Goal: Use online tool/utility: Use online tool/utility

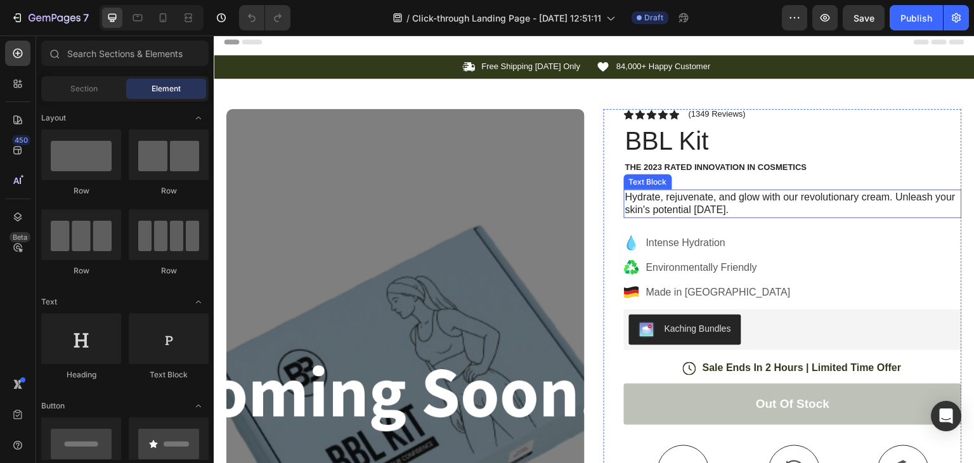
scroll to position [4, 0]
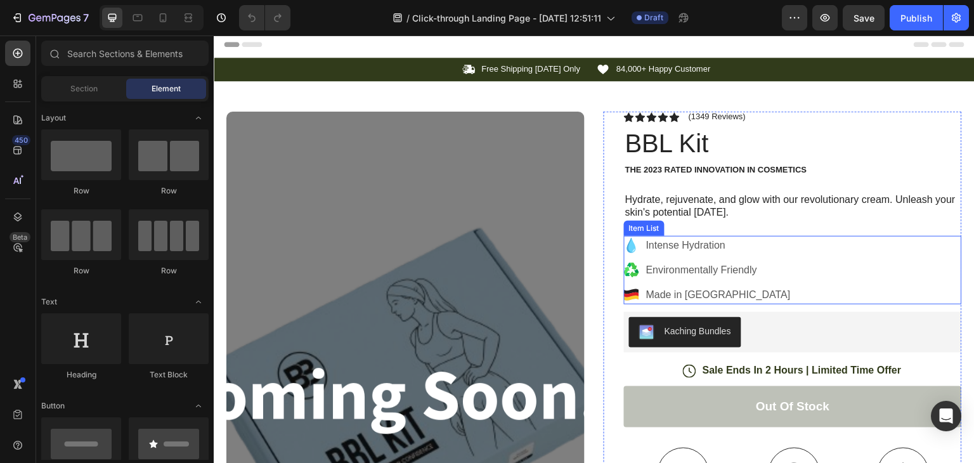
click at [646, 249] on p "Intense Hydration" at bounding box center [718, 245] width 145 height 15
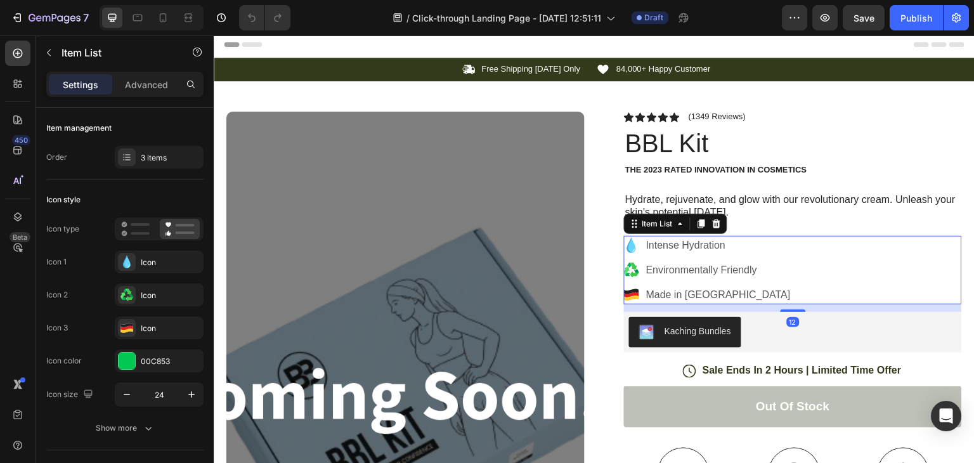
click at [674, 246] on p "Intense Hydration" at bounding box center [718, 245] width 145 height 15
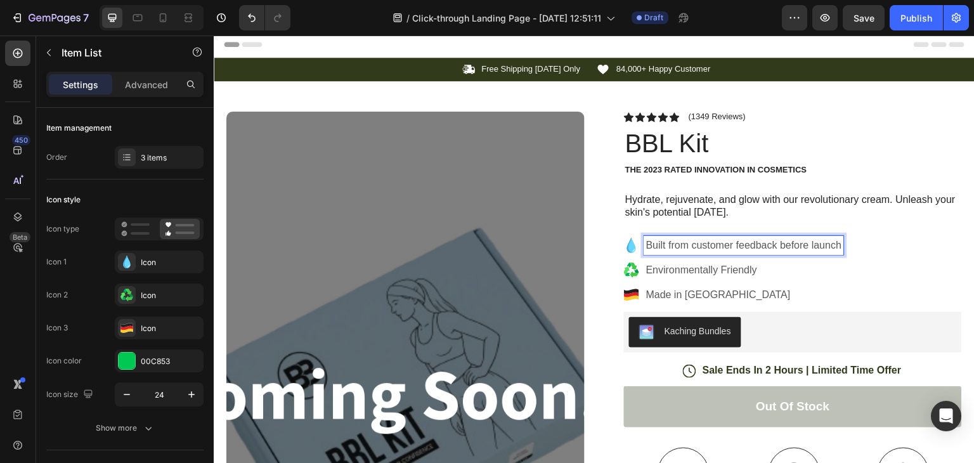
click at [687, 269] on p "Environmentally Friendly" at bounding box center [744, 270] width 196 height 15
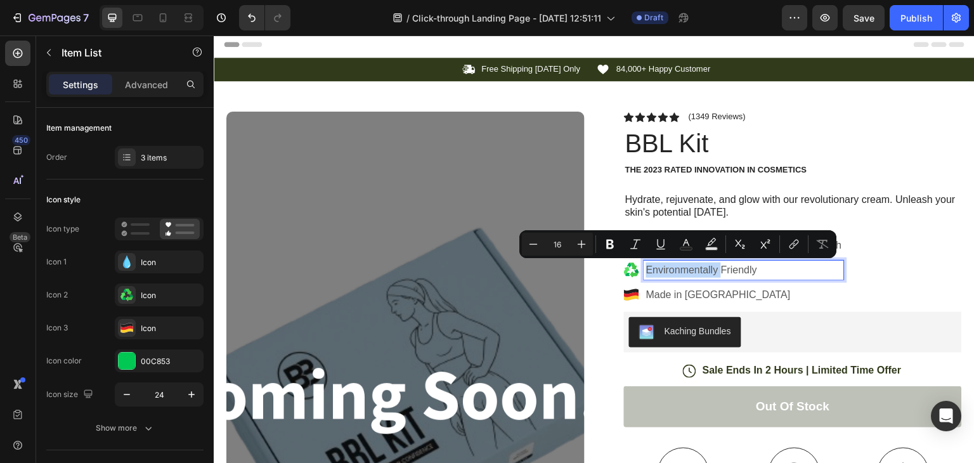
click at [687, 269] on p "Environmentally Friendly" at bounding box center [744, 270] width 196 height 15
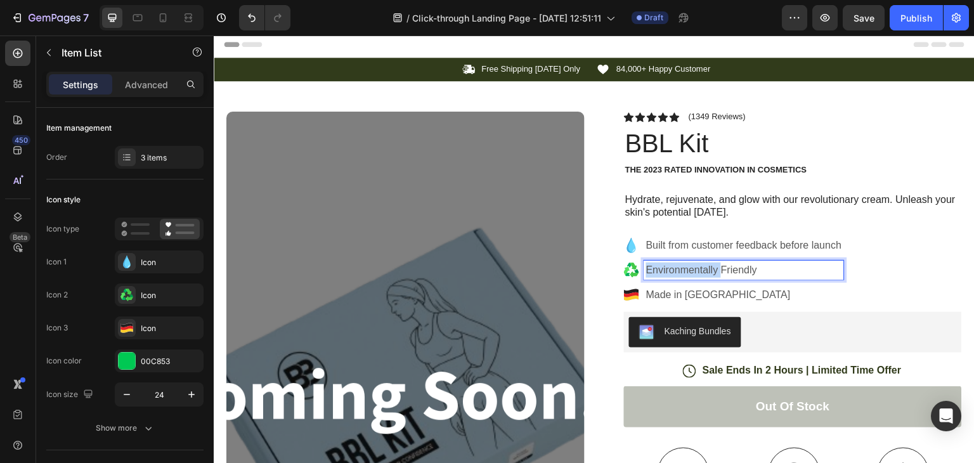
click at [687, 269] on p "Environmentally Friendly" at bounding box center [744, 270] width 196 height 15
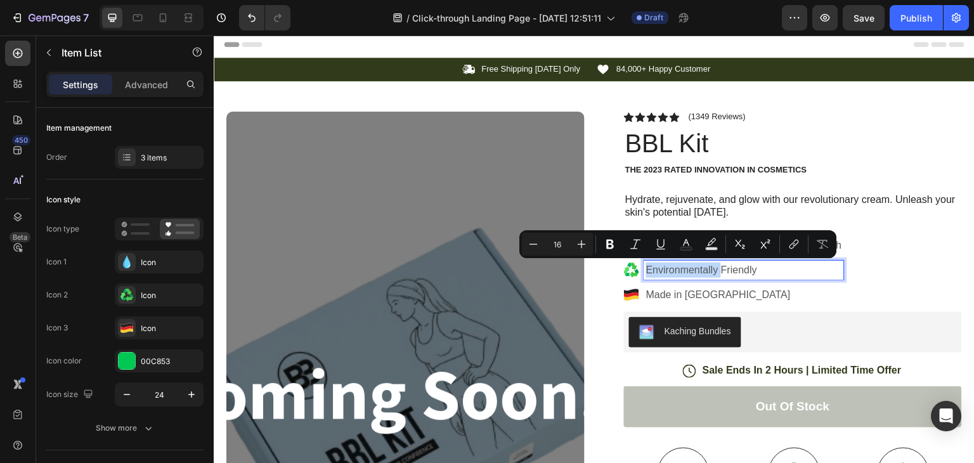
click at [687, 269] on p "Environmentally Friendly" at bounding box center [744, 270] width 196 height 15
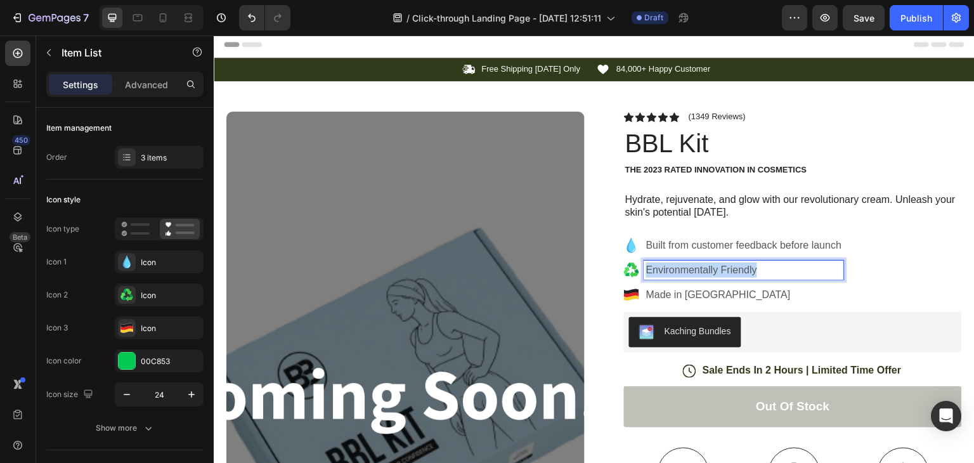
click at [687, 269] on p "Environmentally Friendly" at bounding box center [744, 270] width 196 height 15
click at [676, 289] on p "Made in [GEOGRAPHIC_DATA]" at bounding box center [744, 294] width 197 height 15
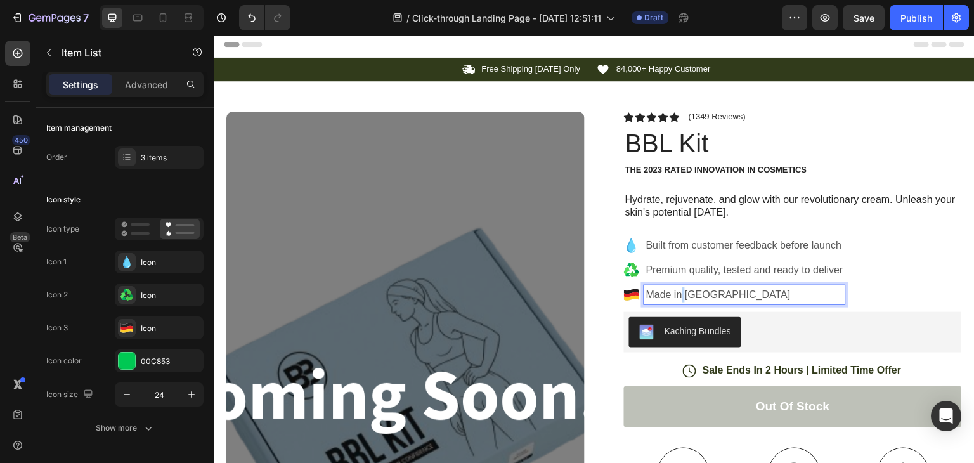
click at [676, 289] on p "Made in [GEOGRAPHIC_DATA]" at bounding box center [744, 294] width 197 height 15
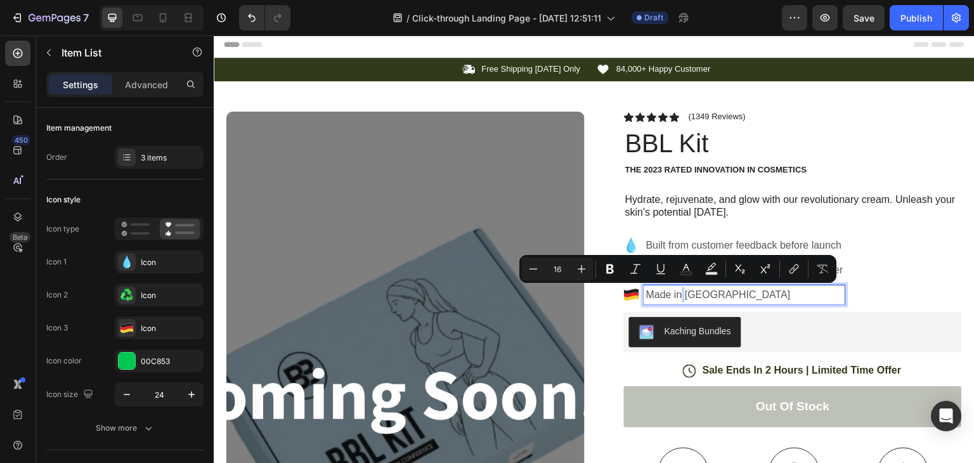
click at [676, 289] on p "Made in [GEOGRAPHIC_DATA]" at bounding box center [744, 294] width 197 height 15
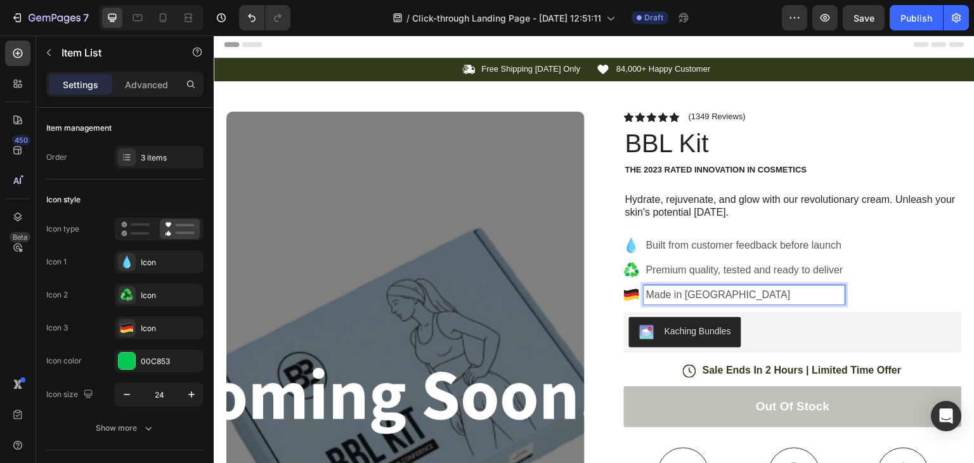
click at [676, 289] on p "Made in [GEOGRAPHIC_DATA]" at bounding box center [744, 294] width 197 height 15
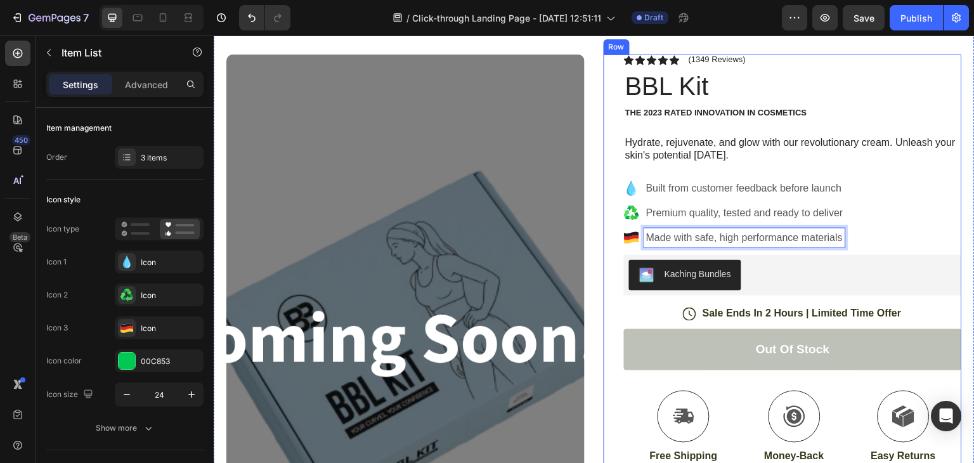
scroll to position [73, 0]
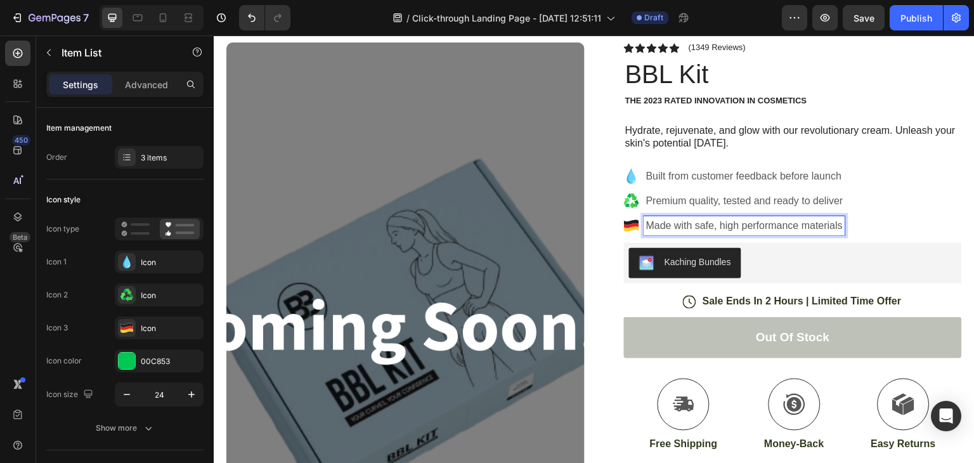
click at [627, 226] on icon at bounding box center [631, 225] width 15 height 5
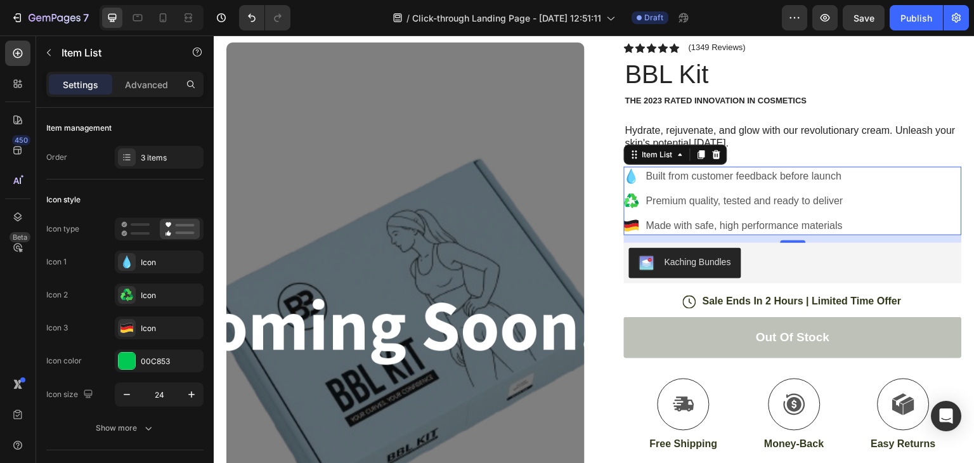
click at [627, 226] on icon at bounding box center [631, 225] width 15 height 5
click at [655, 218] on p "Made with safe, high performance materials" at bounding box center [744, 225] width 197 height 15
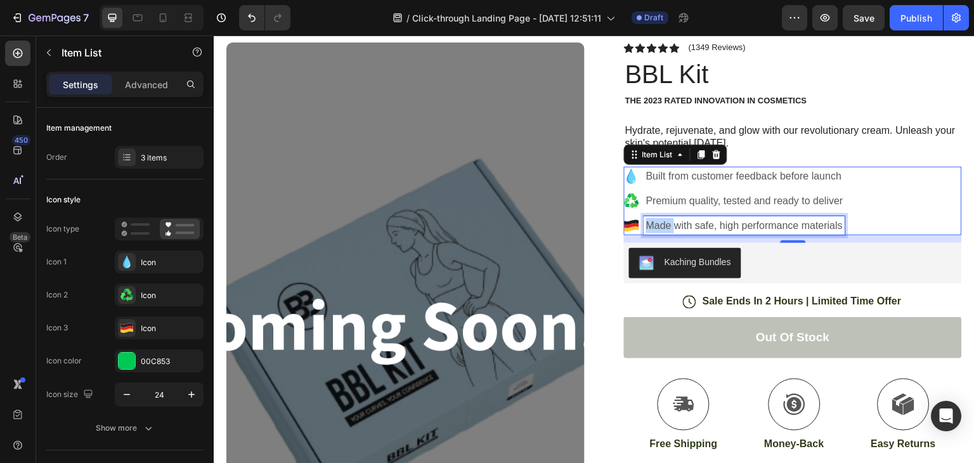
click at [655, 218] on p "Made with safe, high performance materials" at bounding box center [744, 225] width 197 height 15
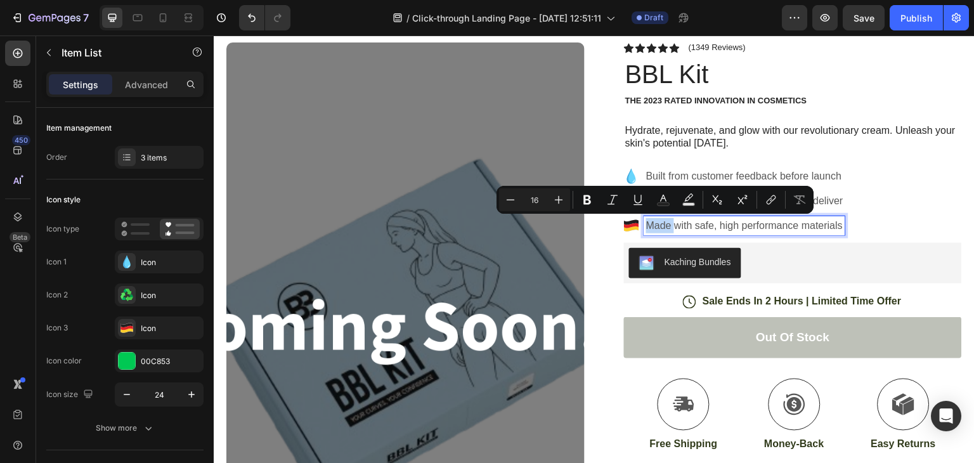
click at [624, 227] on icon at bounding box center [631, 228] width 15 height 5
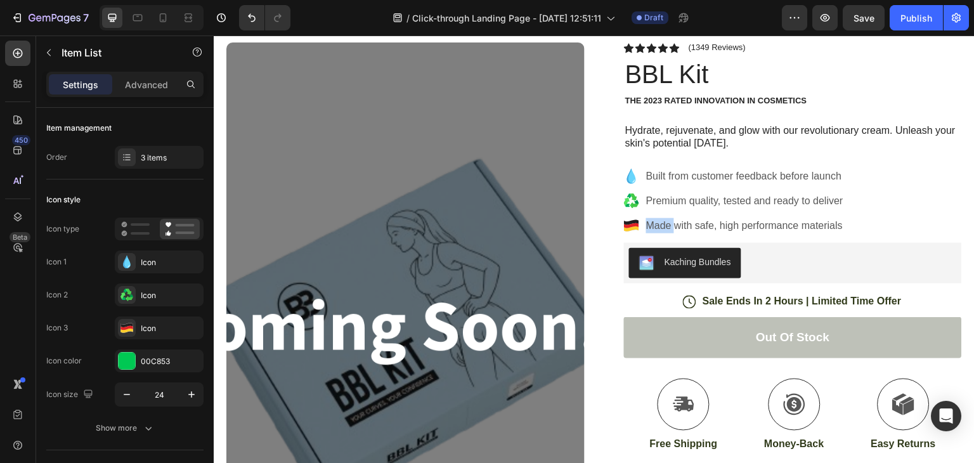
click at [624, 227] on icon at bounding box center [631, 228] width 15 height 5
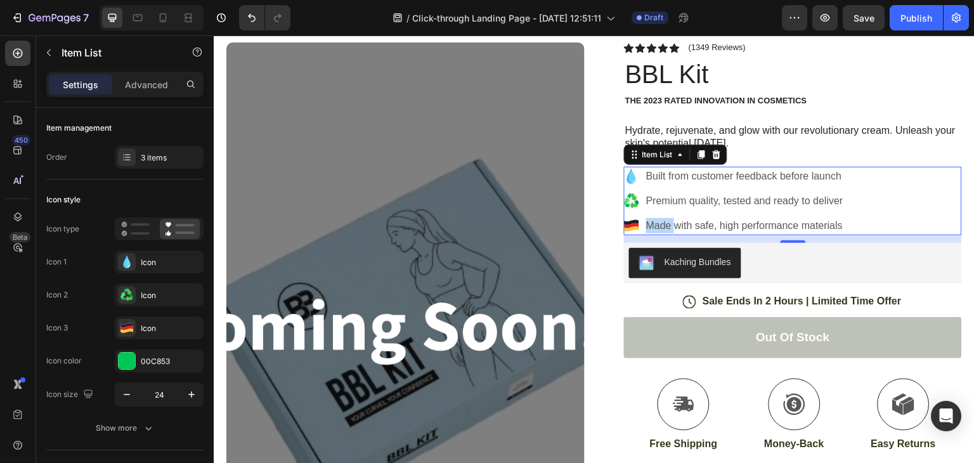
click at [624, 227] on icon at bounding box center [631, 228] width 15 height 5
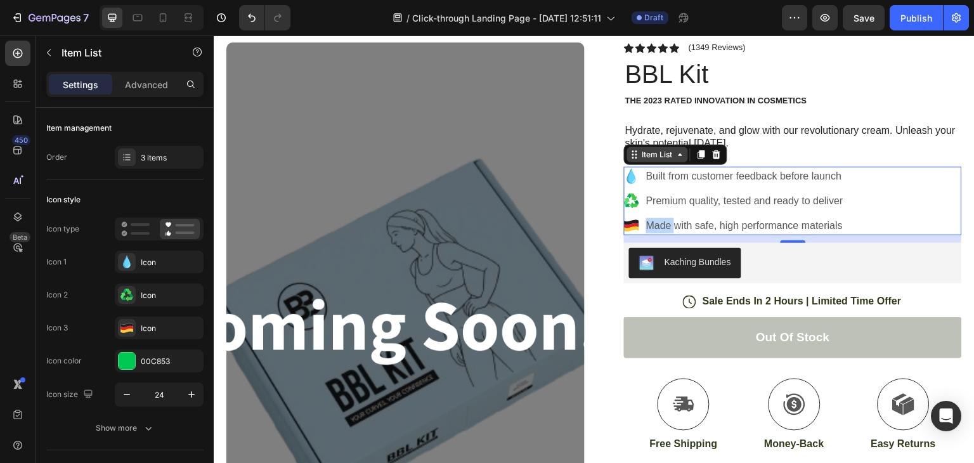
click at [655, 155] on div "Item List" at bounding box center [658, 154] width 36 height 11
click at [626, 225] on icon at bounding box center [631, 225] width 15 height 5
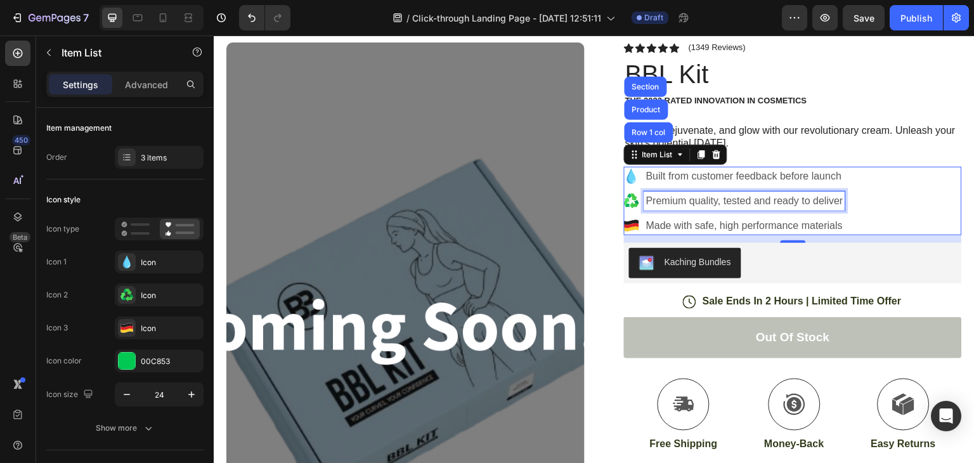
click at [758, 204] on p "Premium quality, tested and ready to deliver" at bounding box center [744, 200] width 197 height 15
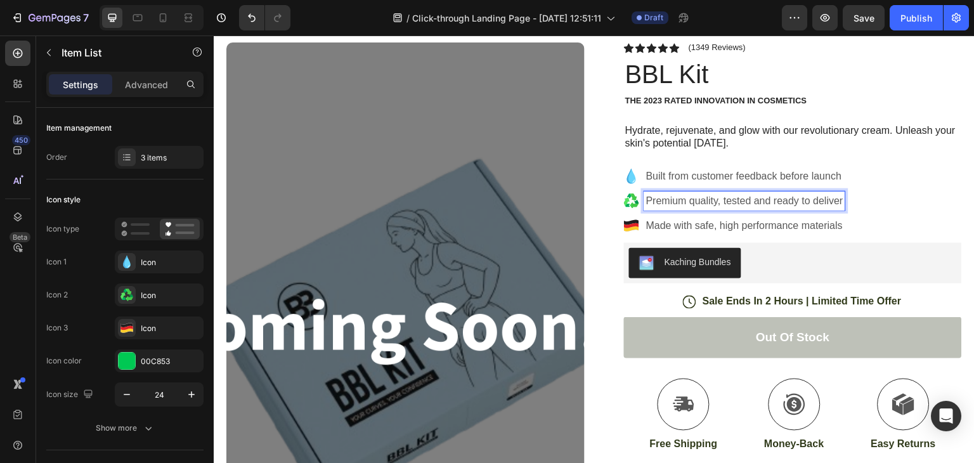
click at [625, 212] on div "Built from customer feedback before launch Premium quality, tested and ready to…" at bounding box center [734, 201] width 221 height 69
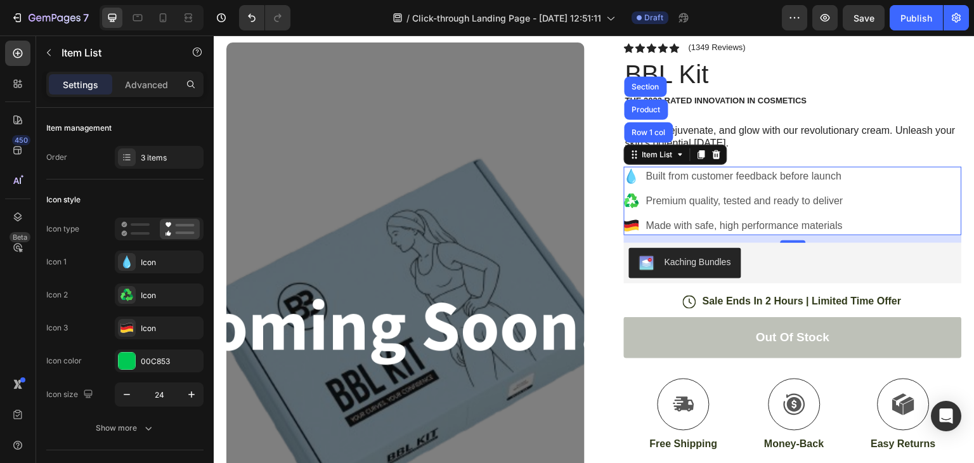
click at [631, 227] on icon at bounding box center [631, 228] width 15 height 5
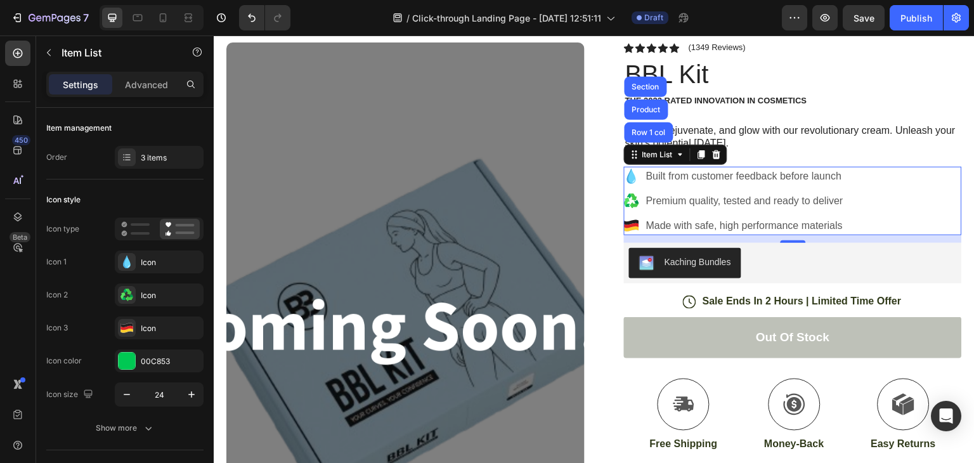
click at [631, 227] on icon at bounding box center [631, 228] width 15 height 5
click at [650, 219] on p "Made with safe, high performance materials" at bounding box center [744, 225] width 197 height 15
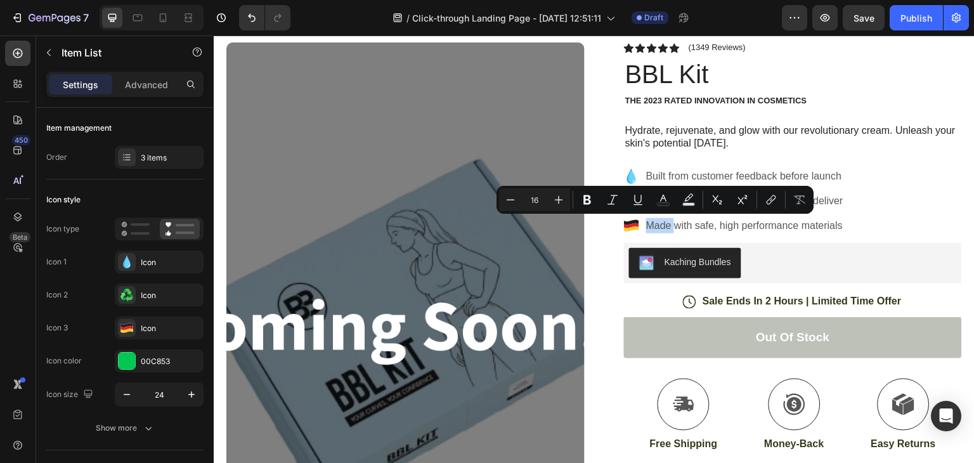
click at [632, 223] on icon at bounding box center [631, 225] width 15 height 5
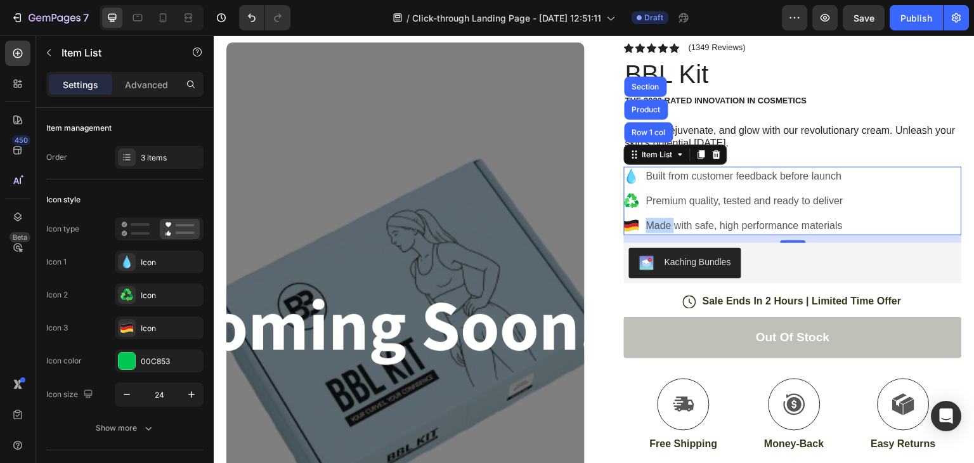
click at [632, 223] on icon at bounding box center [631, 225] width 15 height 5
click at [611, 218] on div "Icon Icon Icon Icon Icon Icon List (1349 Reviews) Text Block Row BBL Kit Produc…" at bounding box center [783, 338] width 358 height 592
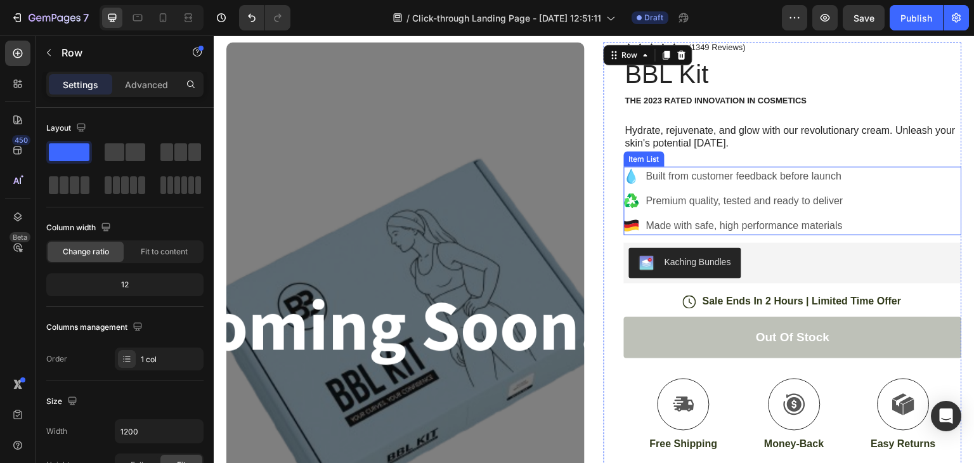
click at [644, 223] on div "Made with safe, high performance materials" at bounding box center [744, 225] width 201 height 19
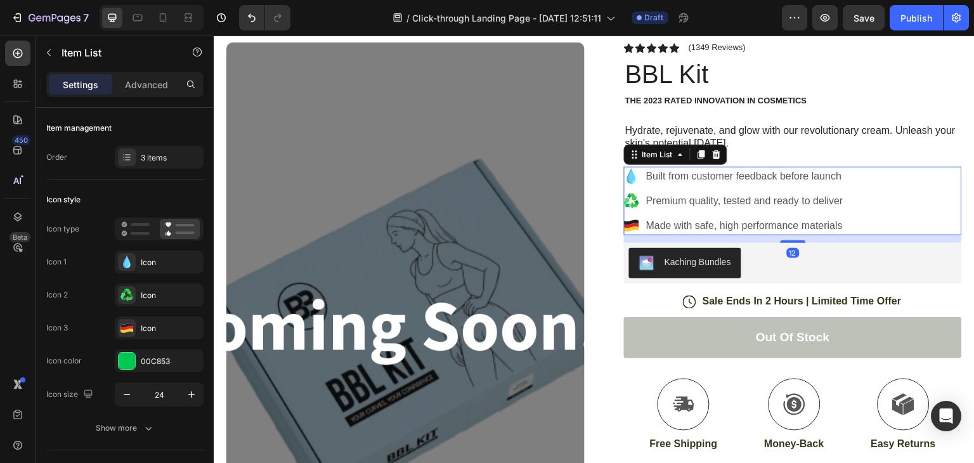
click at [644, 223] on div "Made with safe, high performance materials" at bounding box center [744, 225] width 201 height 19
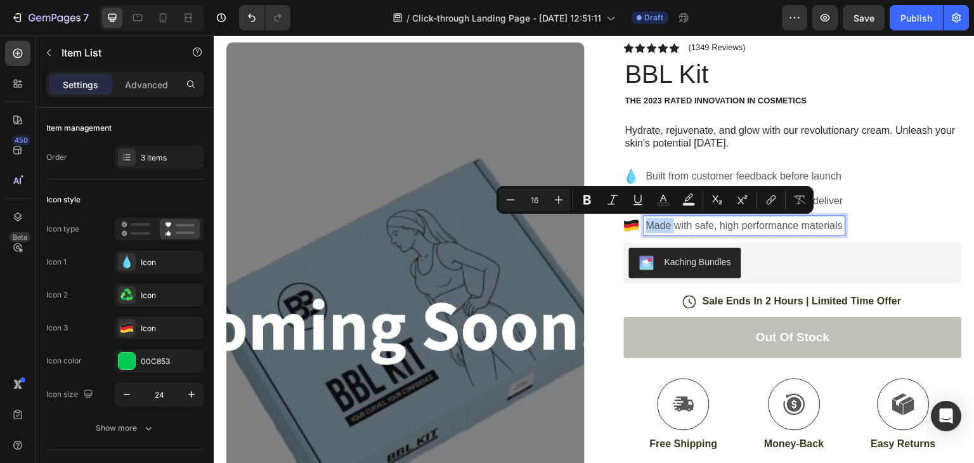
click at [625, 223] on icon at bounding box center [631, 222] width 15 height 5
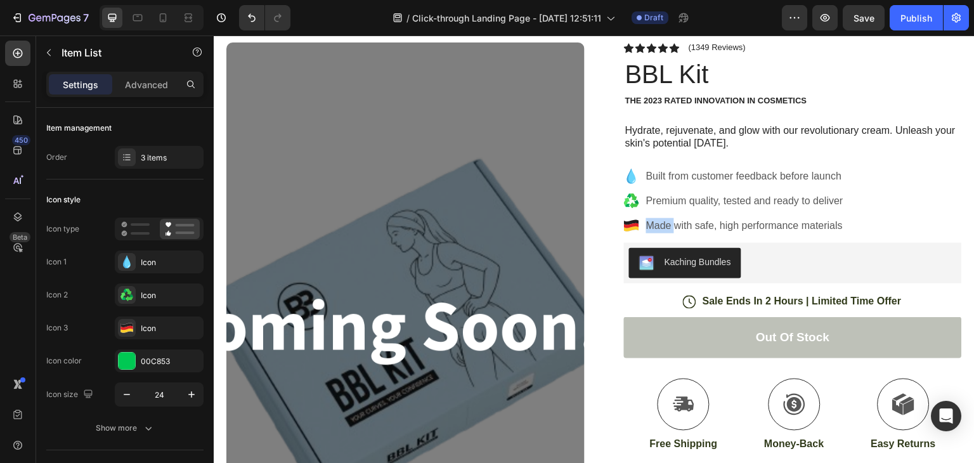
click at [625, 223] on icon at bounding box center [631, 222] width 15 height 5
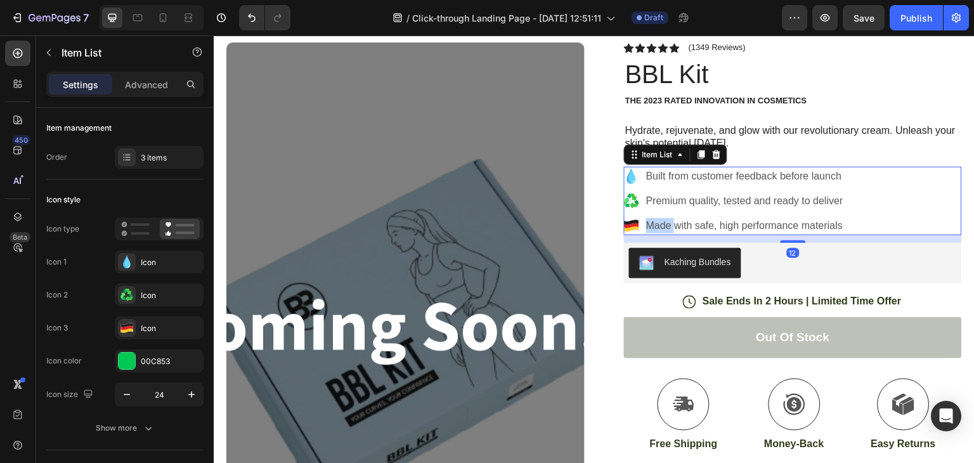
click at [625, 223] on icon at bounding box center [631, 222] width 15 height 5
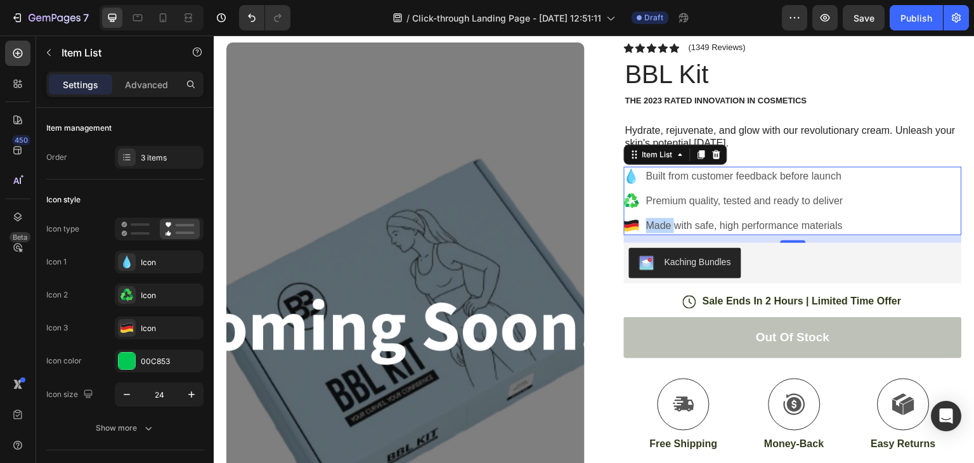
click at [677, 162] on div "Item List" at bounding box center [675, 155] width 103 height 20
click at [677, 159] on icon at bounding box center [681, 155] width 10 height 10
click at [725, 180] on p "Built from customer feedback before launch" at bounding box center [744, 176] width 197 height 15
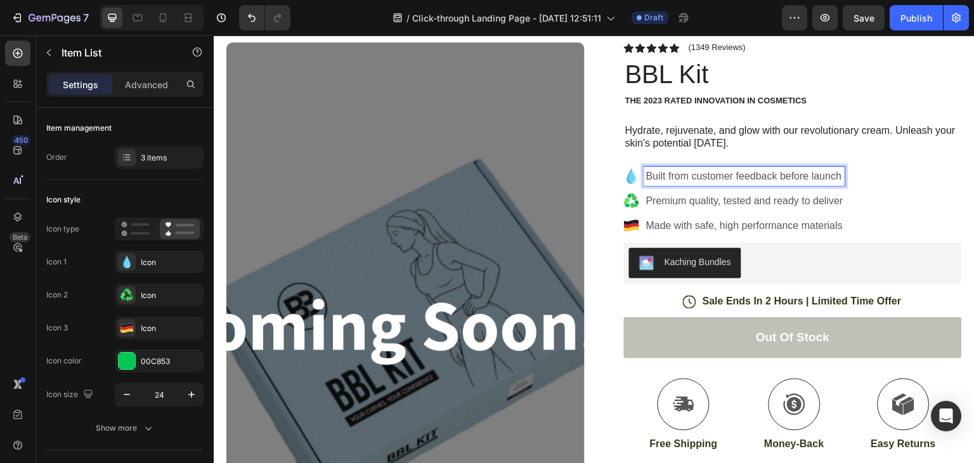
click at [624, 221] on icon at bounding box center [631, 222] width 15 height 5
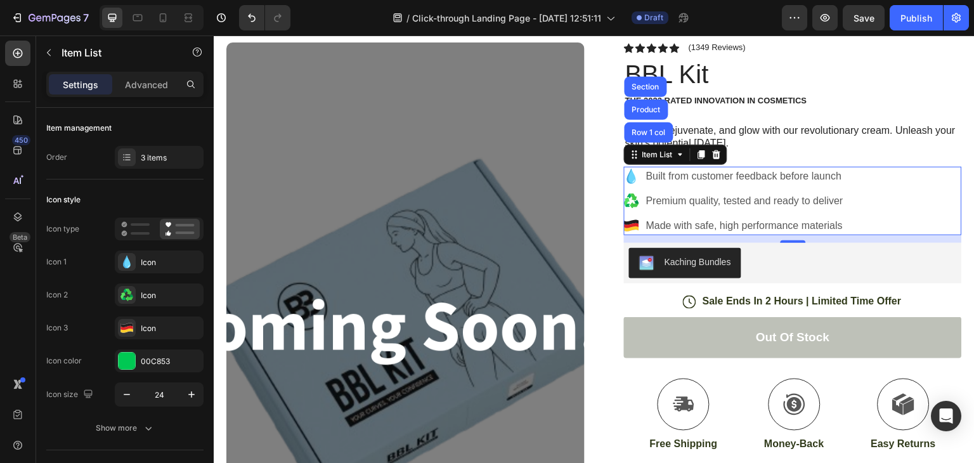
click at [624, 221] on icon at bounding box center [631, 222] width 15 height 5
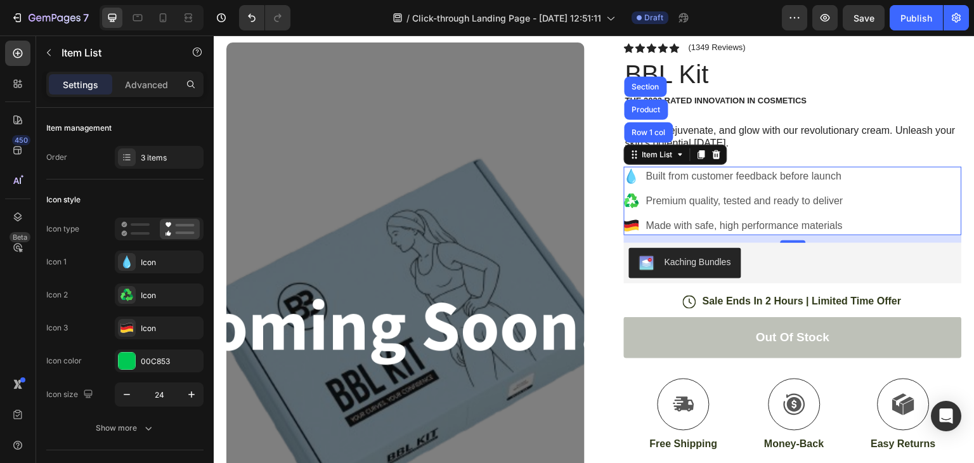
click at [624, 221] on icon at bounding box center [631, 222] width 15 height 5
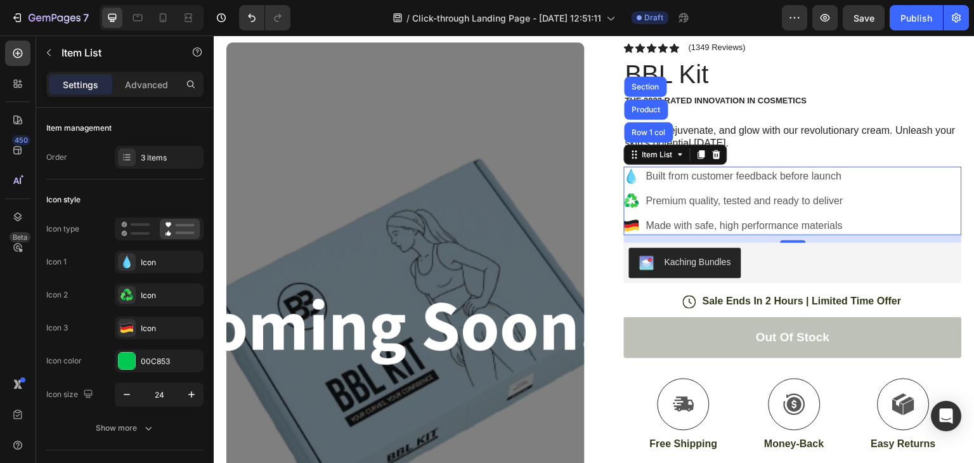
click at [624, 221] on icon at bounding box center [631, 222] width 15 height 5
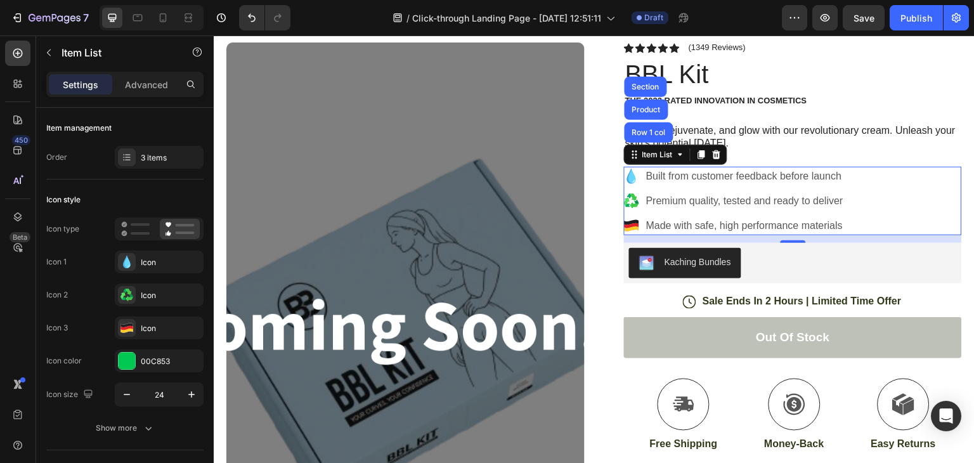
click at [624, 221] on icon at bounding box center [631, 222] width 15 height 5
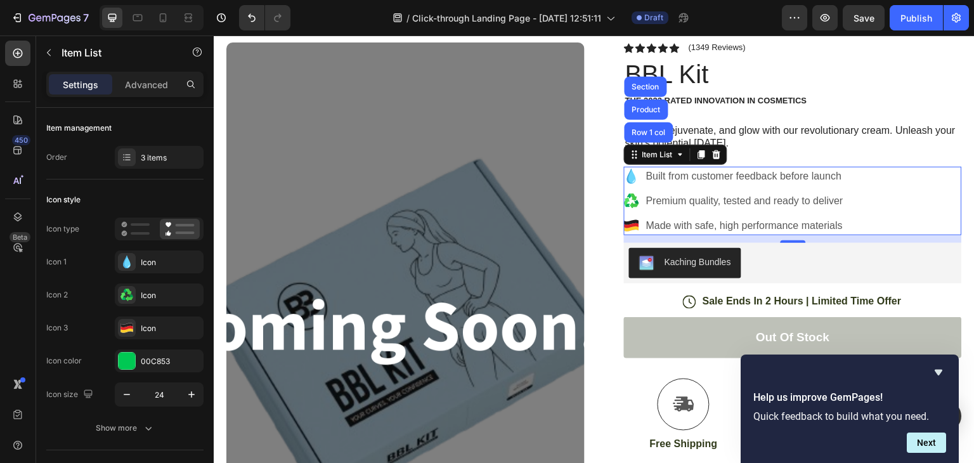
click at [624, 221] on icon at bounding box center [631, 222] width 15 height 5
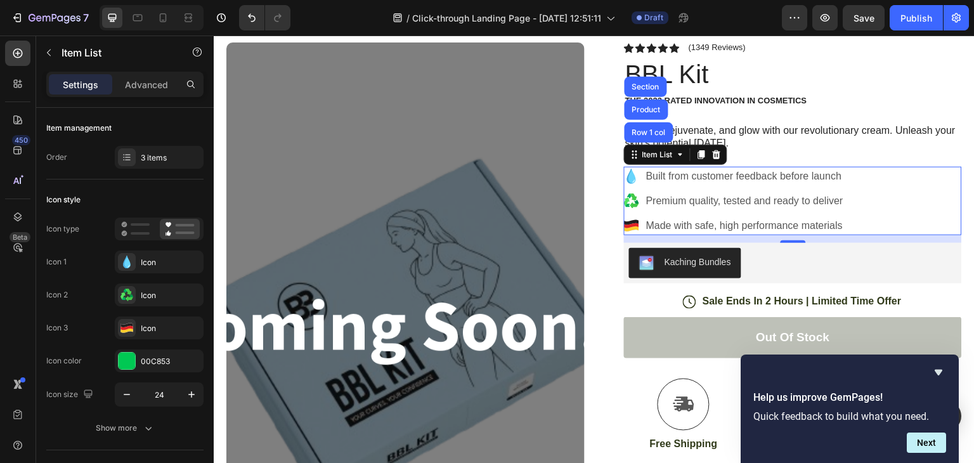
click at [624, 221] on icon at bounding box center [631, 222] width 15 height 5
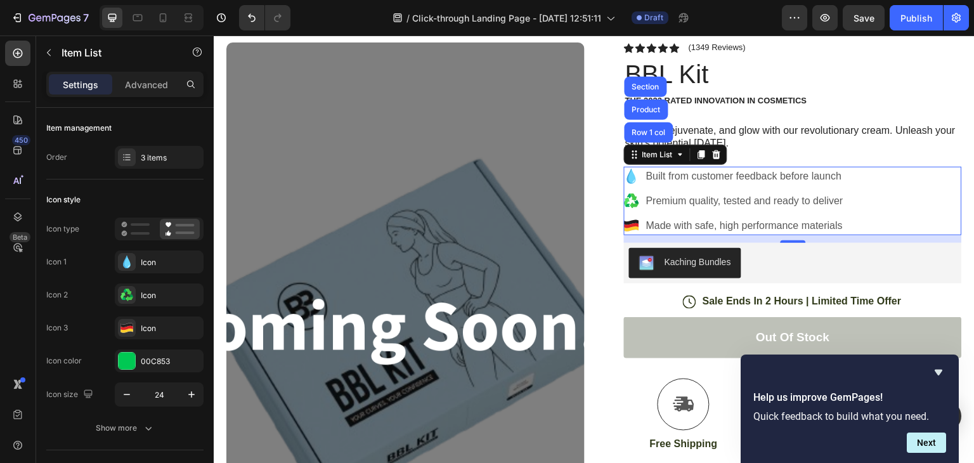
click at [624, 221] on icon at bounding box center [631, 222] width 15 height 5
click at [644, 268] on img "Kaching Bundles" at bounding box center [646, 263] width 15 height 15
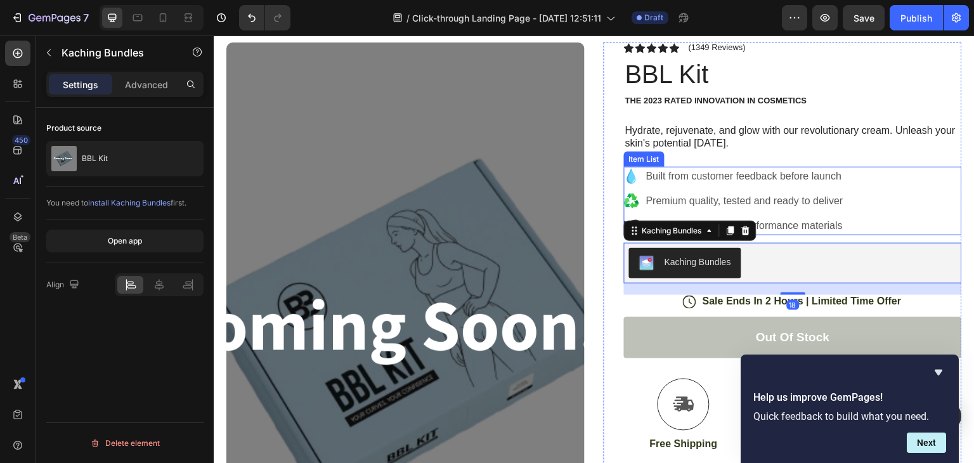
click at [624, 198] on icon at bounding box center [631, 200] width 15 height 15
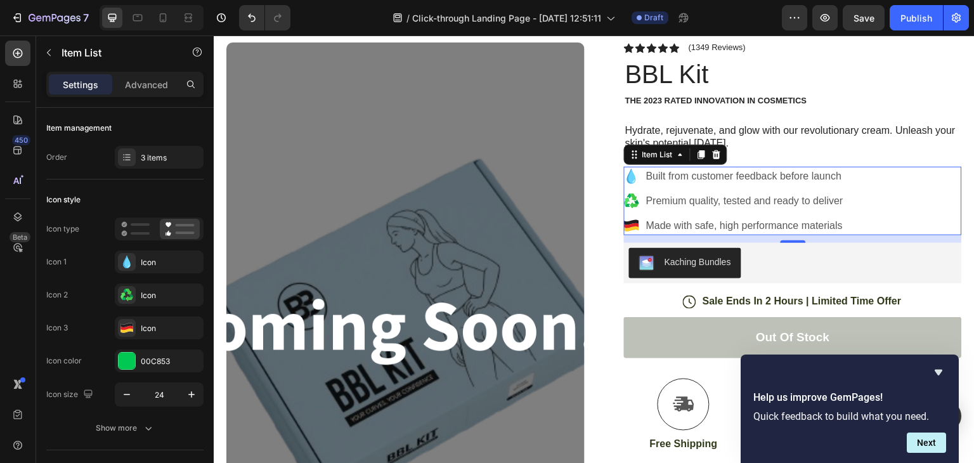
click at [624, 198] on icon at bounding box center [631, 200] width 15 height 15
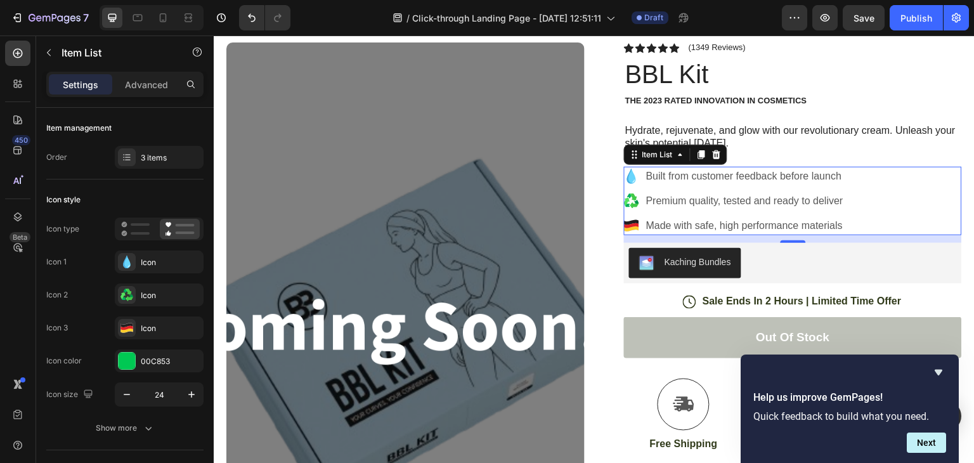
click at [624, 198] on icon at bounding box center [631, 200] width 15 height 15
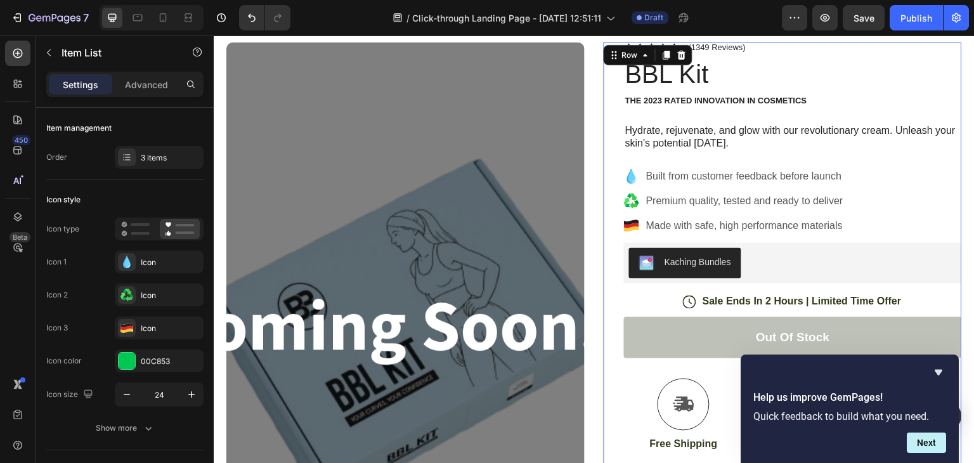
click at [679, 165] on div "Icon Icon Icon Icon Icon Icon List (1349 Reviews) Text Block Row BBL Kit Produc…" at bounding box center [793, 338] width 338 height 592
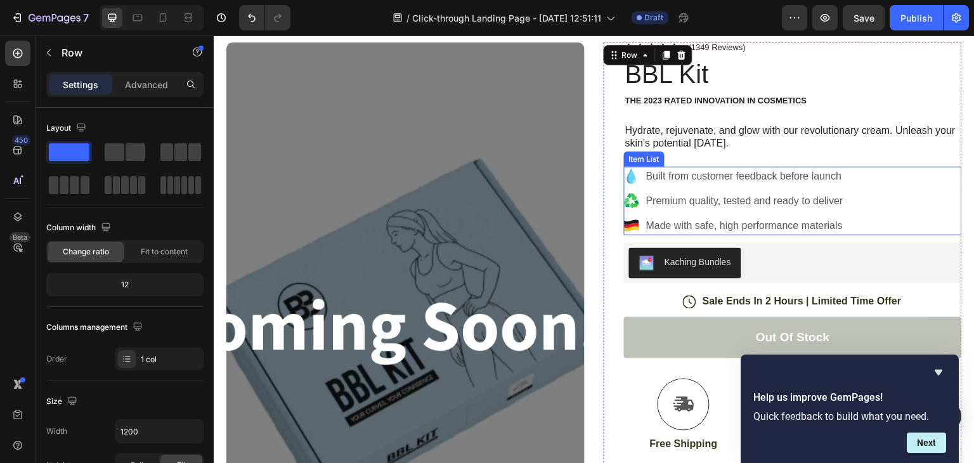
click at [657, 170] on p "Built from customer feedback before launch" at bounding box center [744, 176] width 197 height 15
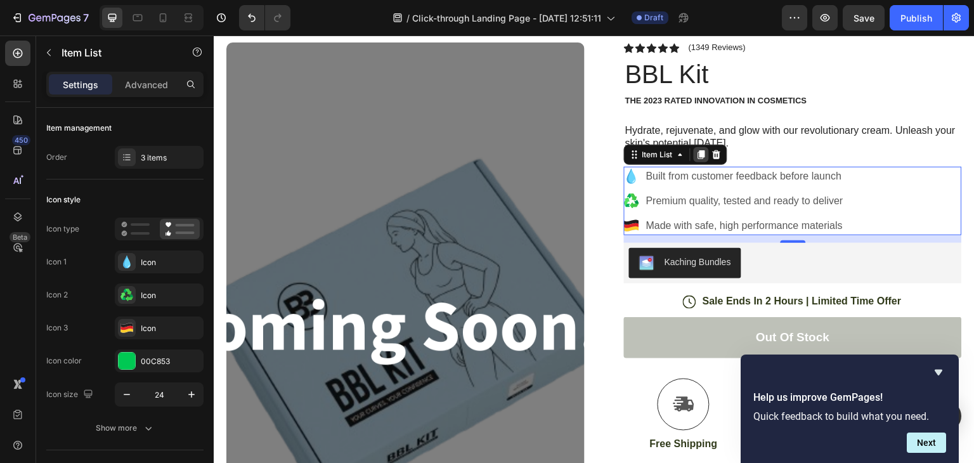
click at [698, 157] on icon at bounding box center [701, 155] width 10 height 10
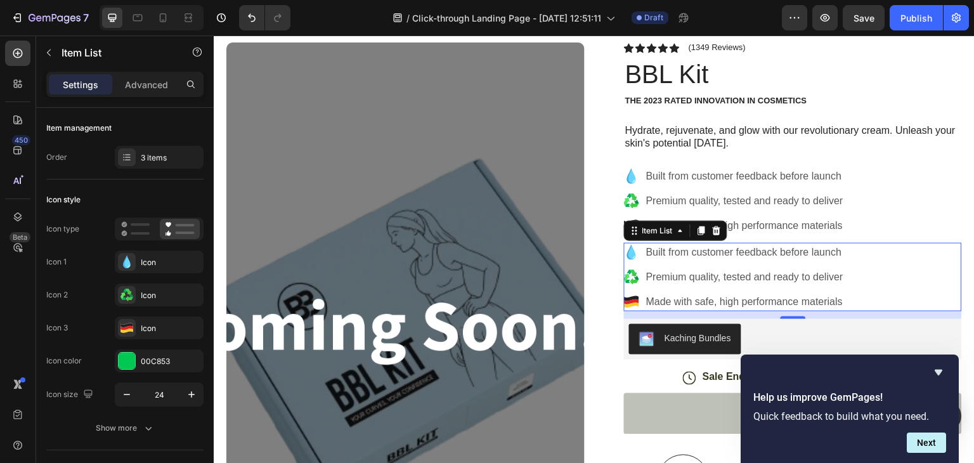
click at [632, 252] on icon at bounding box center [631, 252] width 15 height 15
click at [658, 249] on p "Built from customer feedback before launch" at bounding box center [744, 252] width 197 height 15
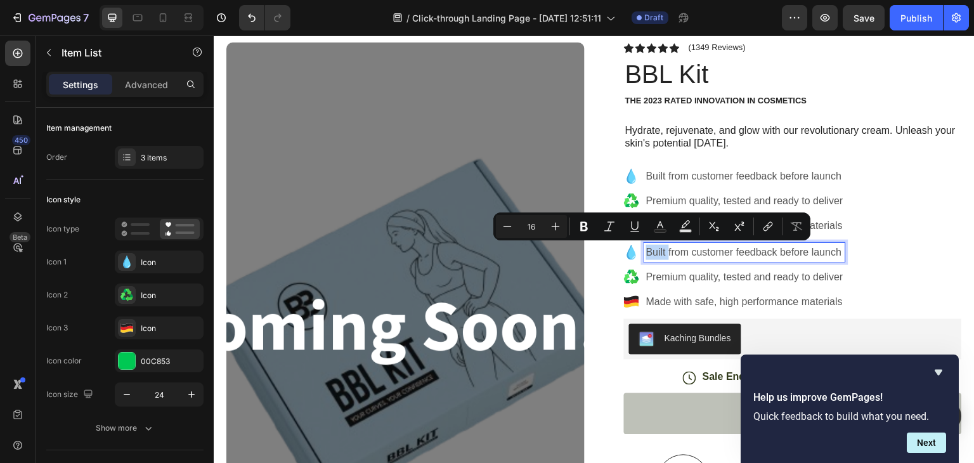
click at [644, 252] on div "Built from customer feedback before launch" at bounding box center [744, 252] width 201 height 19
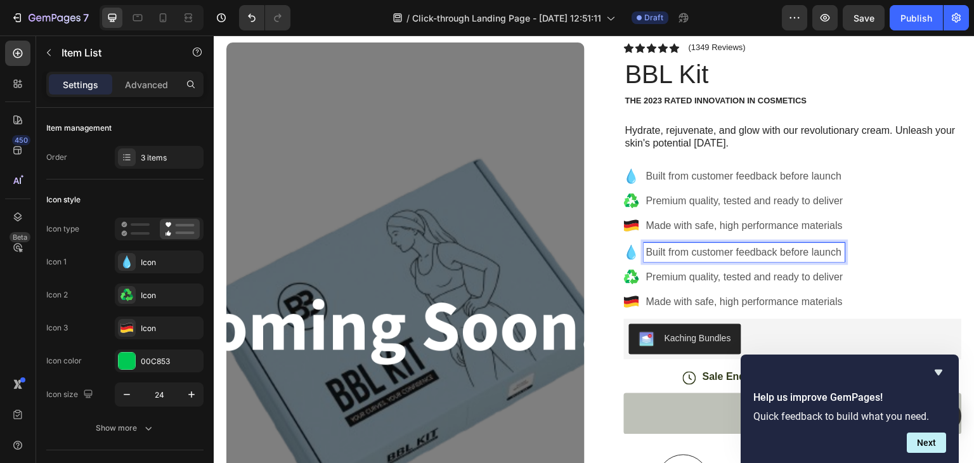
click at [632, 247] on icon at bounding box center [631, 252] width 15 height 15
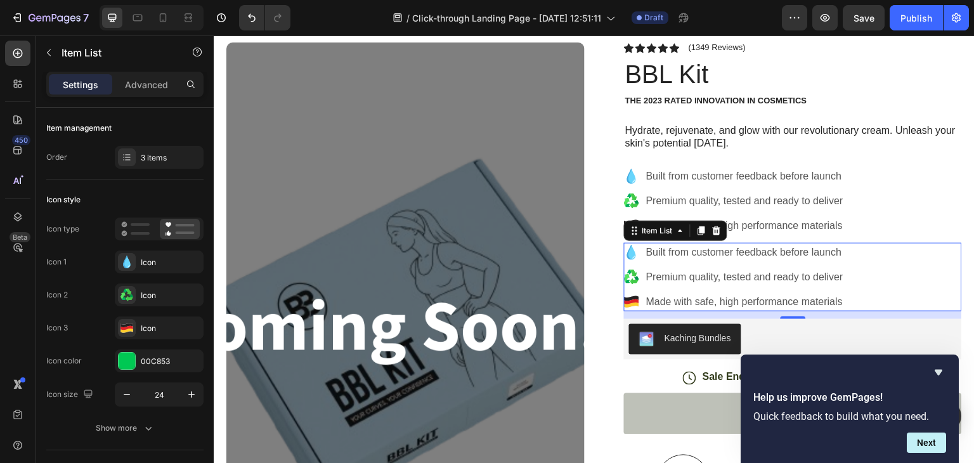
click at [632, 247] on icon at bounding box center [631, 252] width 15 height 15
click at [646, 249] on p "Built from customer feedback before launch" at bounding box center [744, 252] width 197 height 15
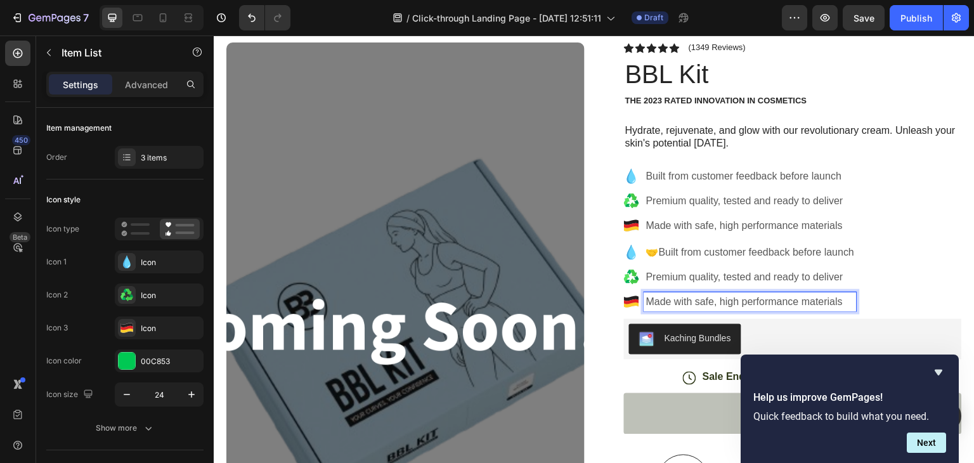
click at [648, 298] on p "Made with safe, high performance materials" at bounding box center [750, 301] width 209 height 15
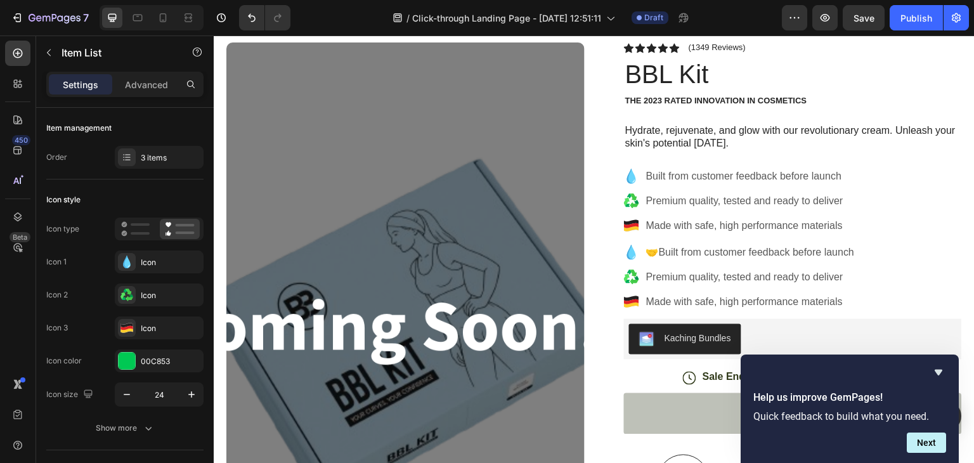
click at [631, 299] on icon at bounding box center [631, 301] width 15 height 5
click at [646, 195] on p "Premium quality, tested and ready to deliver" at bounding box center [744, 200] width 197 height 15
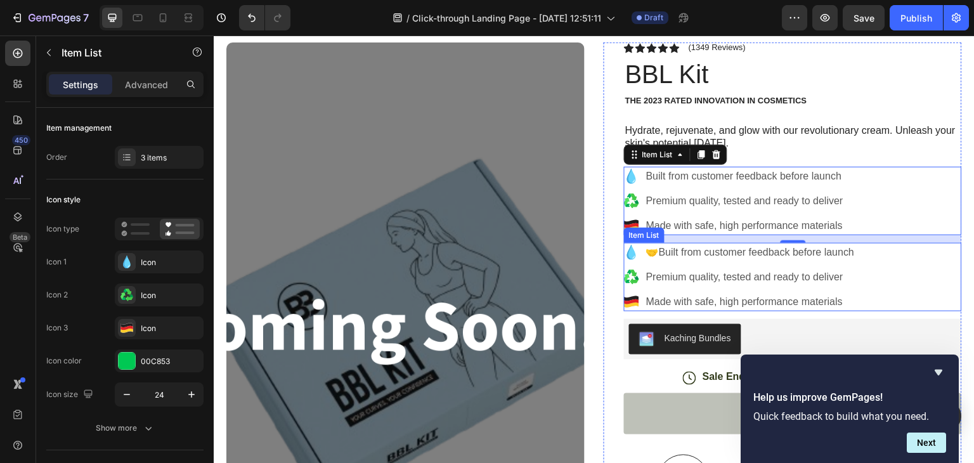
click at [628, 255] on icon at bounding box center [631, 252] width 9 height 15
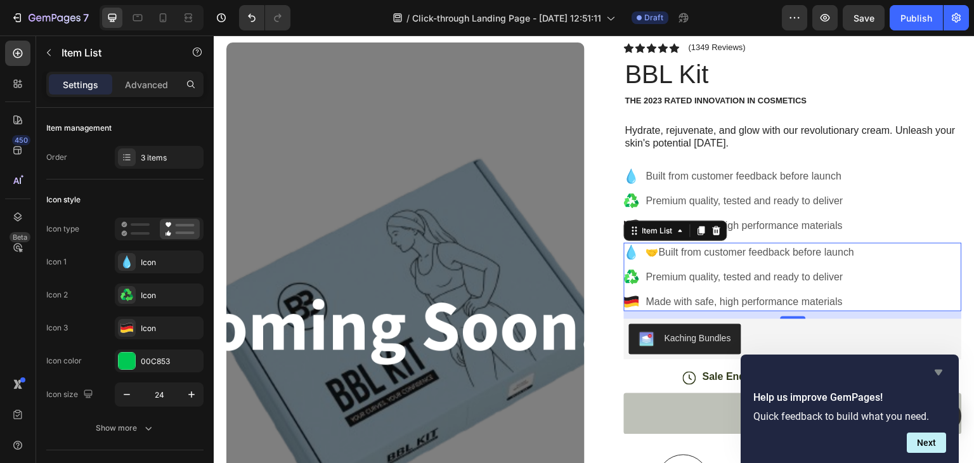
click at [934, 366] on icon "Hide survey" at bounding box center [938, 372] width 15 height 15
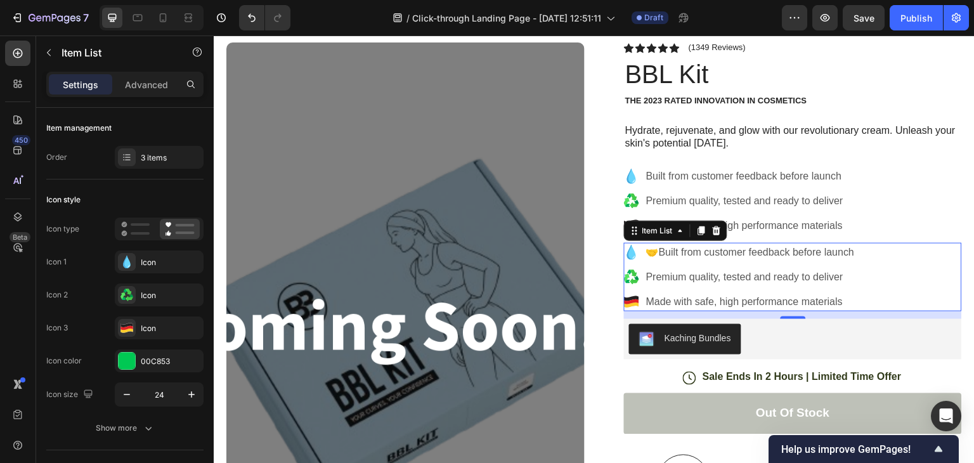
click at [631, 254] on icon at bounding box center [631, 252] width 9 height 15
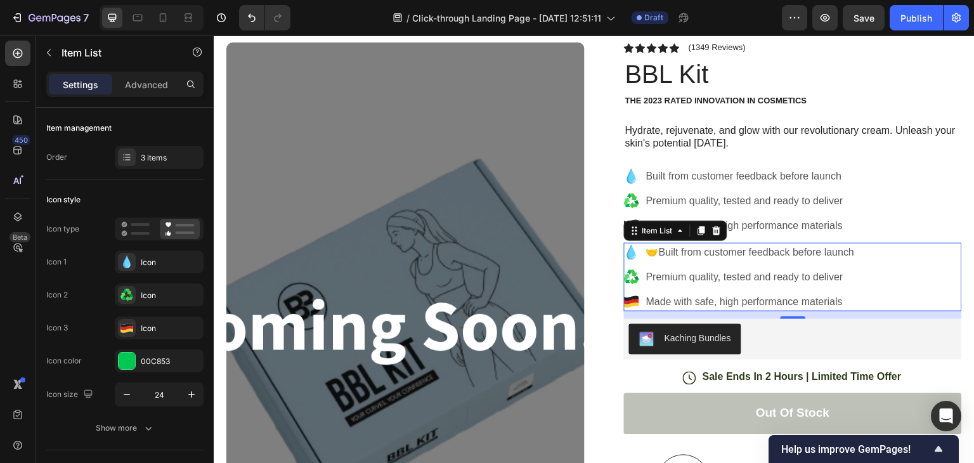
click at [631, 254] on icon at bounding box center [631, 252] width 9 height 15
click at [631, 252] on icon at bounding box center [631, 252] width 15 height 15
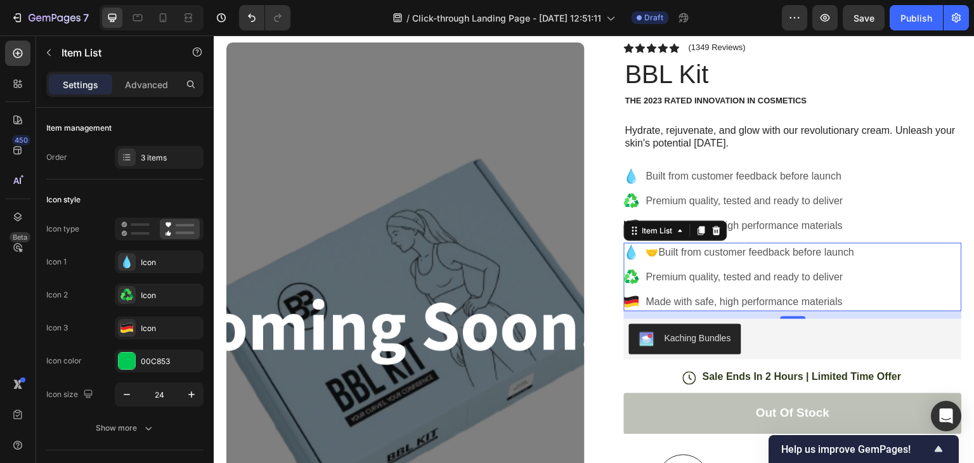
click at [631, 252] on icon at bounding box center [631, 252] width 15 height 15
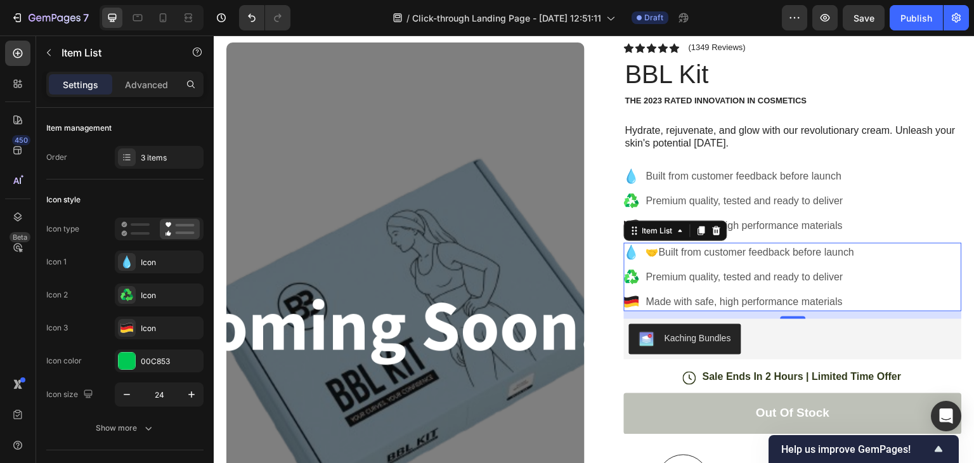
click at [631, 252] on icon at bounding box center [631, 252] width 15 height 15
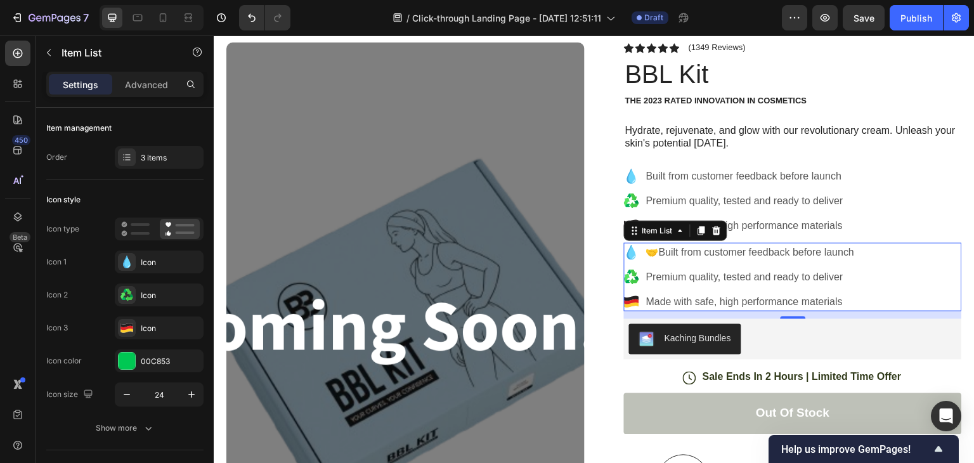
click at [631, 252] on icon at bounding box center [631, 252] width 15 height 15
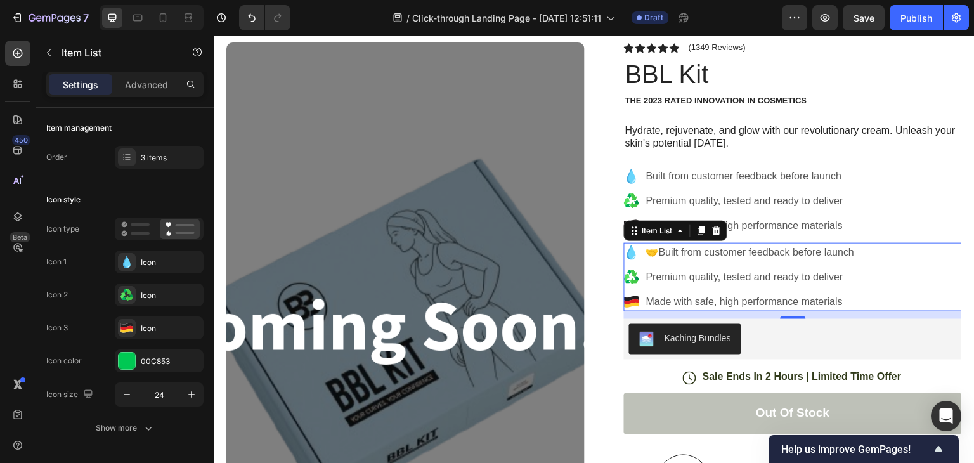
click at [631, 252] on icon at bounding box center [631, 252] width 15 height 15
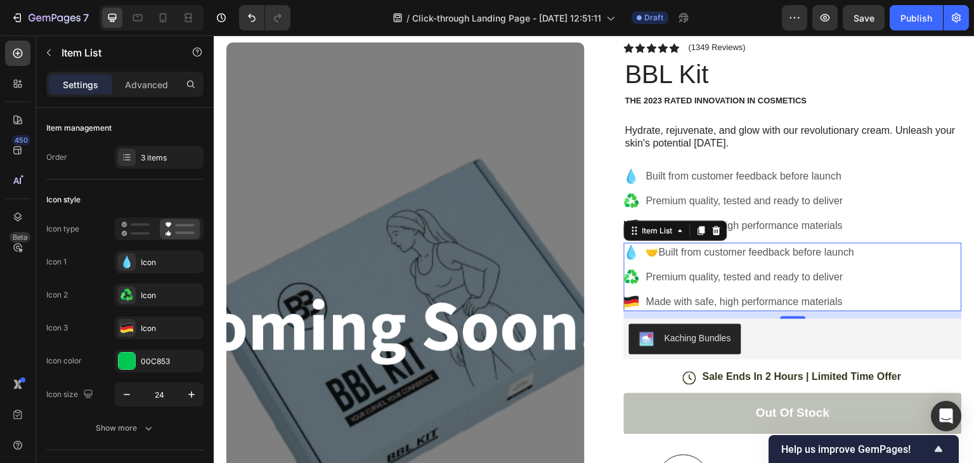
click at [631, 252] on icon at bounding box center [631, 252] width 15 height 15
click at [631, 255] on icon at bounding box center [631, 252] width 9 height 15
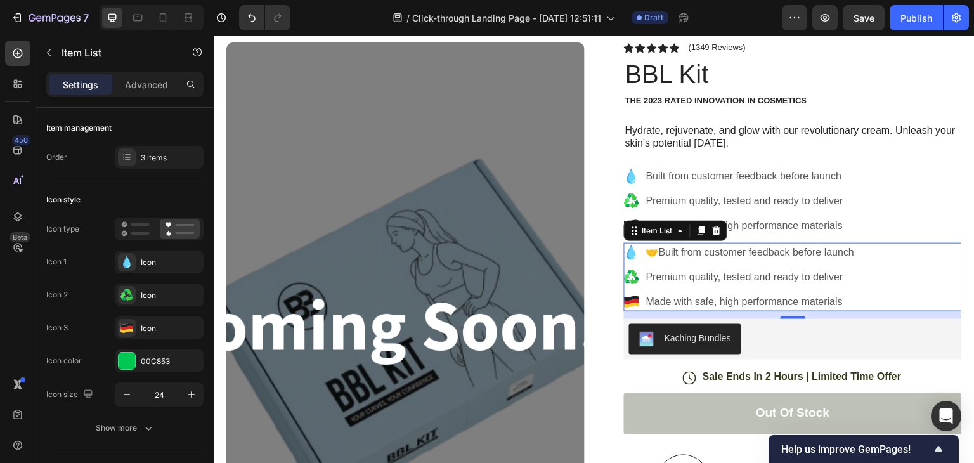
click at [631, 255] on icon at bounding box center [631, 252] width 9 height 15
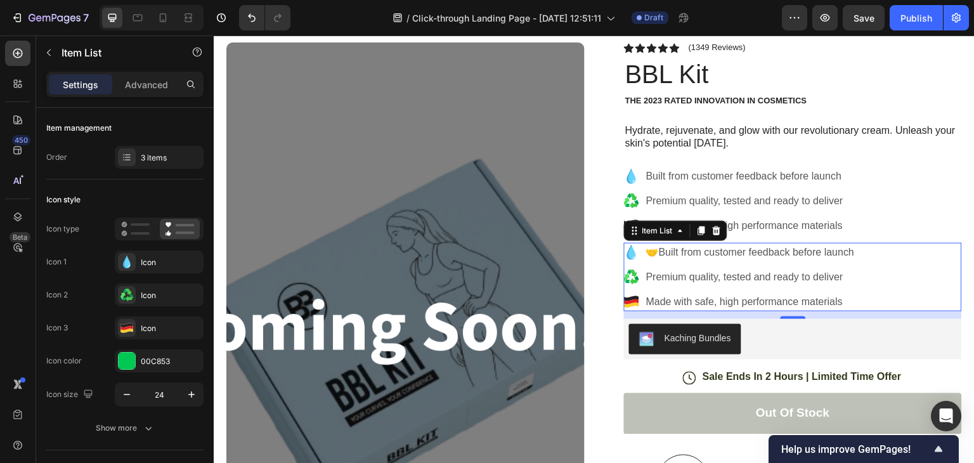
click at [631, 255] on icon at bounding box center [631, 252] width 9 height 15
click at [629, 252] on icon at bounding box center [631, 252] width 9 height 15
click at [680, 235] on div "Item List" at bounding box center [657, 230] width 61 height 15
click at [712, 226] on icon at bounding box center [717, 231] width 10 height 10
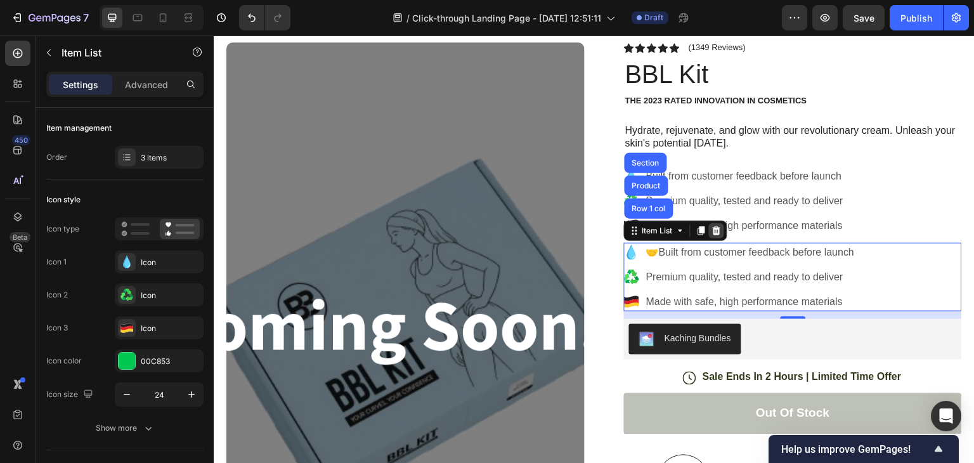
click at [712, 226] on p "Made with safe, high performance materials" at bounding box center [744, 225] width 197 height 15
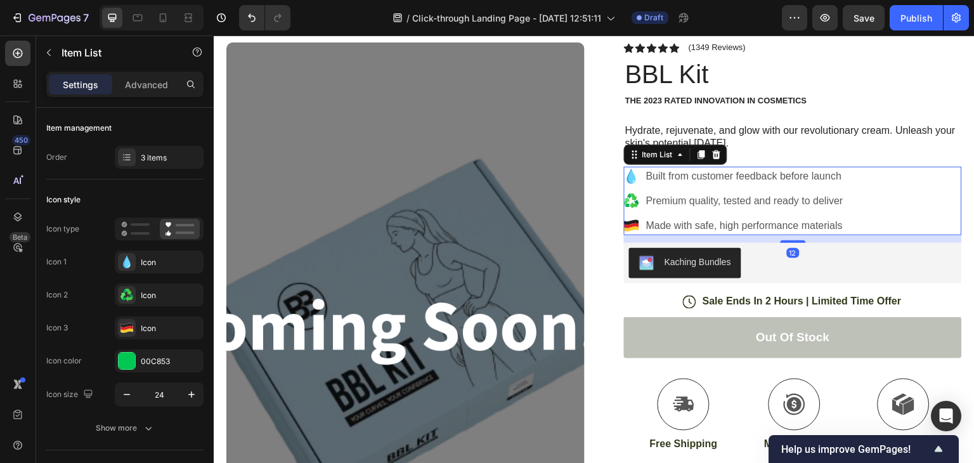
click at [786, 237] on div "12" at bounding box center [793, 239] width 338 height 8
click at [785, 237] on div "12" at bounding box center [793, 239] width 338 height 8
click at [785, 235] on div "12" at bounding box center [793, 235] width 338 height 0
type input "100%"
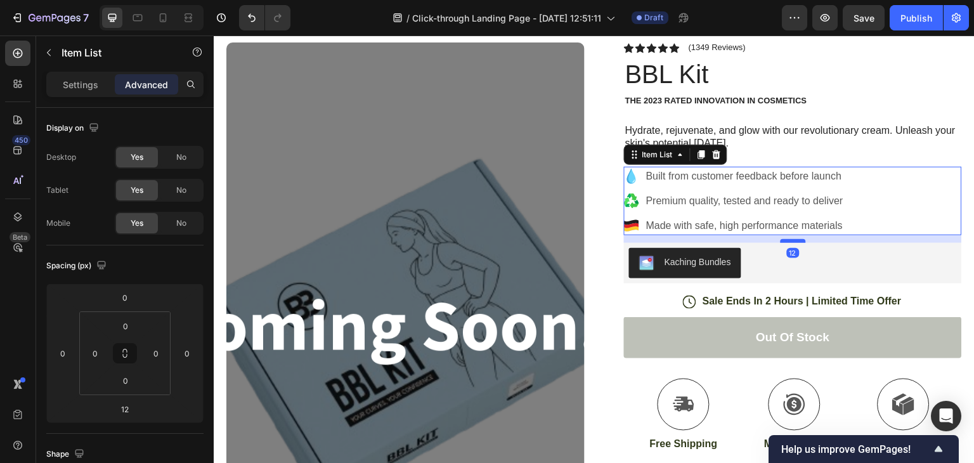
click at [785, 241] on div at bounding box center [793, 241] width 25 height 4
click at [786, 239] on div at bounding box center [793, 241] width 25 height 4
click at [46, 57] on button "button" at bounding box center [49, 52] width 20 height 20
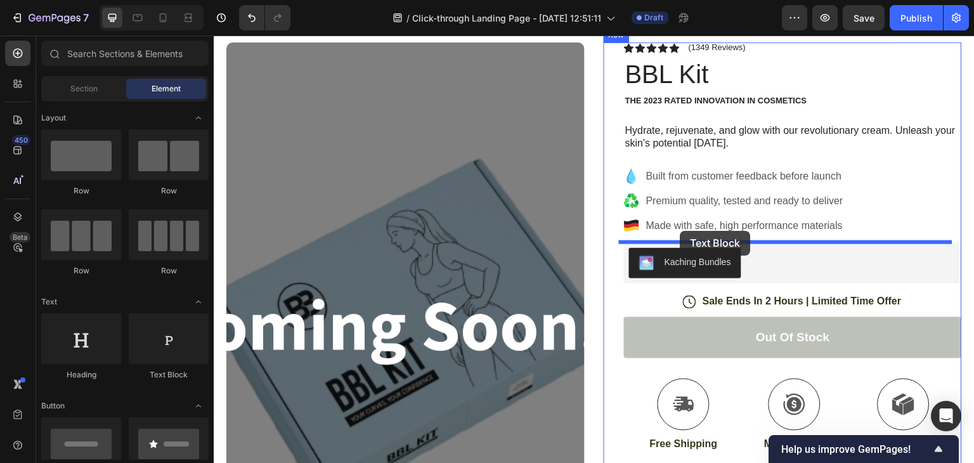
drag, startPoint x: 377, startPoint y: 396, endPoint x: 679, endPoint y: 232, distance: 344.0
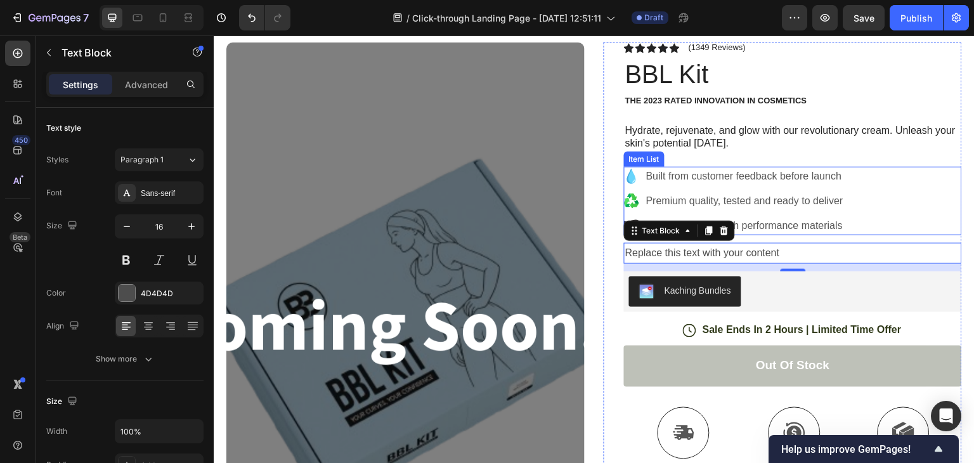
click at [733, 173] on p "Built from customer feedback before launch" at bounding box center [744, 176] width 197 height 15
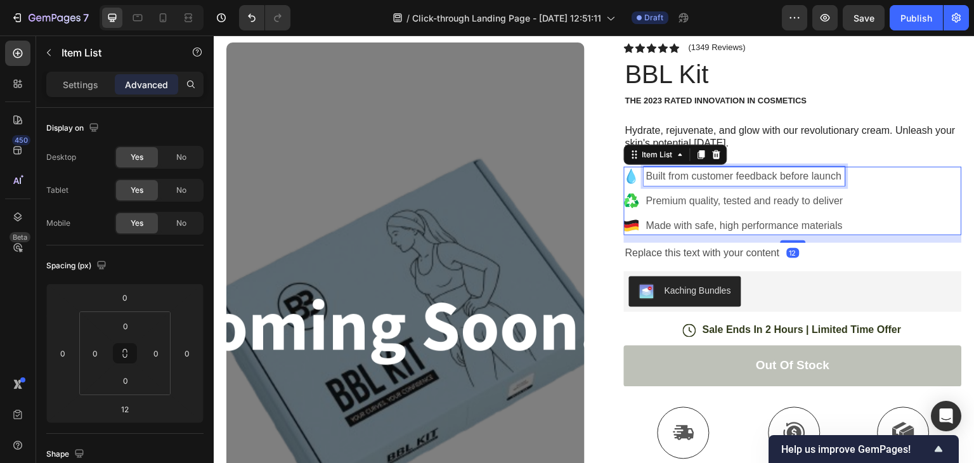
click at [733, 173] on p "Built from customer feedback before launch" at bounding box center [744, 176] width 197 height 15
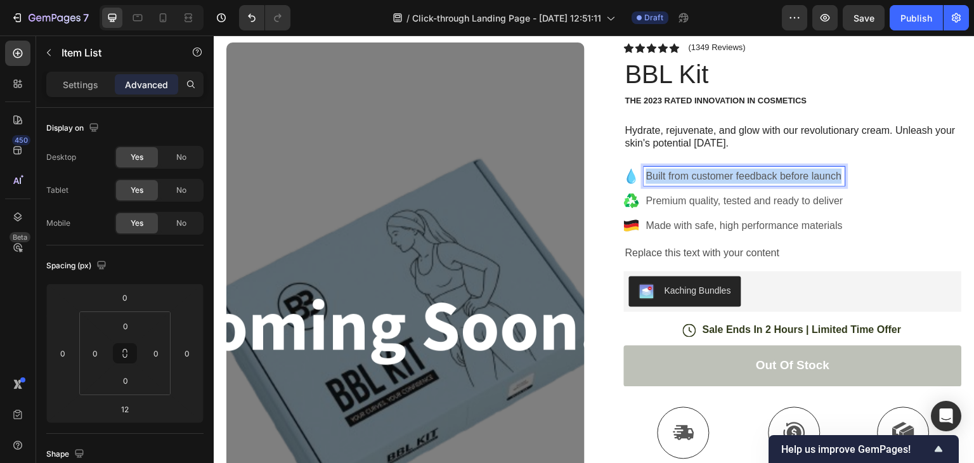
click at [733, 173] on p "Built from customer feedback before launch" at bounding box center [744, 176] width 197 height 15
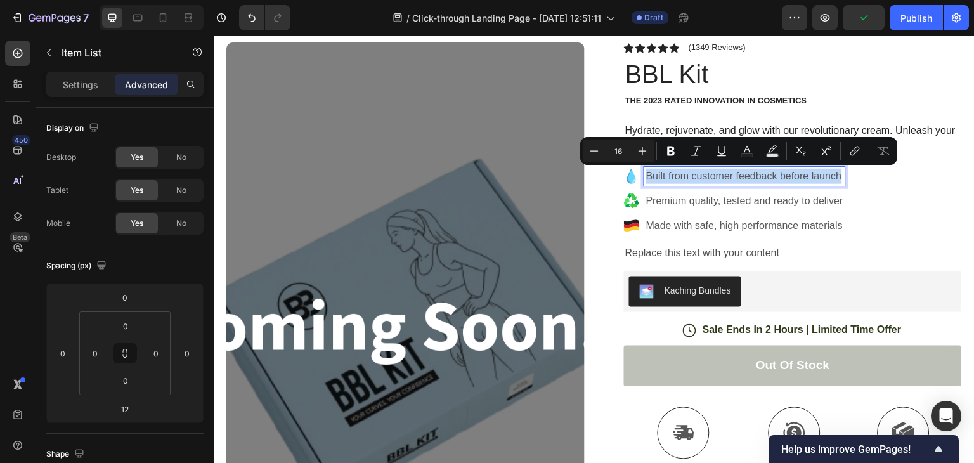
copy p "Built from customer feedback before launch"
click at [733, 252] on div "Replace this text with your content" at bounding box center [793, 253] width 338 height 21
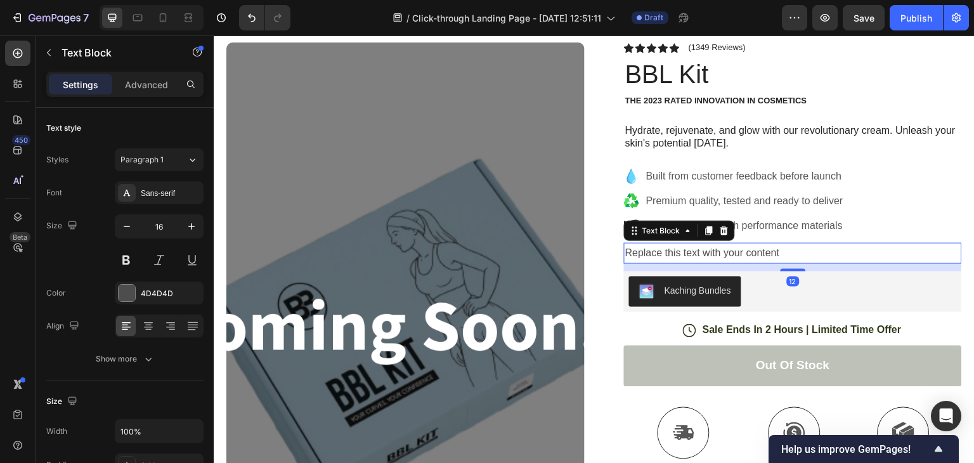
click at [733, 252] on div "Replace this text with your content" at bounding box center [793, 253] width 338 height 21
click at [733, 252] on p "Replace this text with your content" at bounding box center [793, 253] width 336 height 18
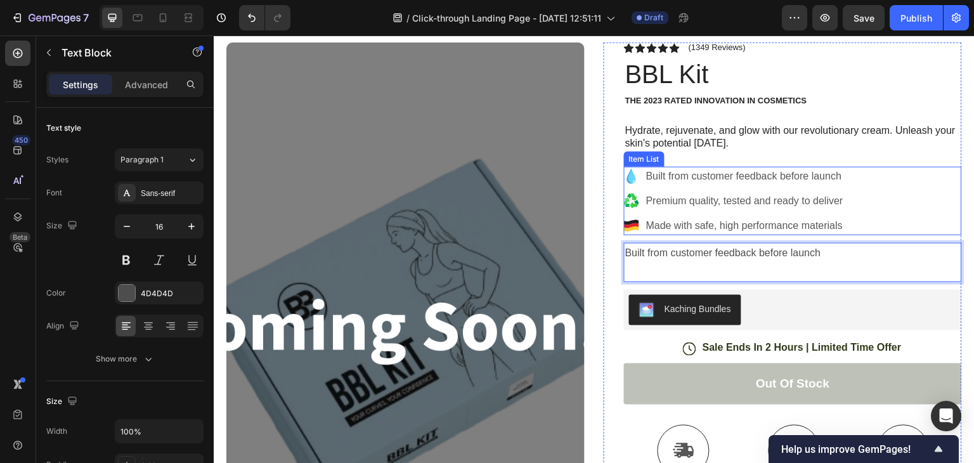
click at [714, 199] on p "Premium quality, tested and ready to deliver" at bounding box center [744, 200] width 197 height 15
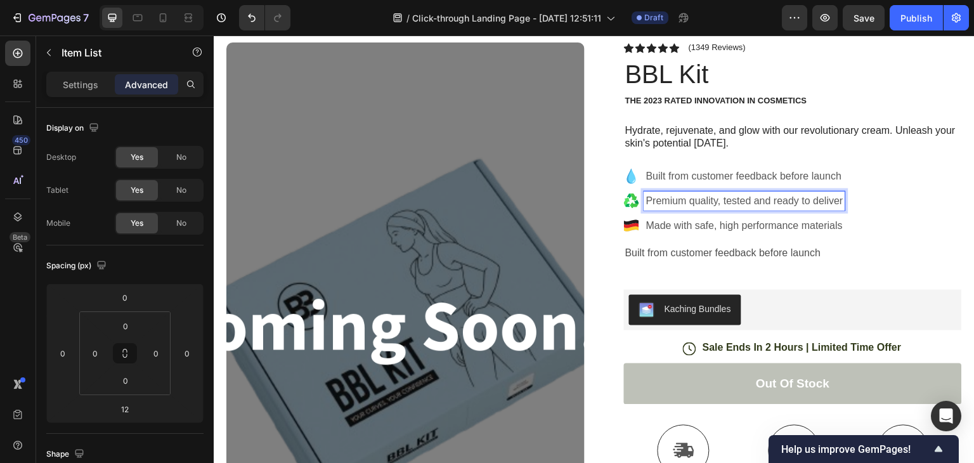
click at [714, 199] on p "Premium quality, tested and ready to deliver" at bounding box center [744, 200] width 197 height 15
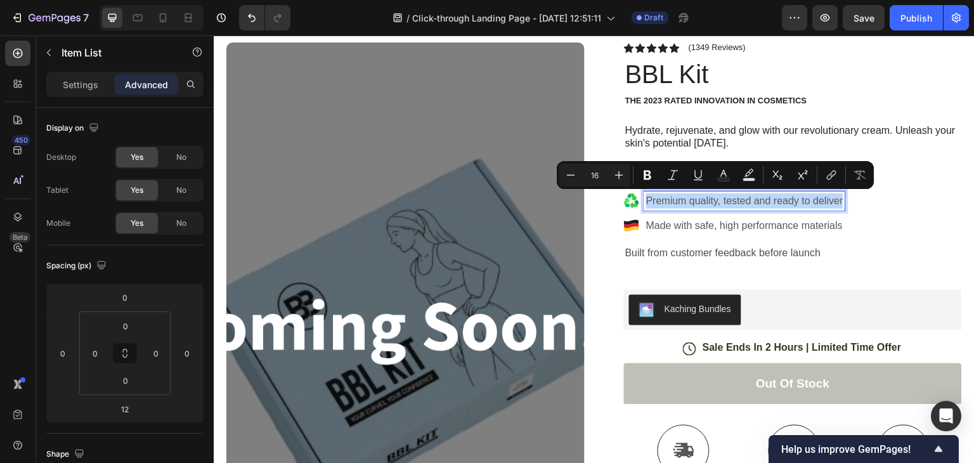
click at [714, 199] on p "Premium quality, tested and ready to deliver" at bounding box center [744, 200] width 197 height 15
copy p "Premium quality, tested and ready to deliver"
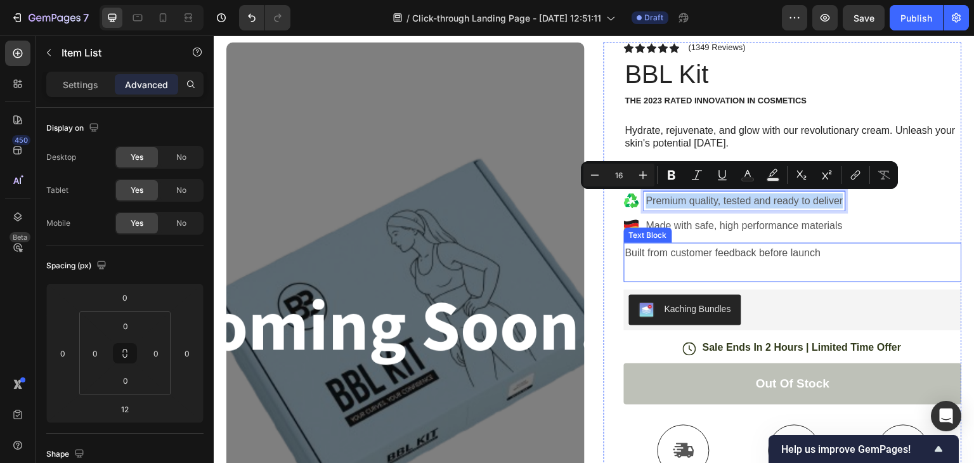
click at [689, 255] on p "Built from customer feedback before launch" at bounding box center [793, 253] width 336 height 18
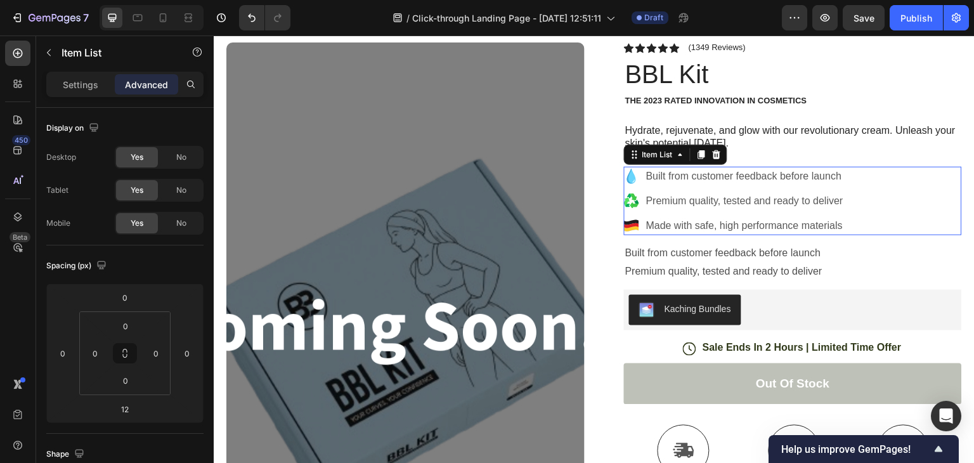
click at [713, 219] on p "Made with safe, high performance materials" at bounding box center [744, 225] width 197 height 15
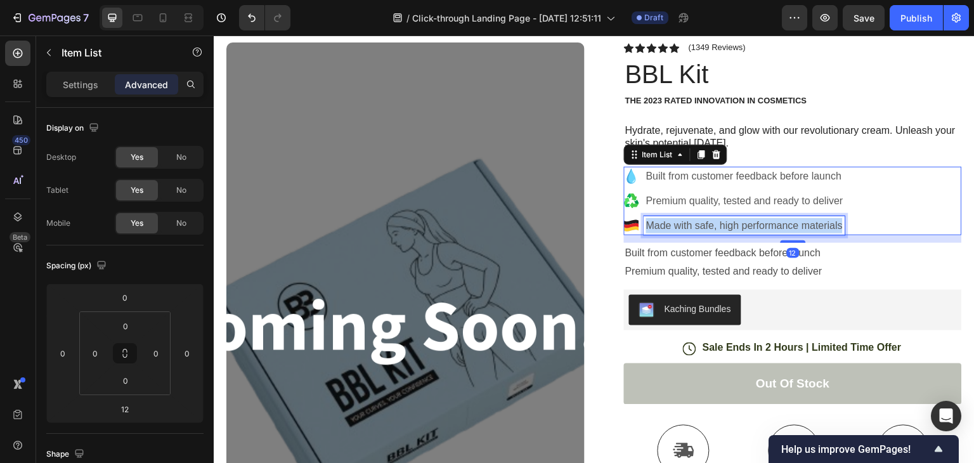
click at [713, 219] on p "Made with safe, high performance materials" at bounding box center [744, 225] width 197 height 15
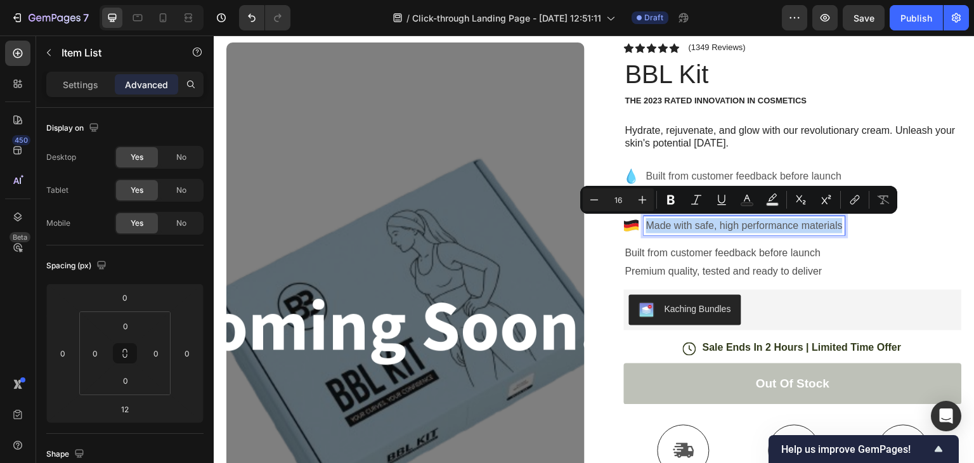
copy p "Made with safe, high performance materials"
click at [725, 270] on p "Premium quality, tested and ready to deliver" at bounding box center [793, 272] width 336 height 18
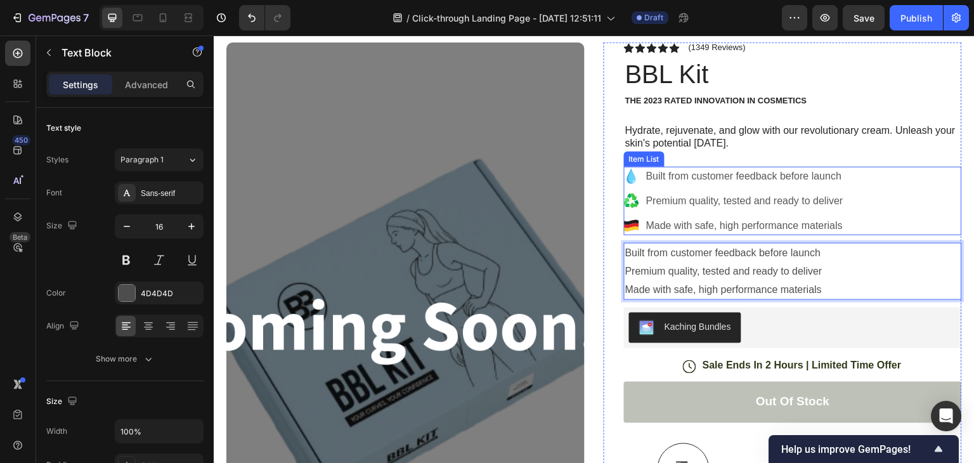
click at [859, 181] on div "Built from customer feedback before launch Premium quality, tested and ready to…" at bounding box center [793, 201] width 338 height 69
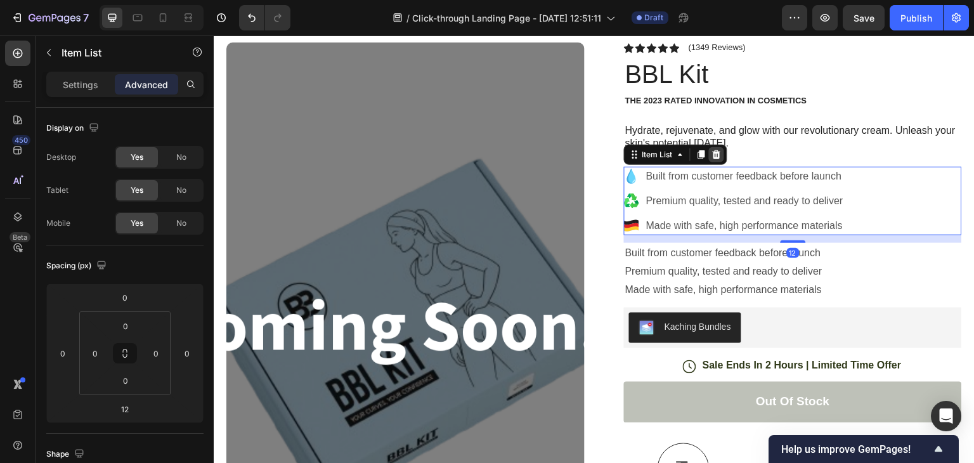
click at [717, 152] on div at bounding box center [716, 154] width 15 height 15
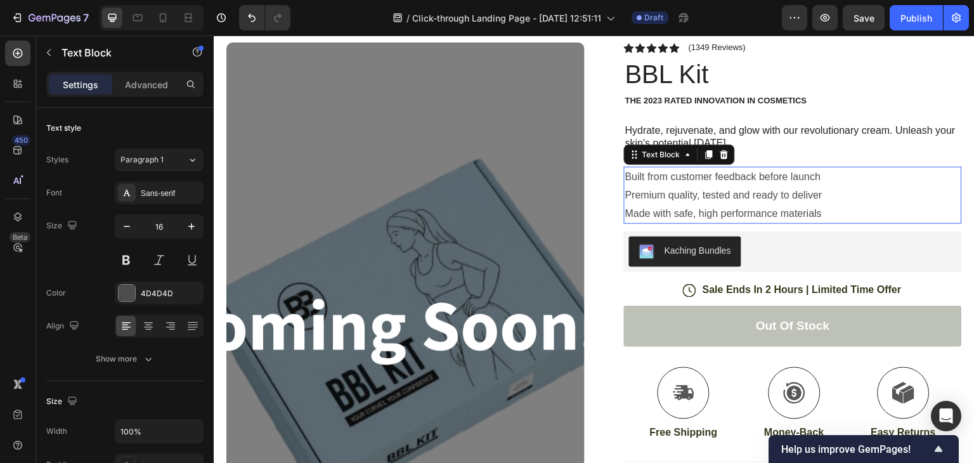
click at [839, 207] on p "Made with safe, high performance materials" at bounding box center [793, 214] width 336 height 18
click at [837, 211] on p "Made with safe, high performance materials" at bounding box center [793, 214] width 336 height 18
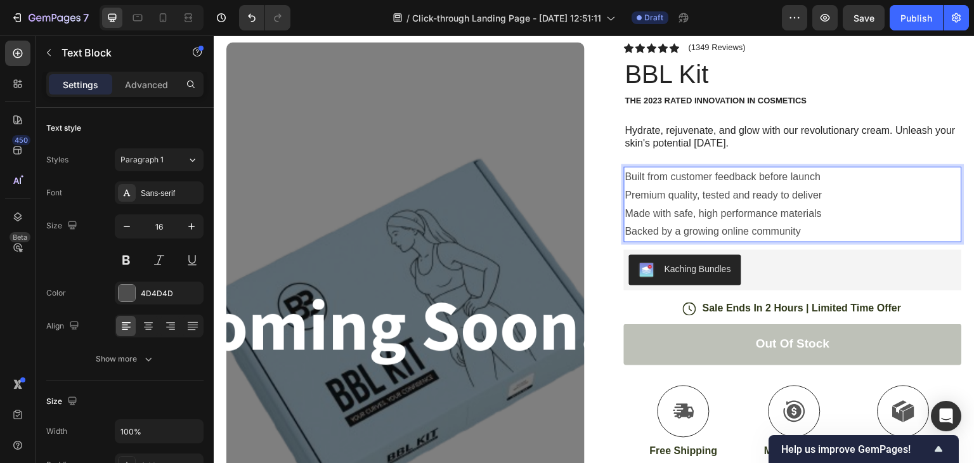
click at [625, 176] on p "Built from customer feedback before launch" at bounding box center [793, 177] width 336 height 18
click at [625, 192] on p "Premium quality, tested and ready to deliver" at bounding box center [793, 195] width 336 height 18
click at [625, 212] on p "Made with safe, high performance materials" at bounding box center [793, 214] width 336 height 18
click at [625, 230] on p "Backed by a growing online community" at bounding box center [793, 232] width 336 height 18
click at [638, 231] on p "☺️🫡Backed by a growing online community" at bounding box center [793, 232] width 336 height 18
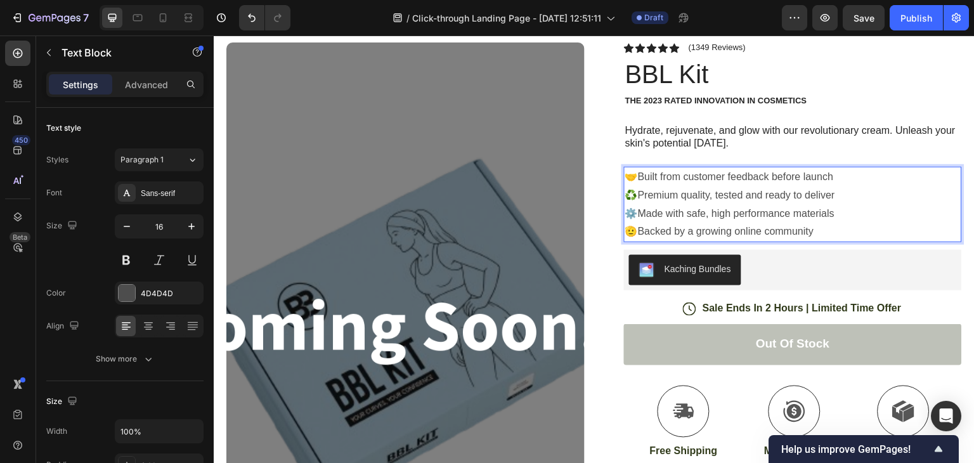
click at [821, 227] on p "🫡Backed by a growing online community" at bounding box center [793, 232] width 336 height 18
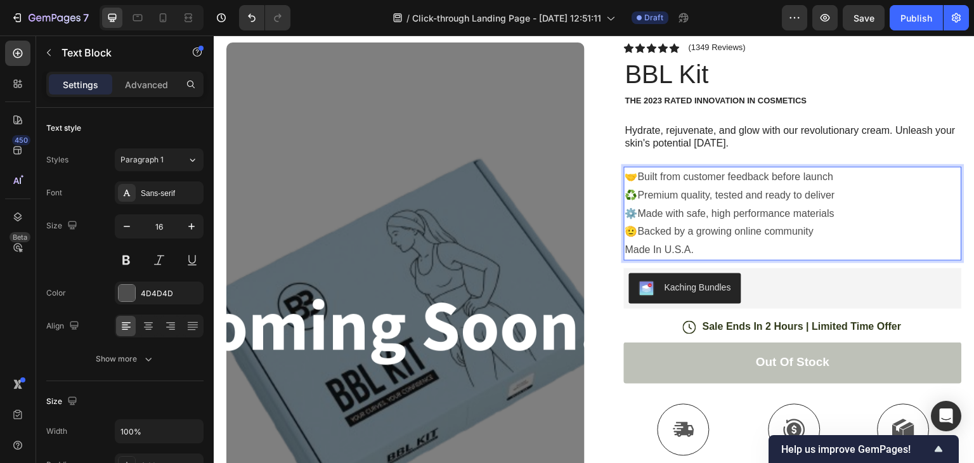
click at [625, 250] on p "Made In U.S.A." at bounding box center [793, 250] width 336 height 18
click at [722, 249] on p "Made In U.S.A." at bounding box center [793, 250] width 336 height 18
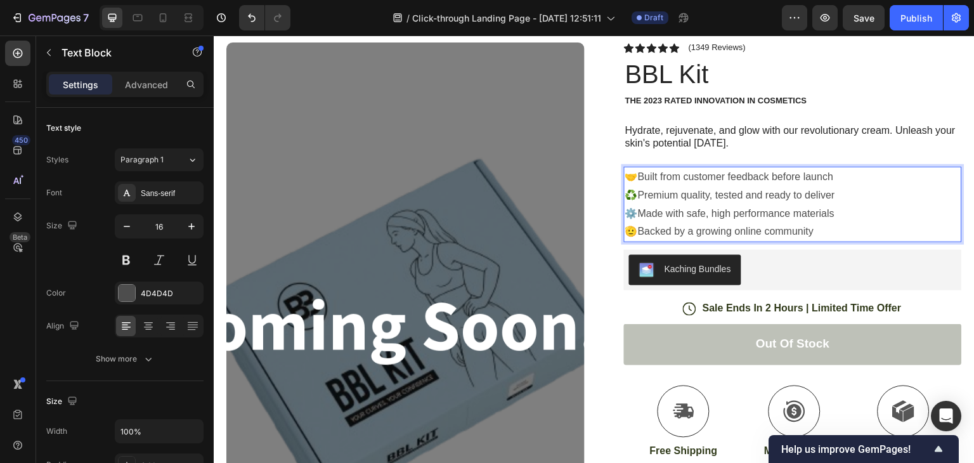
click at [631, 230] on p "🫡Backed by a growing online community" at bounding box center [793, 232] width 336 height 18
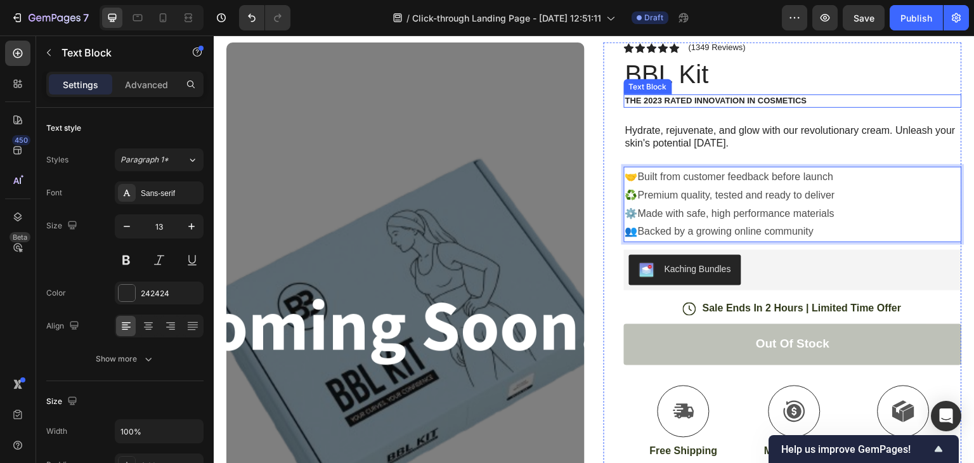
click at [901, 98] on p "The 2023 Rated Innovation in Cosmetics" at bounding box center [793, 101] width 336 height 11
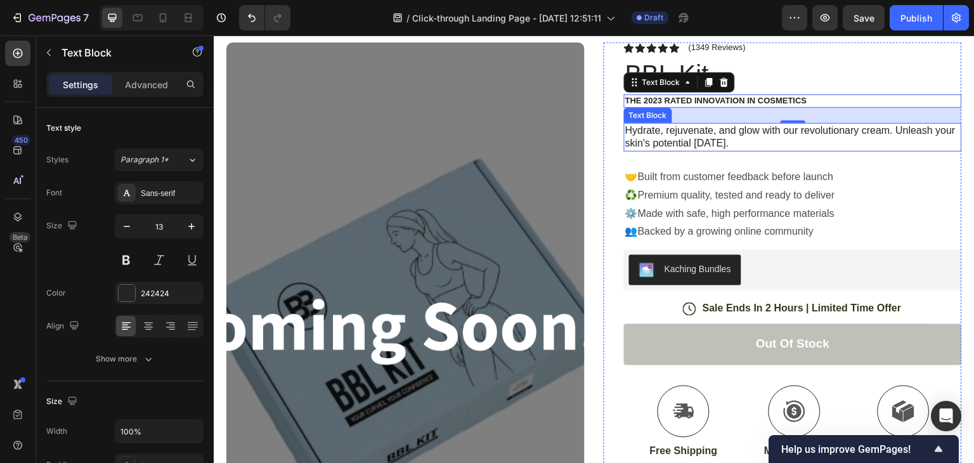
click at [885, 135] on p "Hydrate, rejuvenate, and glow with our revolutionary cream. Unleash your skin's…" at bounding box center [793, 137] width 336 height 27
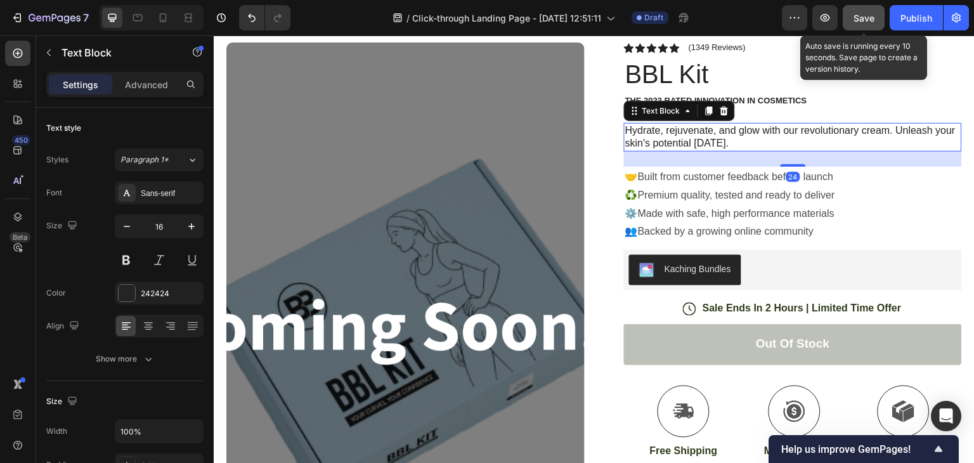
click at [863, 17] on span "Save" at bounding box center [864, 18] width 21 height 11
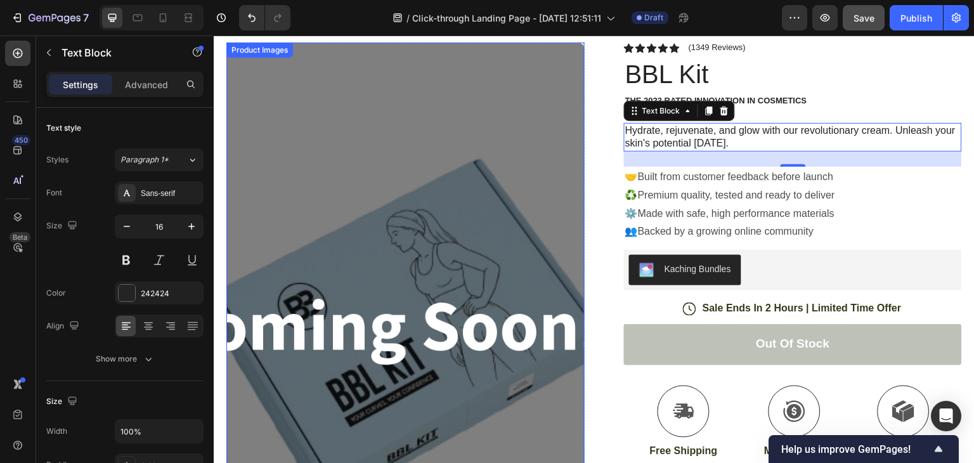
click at [476, 210] on img at bounding box center [405, 332] width 358 height 580
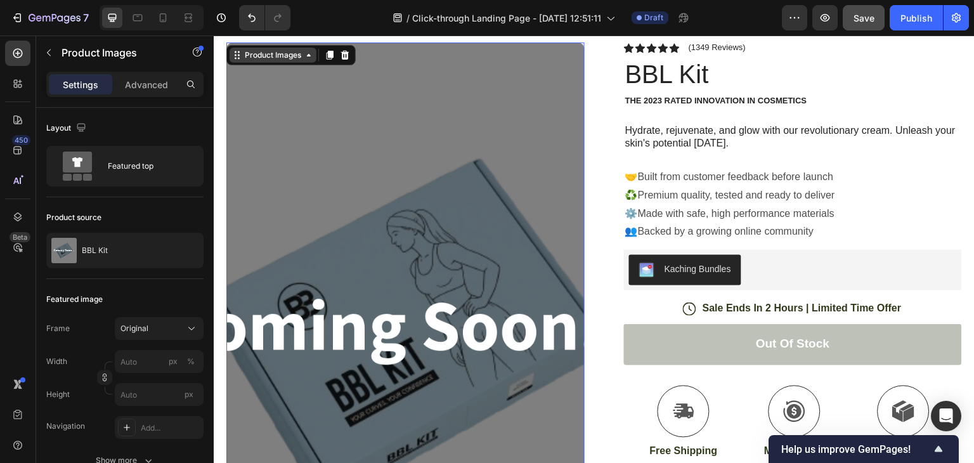
click at [309, 59] on icon at bounding box center [309, 55] width 10 height 10
click at [312, 58] on icon at bounding box center [309, 55] width 10 height 10
click at [383, 204] on img at bounding box center [405, 332] width 358 height 580
click at [245, 65] on img at bounding box center [405, 332] width 358 height 580
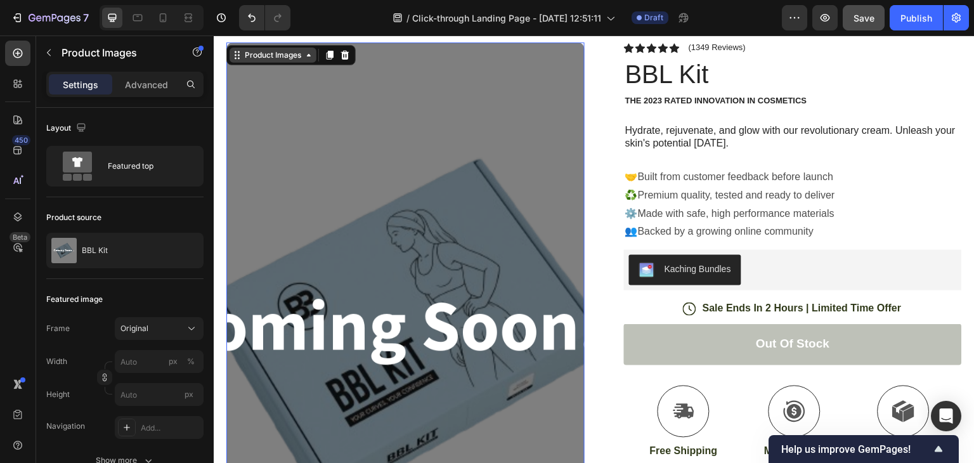
click at [251, 58] on div "Product Images" at bounding box center [273, 54] width 62 height 11
click at [545, 218] on img at bounding box center [405, 332] width 358 height 580
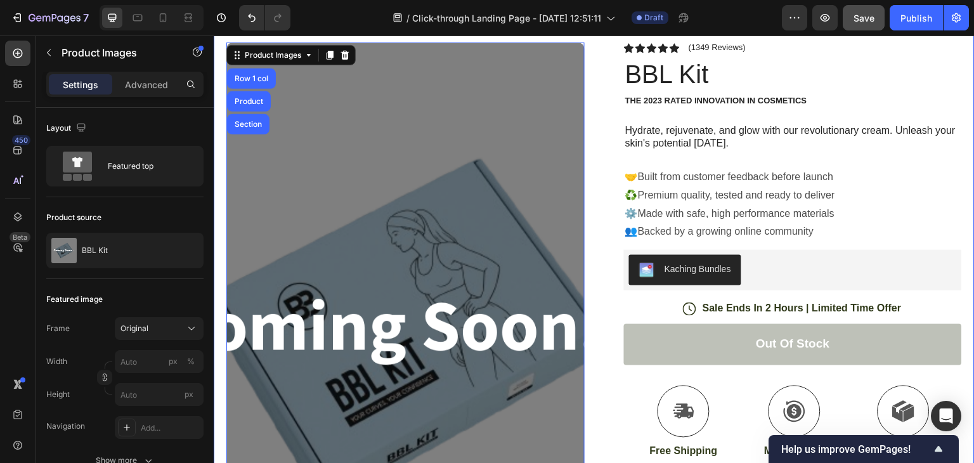
click at [587, 187] on div "Product Images Row 1 col Product Section 80 Image Icon Icon Icon Icon Icon Icon…" at bounding box center [594, 450] width 761 height 877
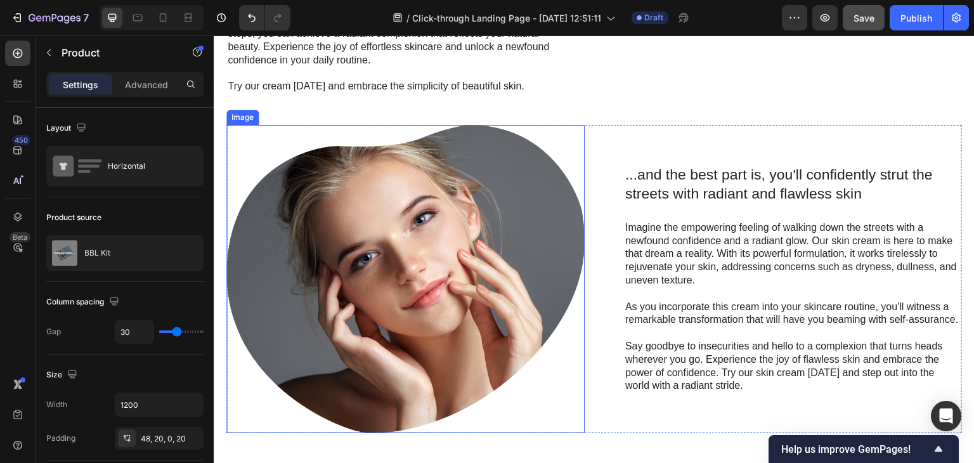
scroll to position [0, 0]
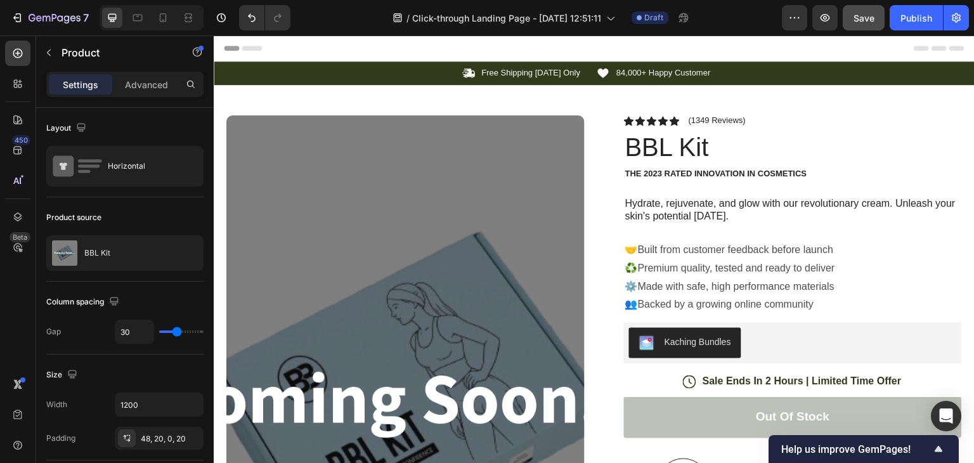
click at [508, 261] on img at bounding box center [405, 405] width 358 height 580
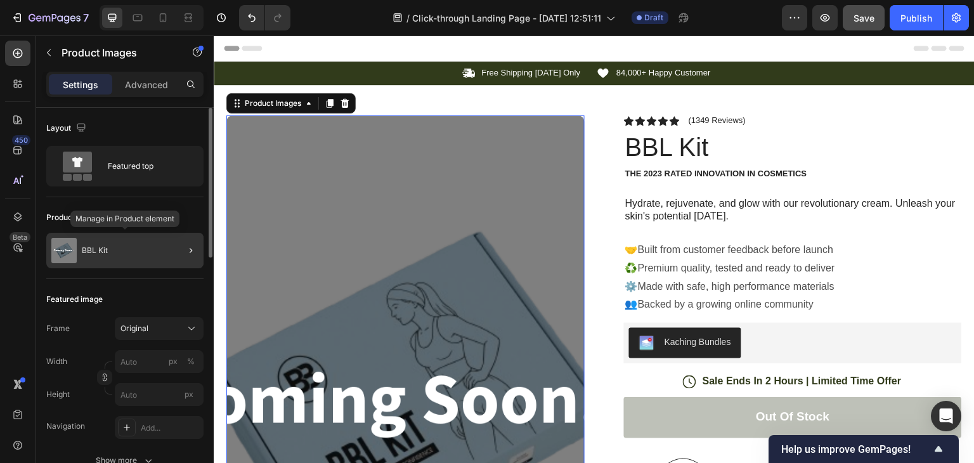
click at [130, 242] on div "BBL Kit" at bounding box center [124, 251] width 157 height 36
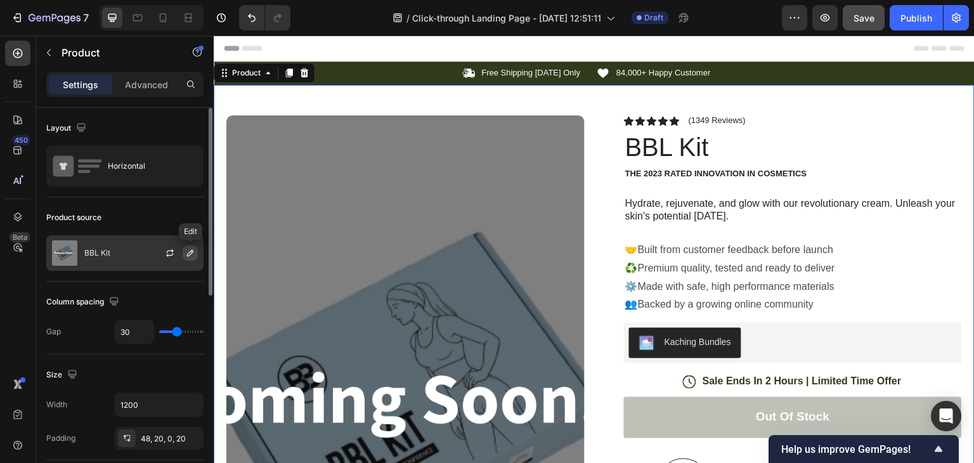
click at [186, 251] on icon "button" at bounding box center [190, 253] width 10 height 10
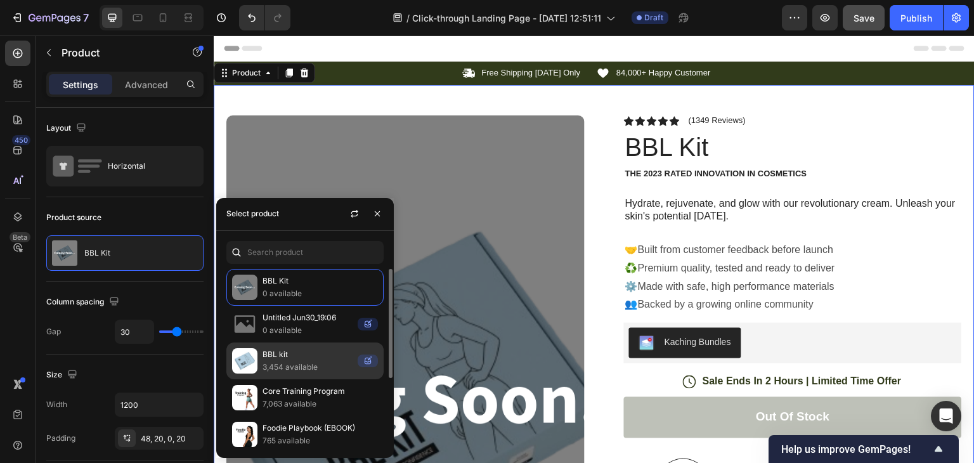
click at [308, 351] on p "BBL kit" at bounding box center [308, 354] width 90 height 13
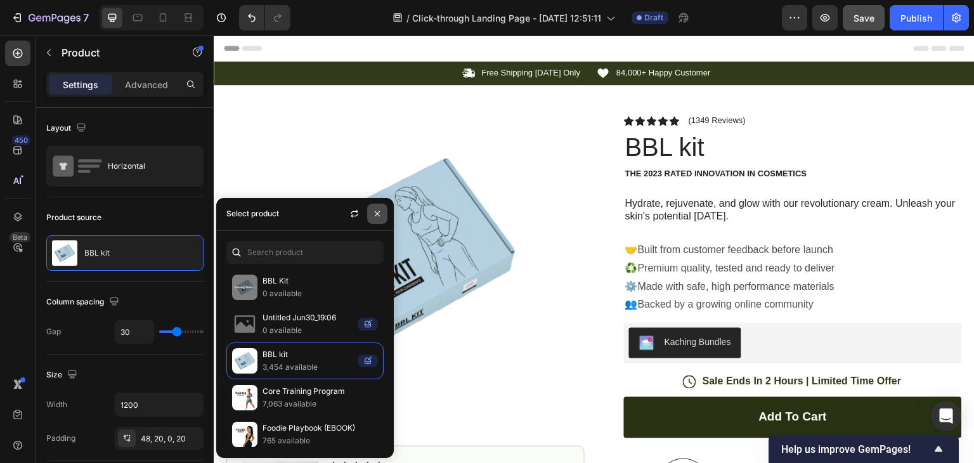
click at [376, 211] on icon "button" at bounding box center [377, 214] width 10 height 10
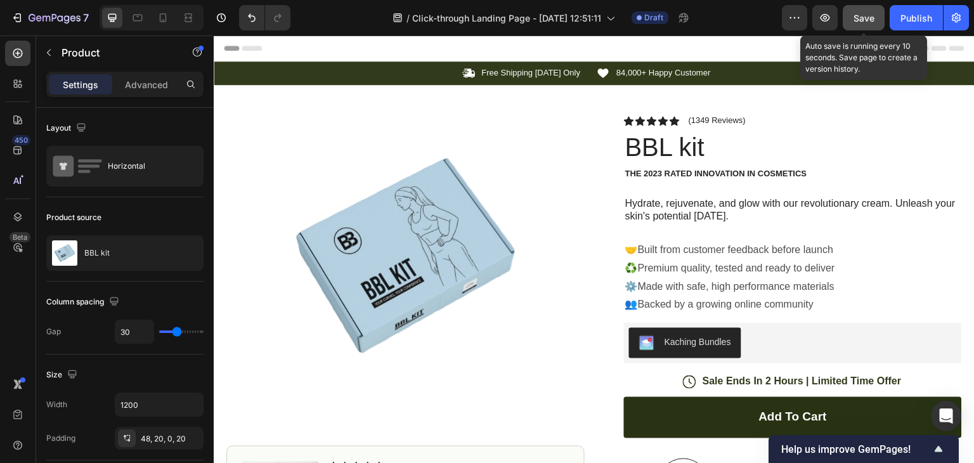
click at [868, 10] on button "Save" at bounding box center [864, 17] width 42 height 25
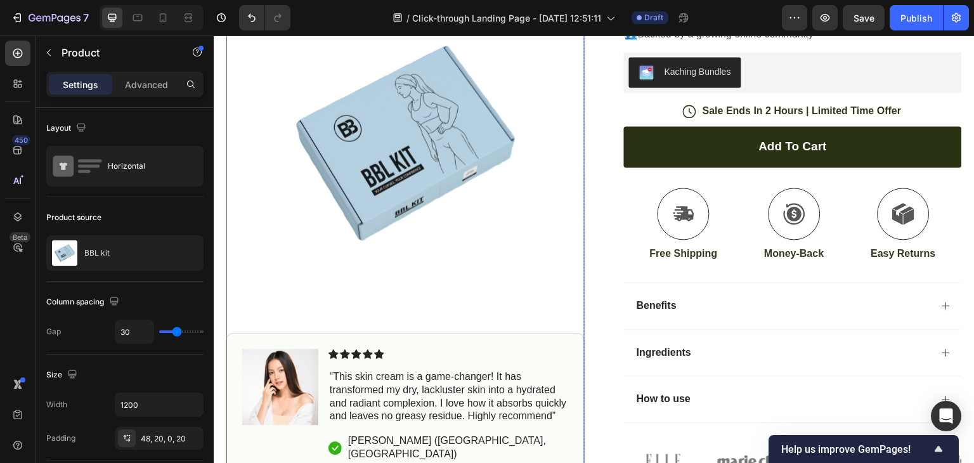
scroll to position [258, 0]
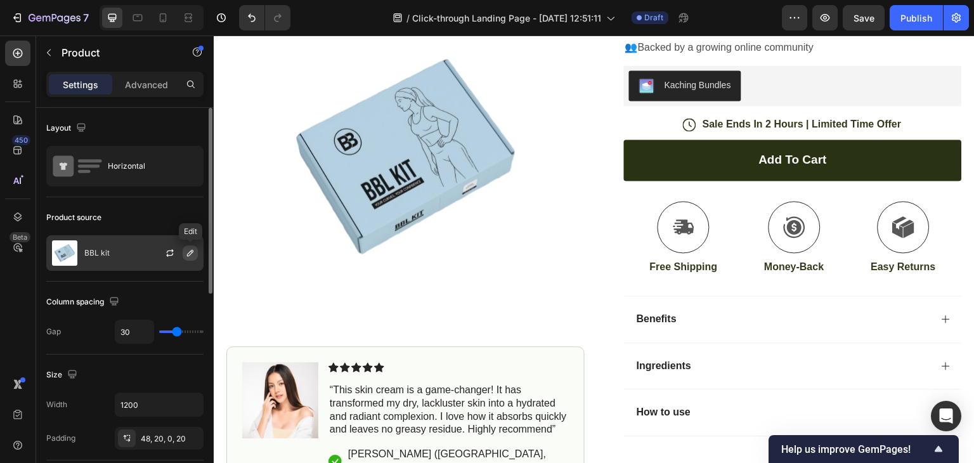
click at [190, 252] on icon "button" at bounding box center [190, 253] width 10 height 10
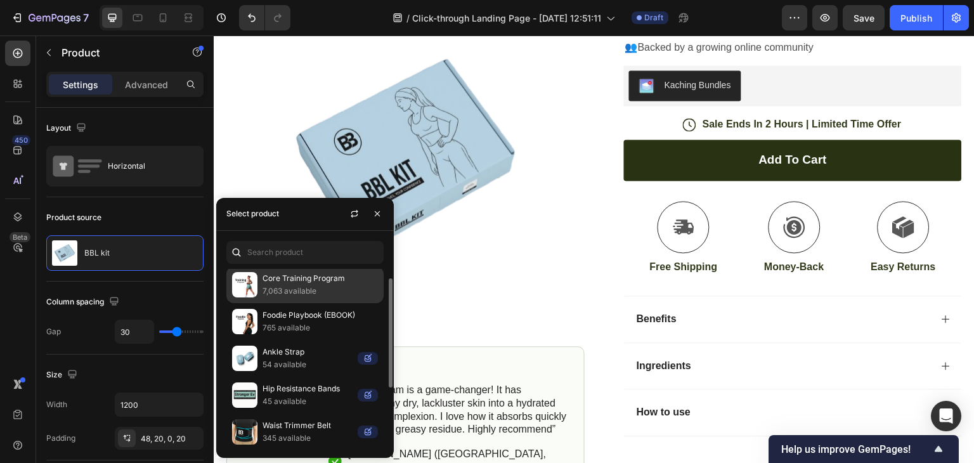
scroll to position [0, 0]
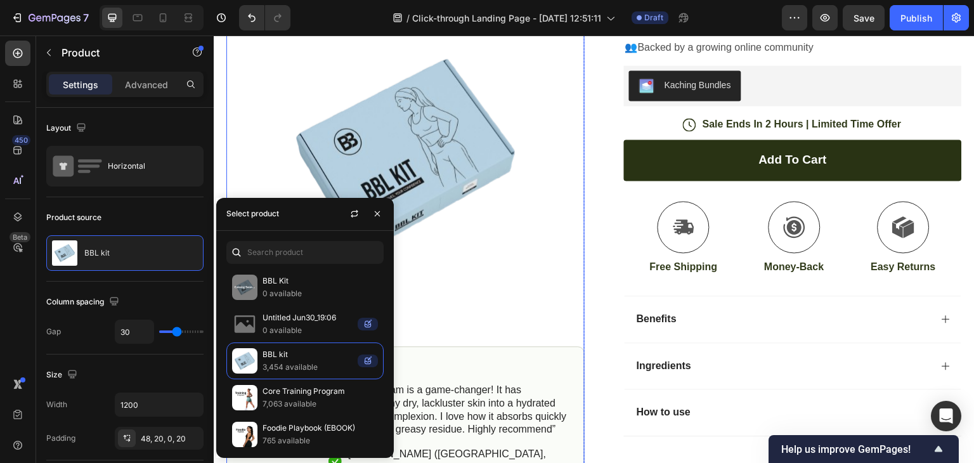
click at [492, 283] on img at bounding box center [405, 156] width 358 height 280
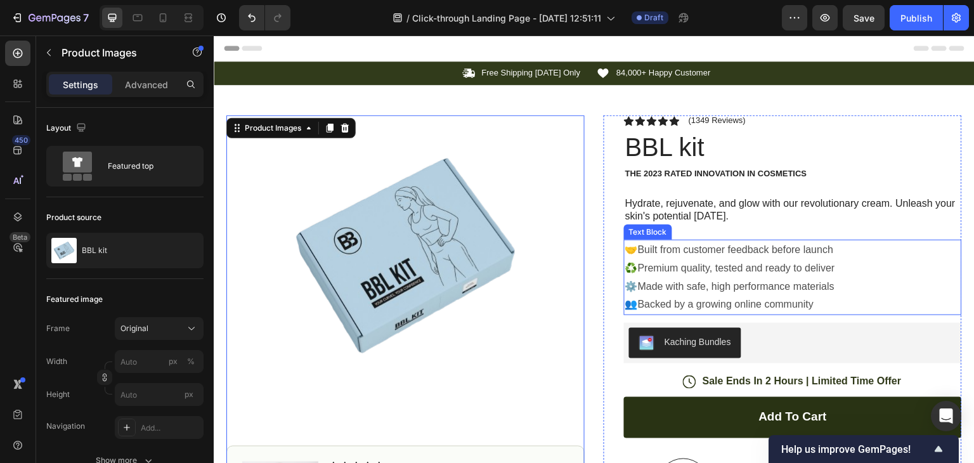
scroll to position [46, 0]
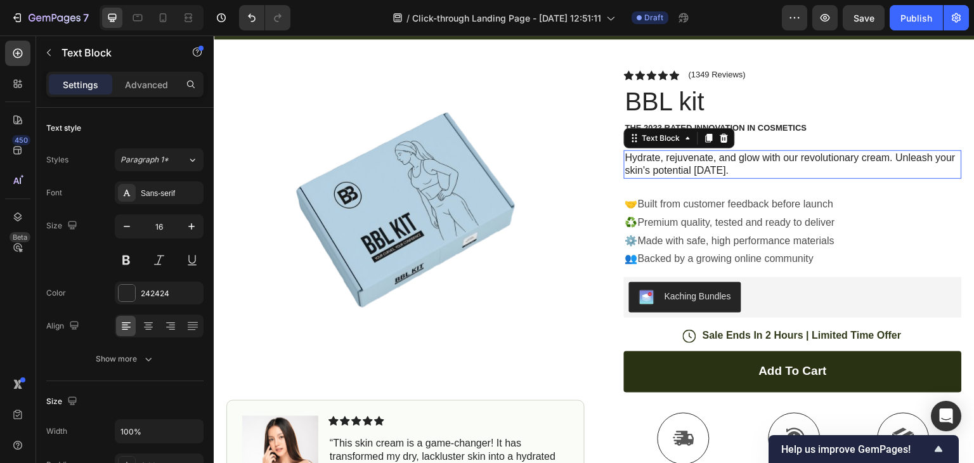
click at [748, 167] on p "Hydrate, rejuvenate, and glow with our revolutionary cream. Unleash your skin's…" at bounding box center [793, 165] width 336 height 27
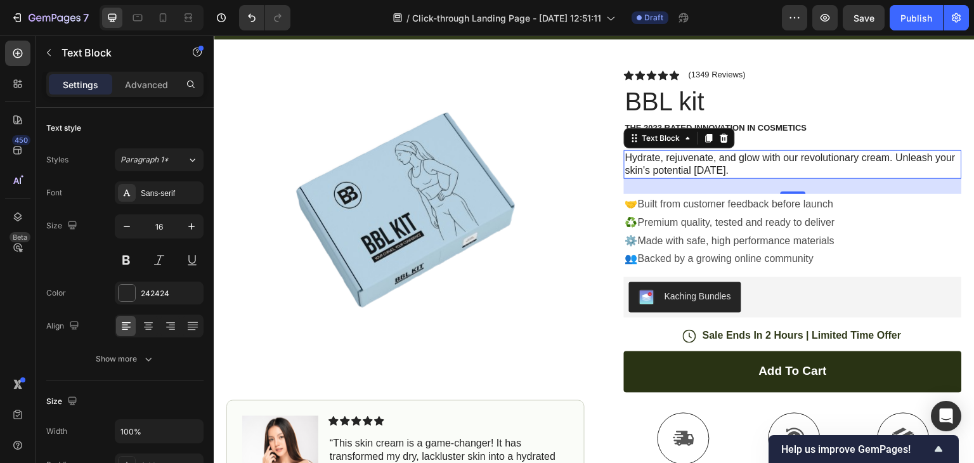
click at [717, 160] on p "Hydrate, rejuvenate, and glow with our revolutionary cream. Unleash your skin's…" at bounding box center [793, 165] width 336 height 27
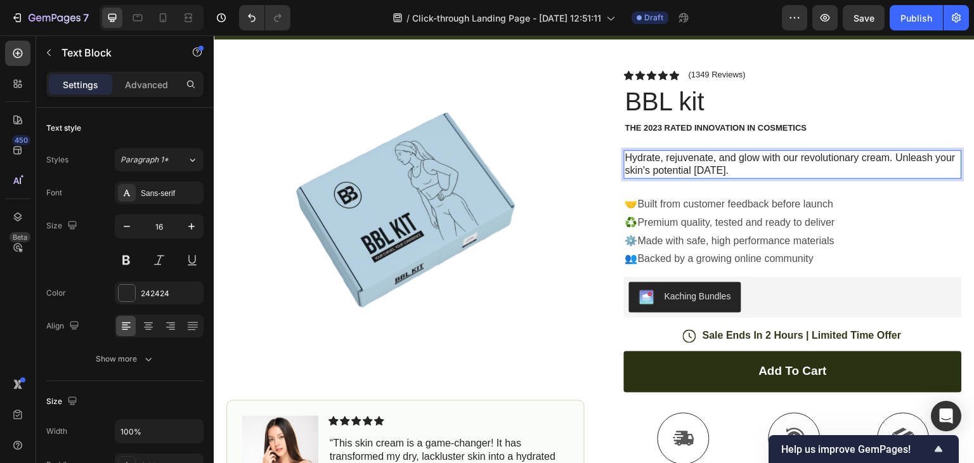
click at [720, 172] on p "Hydrate, rejuvenate, and glow with our revolutionary cream. Unleash your skin's…" at bounding box center [793, 165] width 336 height 27
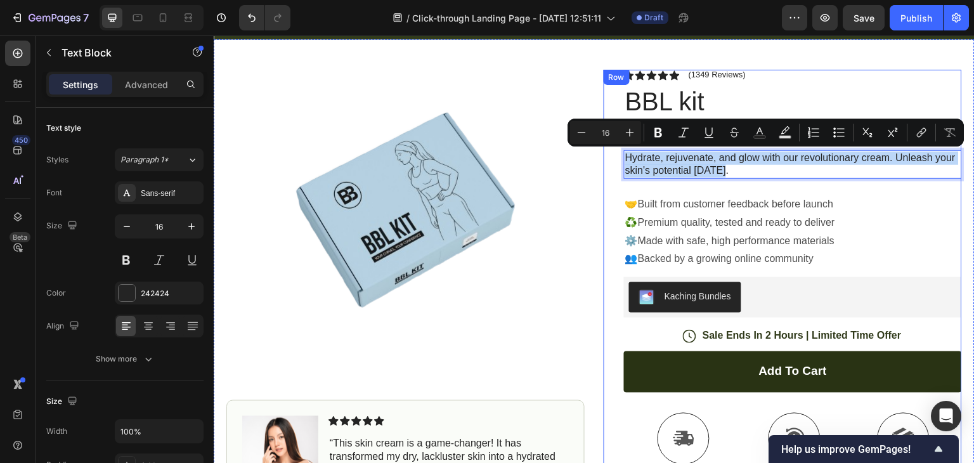
drag, startPoint x: 720, startPoint y: 172, endPoint x: 615, endPoint y: 162, distance: 105.2
click at [615, 162] on div "Icon Icon Icon Icon Icon Icon List (1349 Reviews) Text Block Row BBL kit Produc…" at bounding box center [783, 387] width 358 height 634
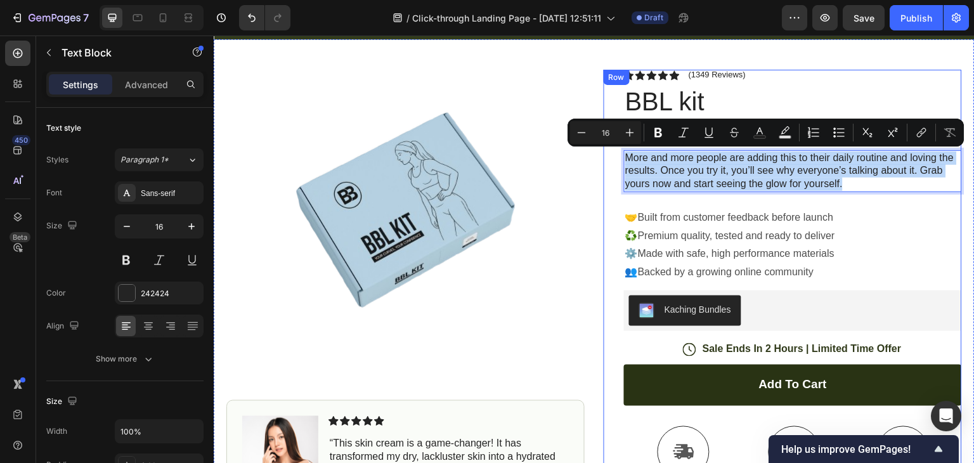
drag, startPoint x: 840, startPoint y: 183, endPoint x: 604, endPoint y: 160, distance: 237.1
click at [604, 160] on div "Icon Icon Icon Icon Icon Icon List (1349 Reviews) Text Block Row BBL kit Produc…" at bounding box center [783, 393] width 358 height 647
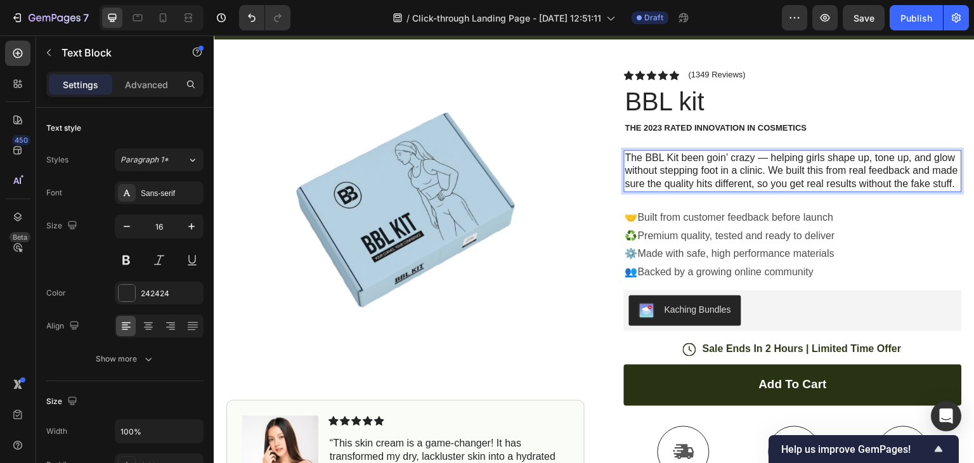
click at [762, 158] on p "The BBL Kit been goin’ crazy — helping girls shape up, tone up, and glow withou…" at bounding box center [793, 171] width 336 height 39
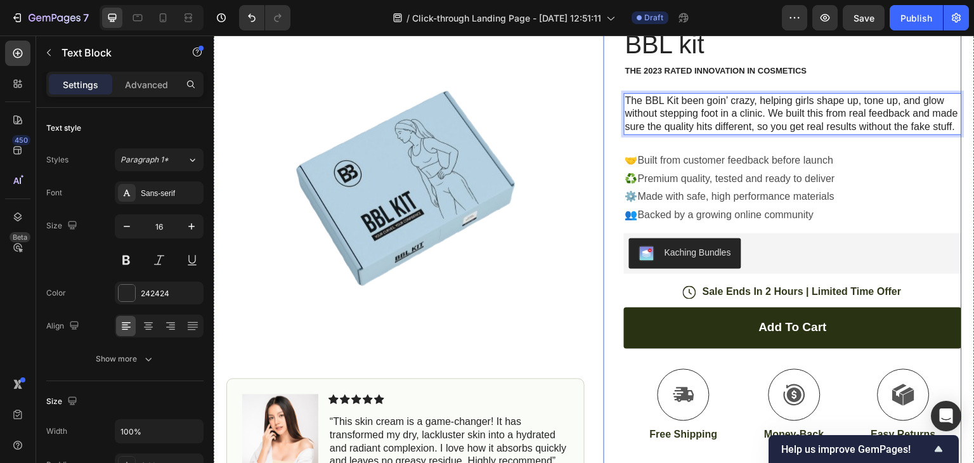
scroll to position [108, 0]
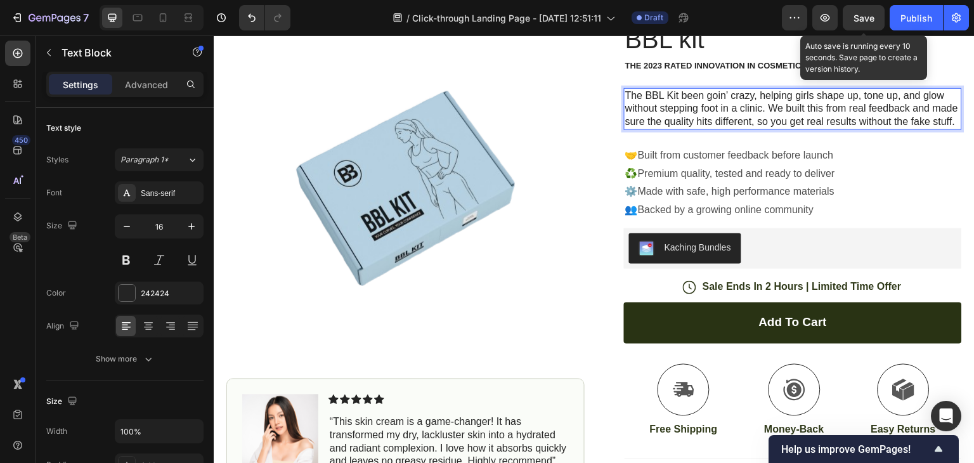
click at [863, 15] on span "Save" at bounding box center [864, 18] width 21 height 11
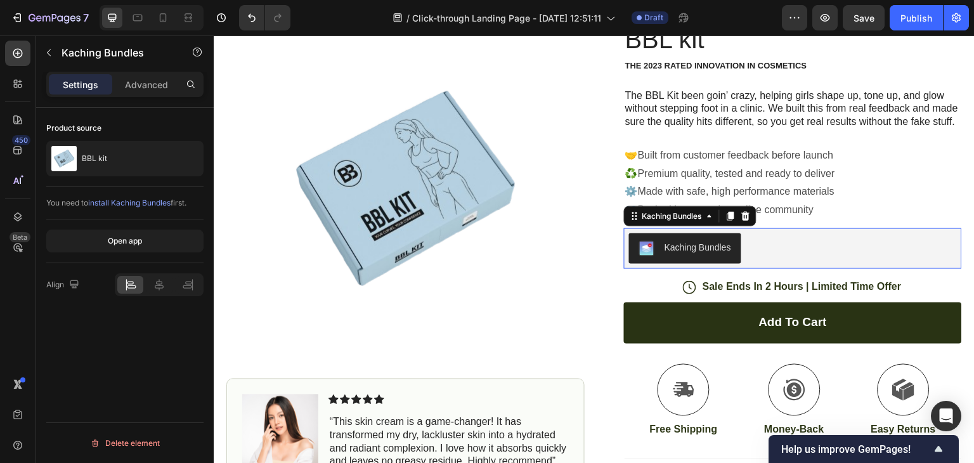
click at [706, 254] on div "Kaching Bundles" at bounding box center [698, 247] width 67 height 13
click at [695, 256] on div "Kaching Bundles" at bounding box center [685, 248] width 92 height 15
click at [693, 254] on div "Kaching Bundles" at bounding box center [698, 247] width 67 height 13
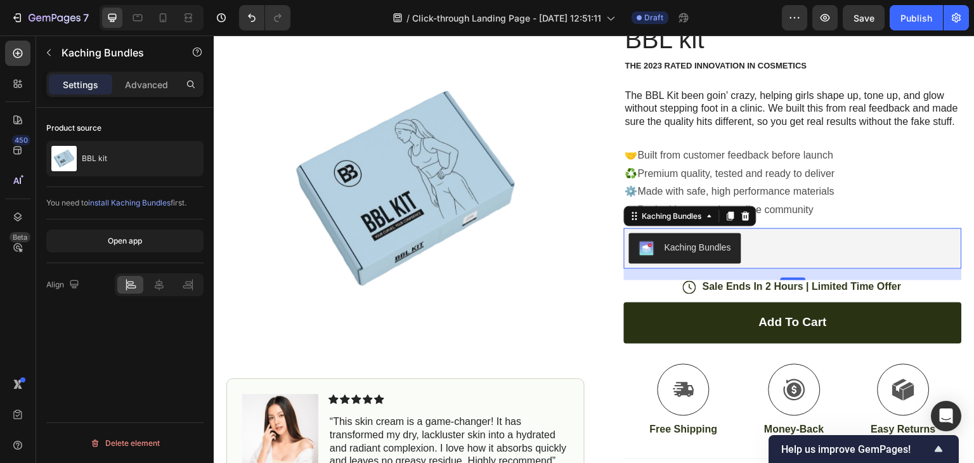
click at [693, 254] on div "Kaching Bundles" at bounding box center [698, 247] width 67 height 13
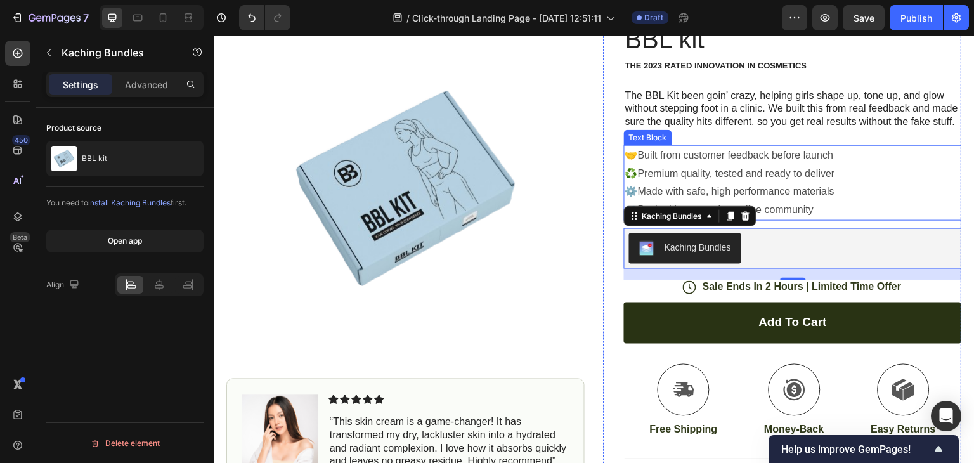
click at [886, 183] on p "♻️Premium quality, tested and ready to deliver" at bounding box center [793, 174] width 336 height 18
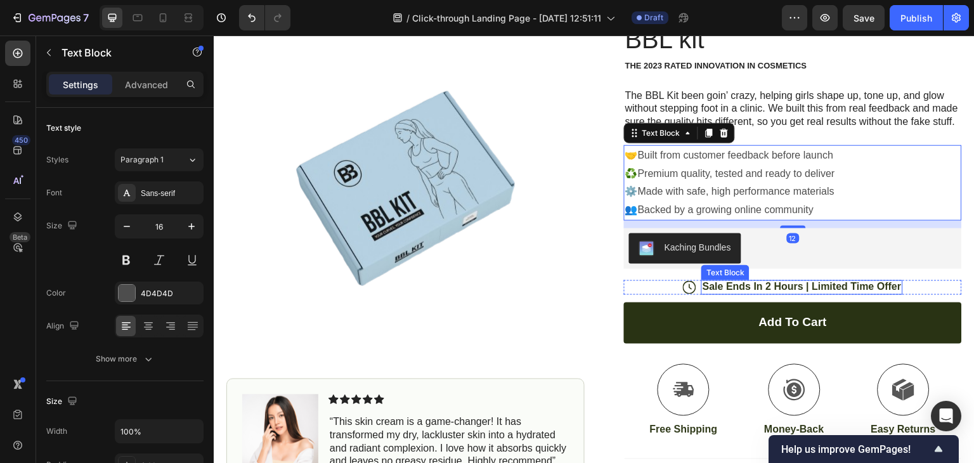
click at [761, 294] on p "Sale Ends In 2 Hours | Limited Time Offer" at bounding box center [802, 286] width 199 height 13
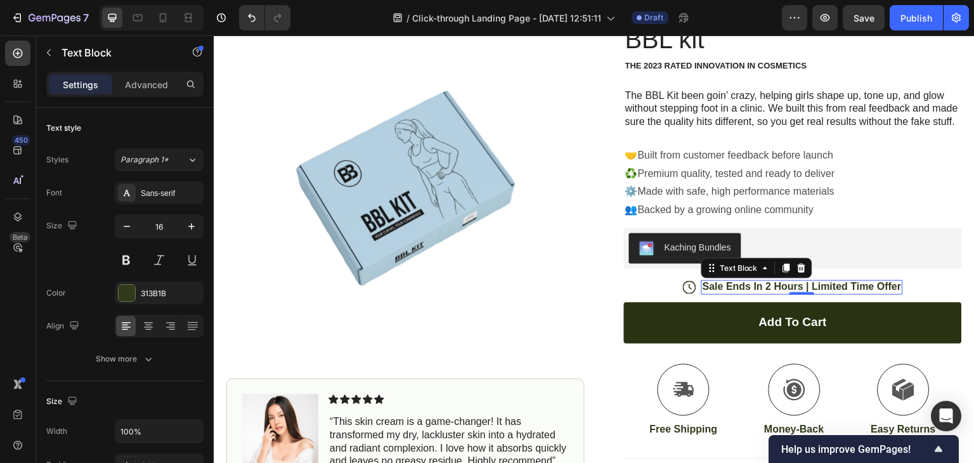
click at [755, 294] on p "Sale Ends In 2 Hours | Limited Time Offer" at bounding box center [802, 286] width 199 height 13
click at [796, 294] on p "Sale Ends In 2 Hours | Limited Time Offer" at bounding box center [802, 286] width 199 height 13
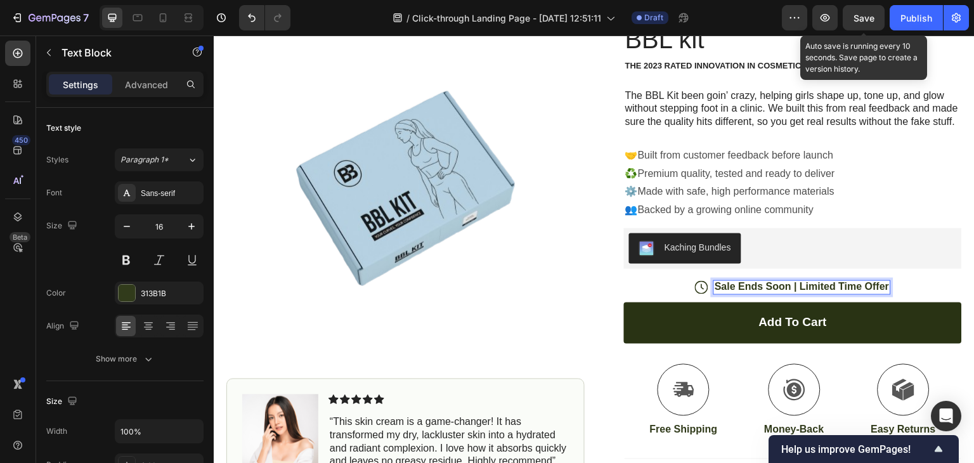
click at [859, 23] on div "Save" at bounding box center [864, 17] width 21 height 13
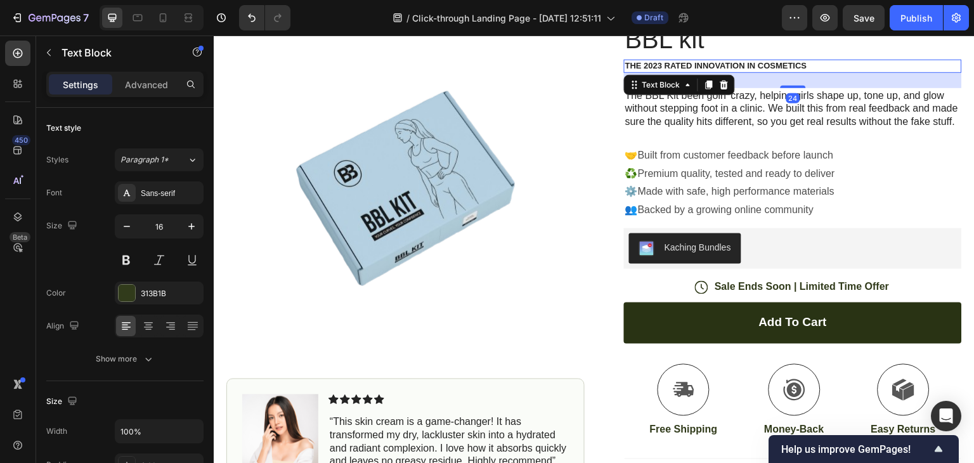
click at [714, 65] on p "The 2023 Rated Innovation in Cosmetics" at bounding box center [793, 66] width 336 height 11
click at [832, 115] on p "The BBL Kit been goin’ crazy, helping girls shape up, tone up, and glow without…" at bounding box center [793, 108] width 336 height 39
click at [795, 63] on p "The 2023 Rated Innovation in Cosmetics" at bounding box center [793, 66] width 336 height 11
click at [776, 62] on p "The 2023 Rated Innovation in Cosmetics" at bounding box center [793, 66] width 336 height 11
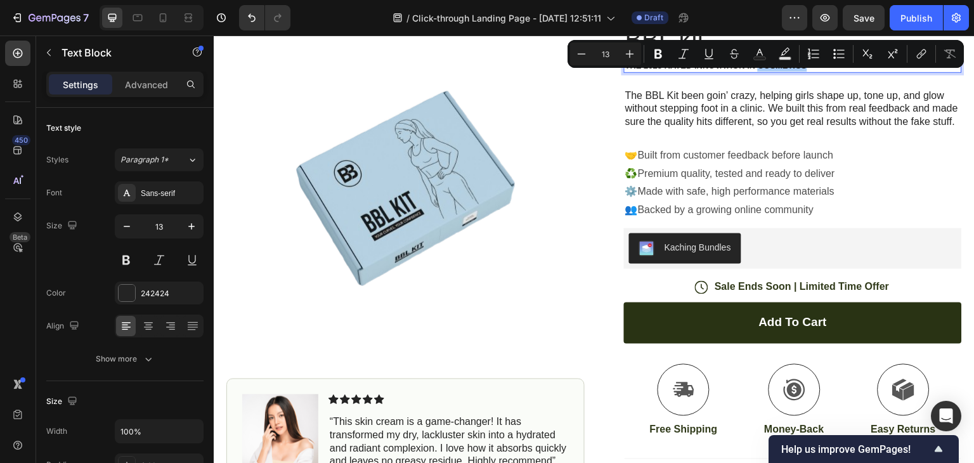
click at [776, 62] on button "Text Background Color" at bounding box center [785, 53] width 23 height 23
type input "000000"
type input "77"
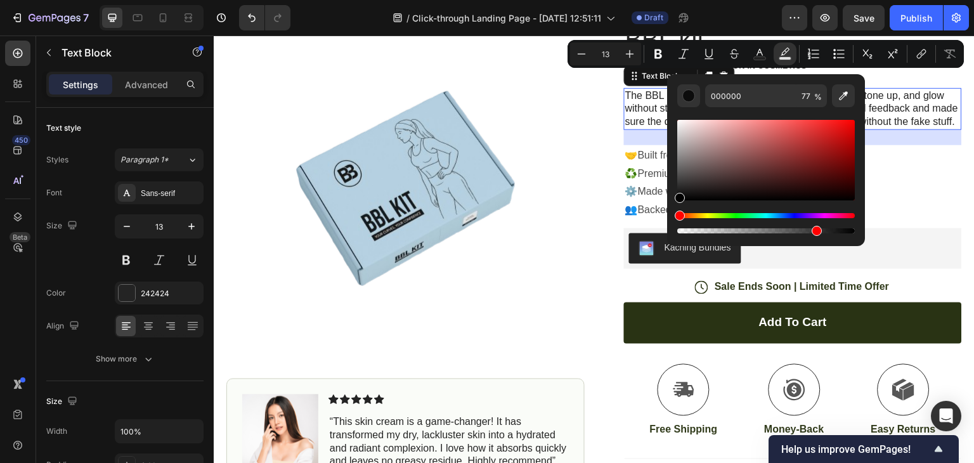
click at [924, 126] on p "The BBL Kit been goin’ crazy, helping girls shape up, tone up, and glow without…" at bounding box center [793, 108] width 336 height 39
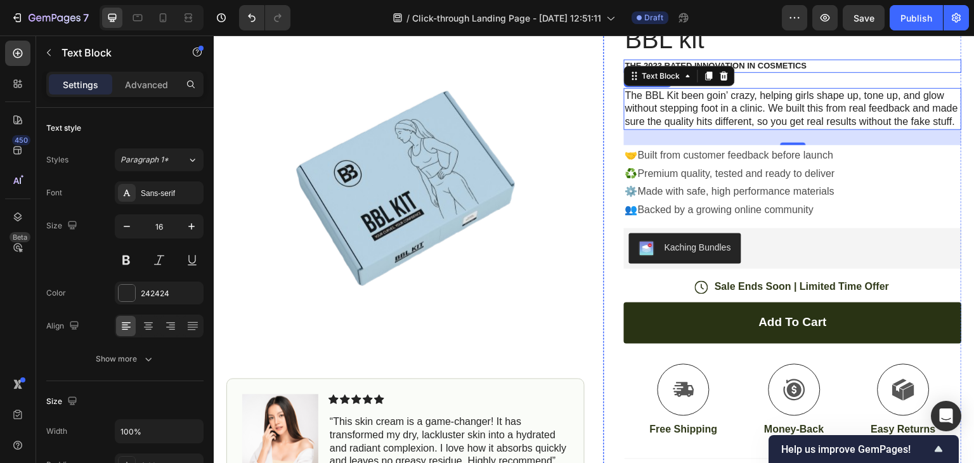
click at [755, 67] on p "The 2023 Rated Innovation in Cosmetics" at bounding box center [793, 66] width 336 height 11
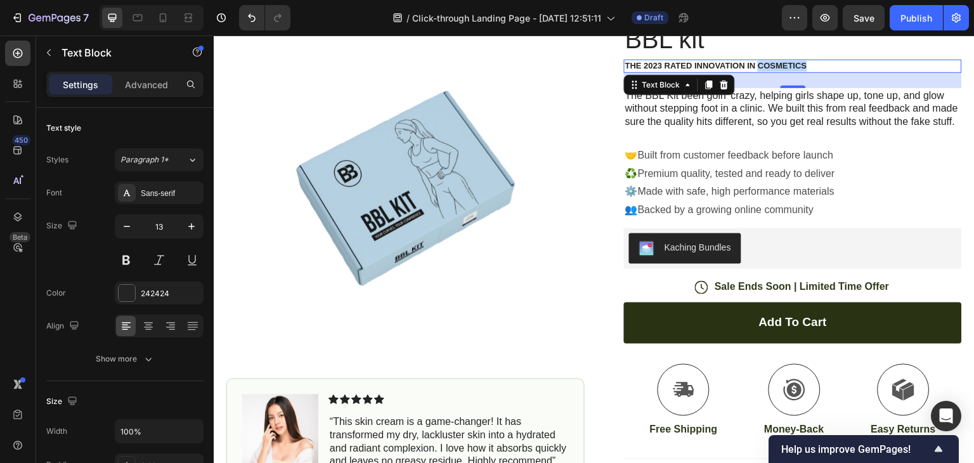
click at [755, 67] on p "The 2023 Rated Innovation in Cosmetics" at bounding box center [793, 66] width 336 height 11
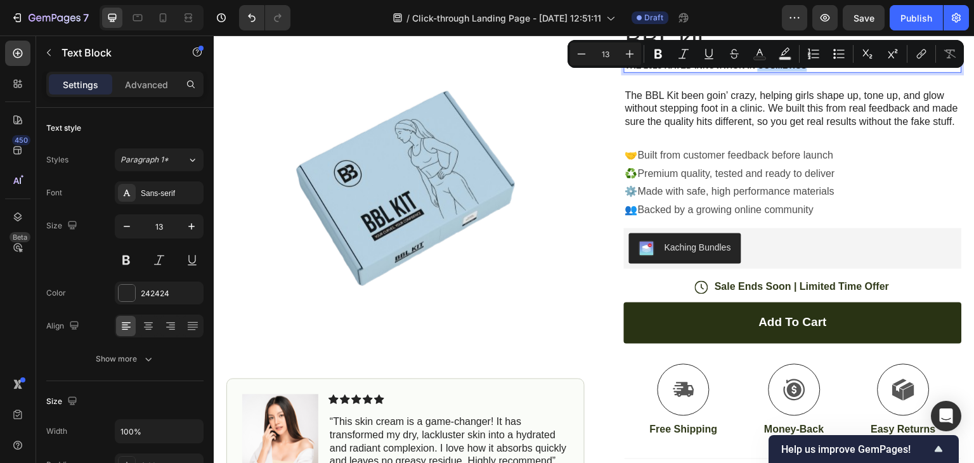
click at [755, 67] on div "Minus 13 Plus Bold Italic Underline Strikethrough Text Color Text Background Co…" at bounding box center [766, 54] width 396 height 28
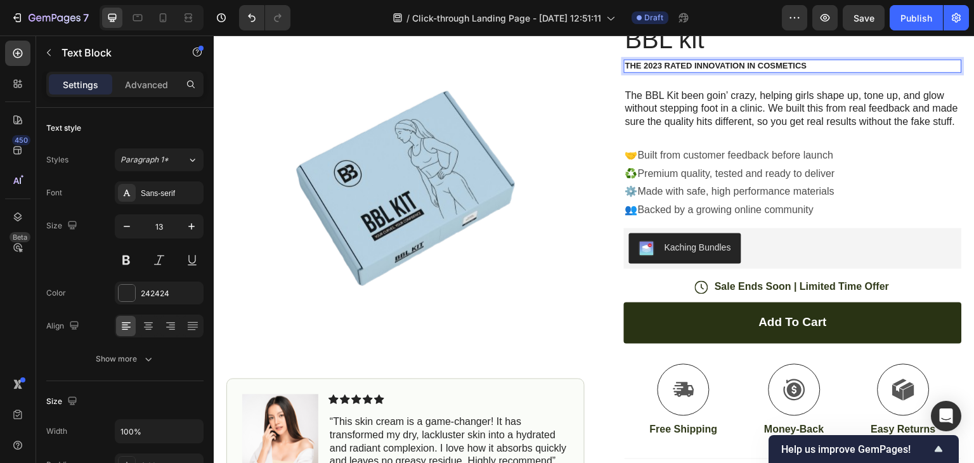
click at [746, 70] on p "The 2023 Rated Innovation in Cosmetics" at bounding box center [793, 66] width 336 height 11
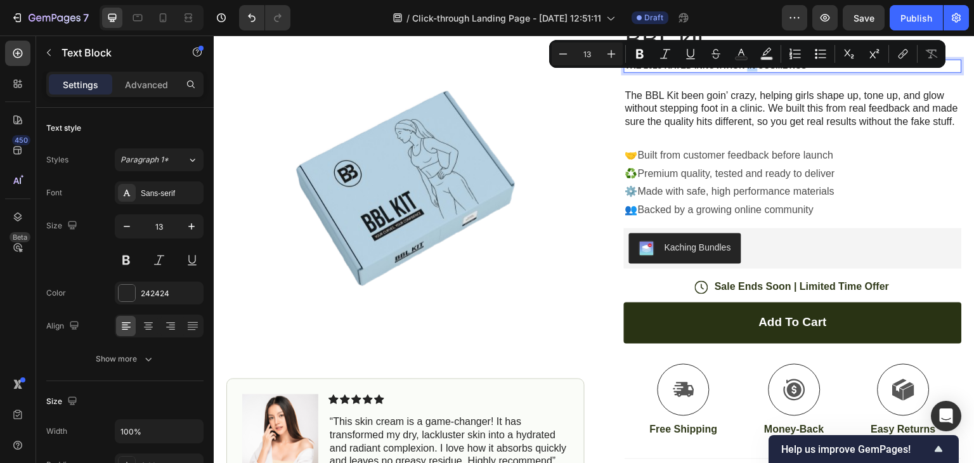
click at [746, 70] on p "The 2023 Rated Innovation in Cosmetics" at bounding box center [793, 66] width 336 height 11
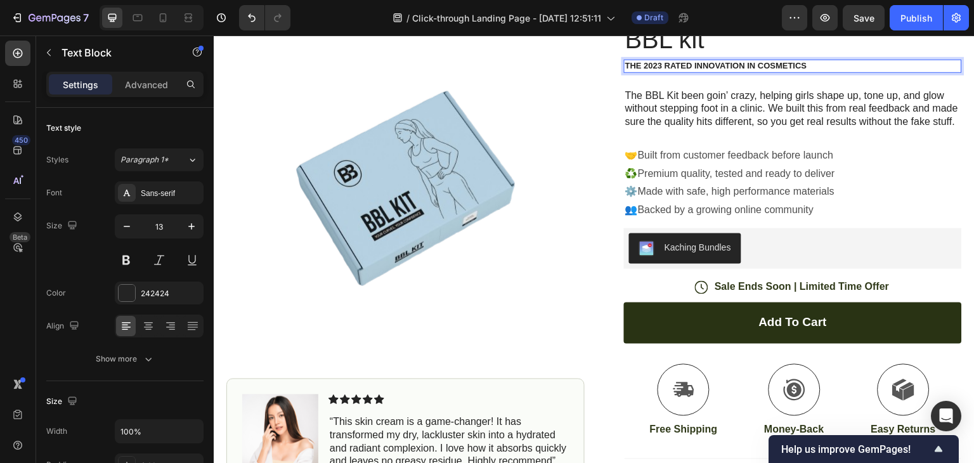
click at [811, 65] on p "The 2023 Rated Innovation in Cosmetics" at bounding box center [793, 66] width 336 height 11
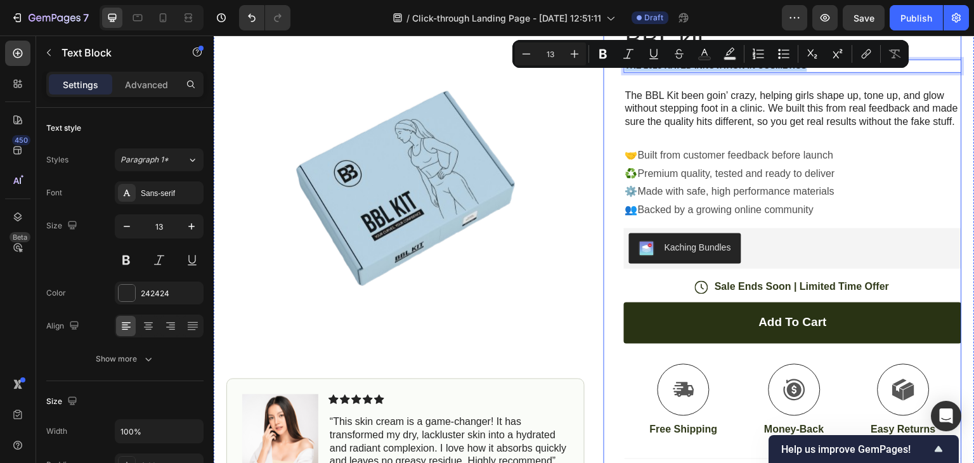
drag, startPoint x: 811, startPoint y: 65, endPoint x: 614, endPoint y: 82, distance: 198.0
click at [614, 82] on div "Icon Icon Icon Icon Icon Icon List (1349 Reviews) Text Block Row BBL kit Produc…" at bounding box center [783, 331] width 358 height 647
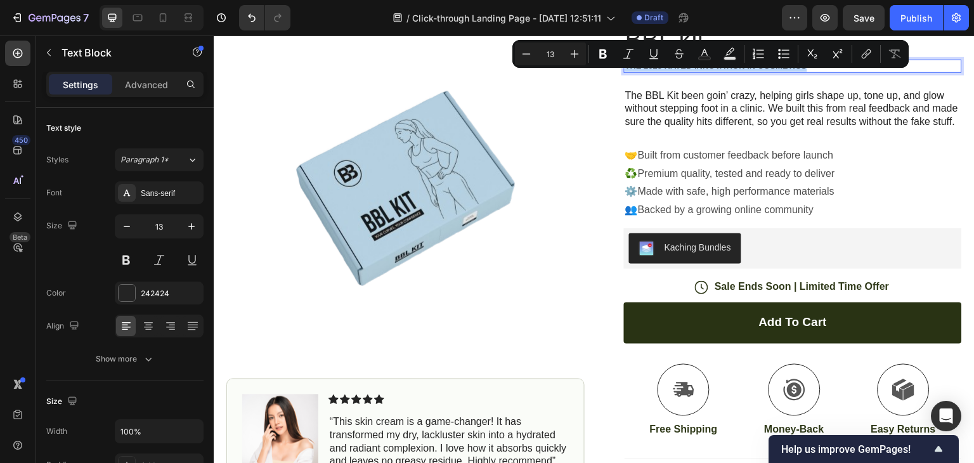
click at [821, 70] on p "The 2023 Rated Innovation in Cosmetics" at bounding box center [793, 66] width 336 height 11
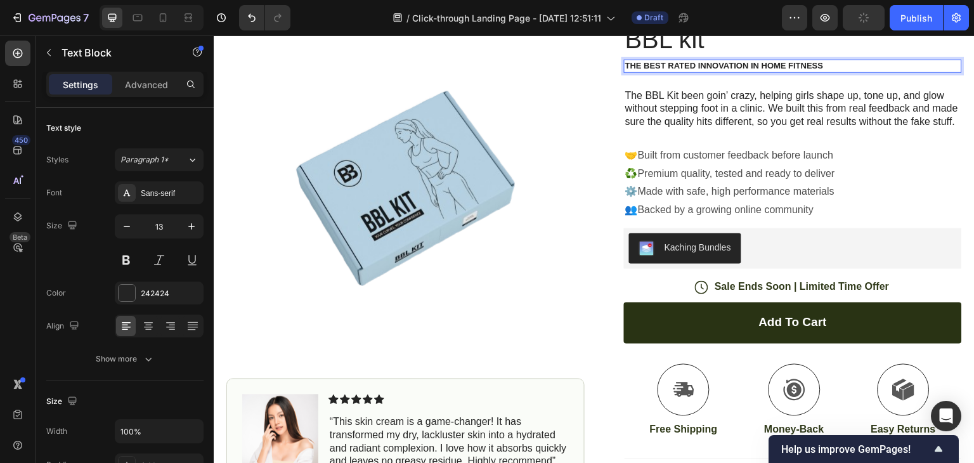
click at [748, 66] on p "The Best Rated Innovation in Home Fitness" at bounding box center [793, 66] width 336 height 11
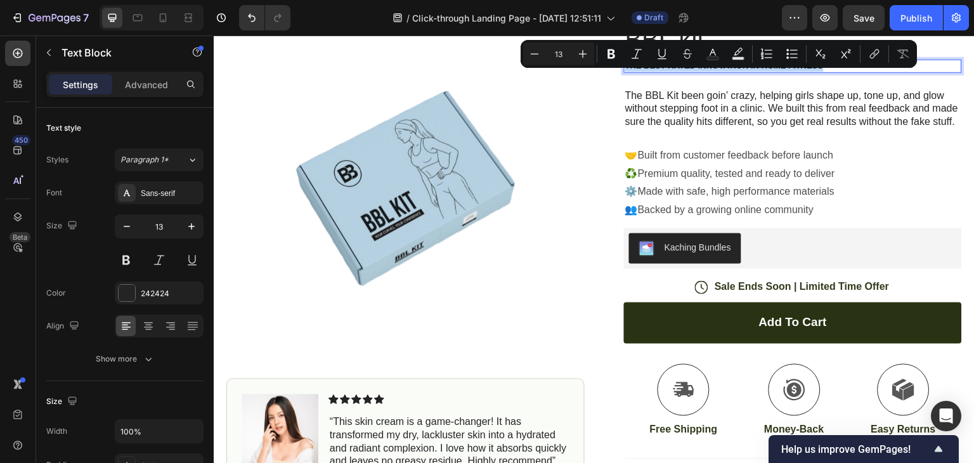
drag, startPoint x: 748, startPoint y: 66, endPoint x: 703, endPoint y: 73, distance: 45.6
click at [703, 73] on div "Icon Icon Icon Icon Icon Icon List (1349 Reviews) Text Block Row BBL kit Produc…" at bounding box center [793, 331] width 338 height 647
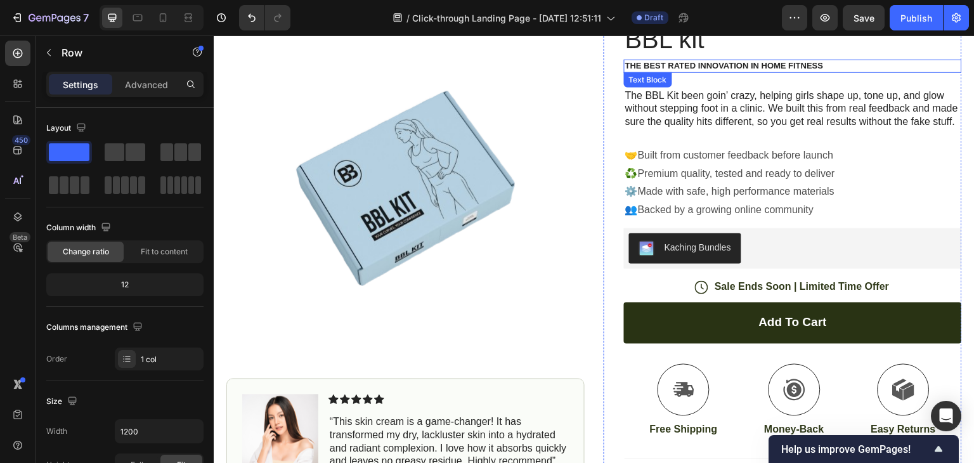
click at [702, 62] on p "The Best Rated Innovation in Home Fitness" at bounding box center [793, 66] width 336 height 11
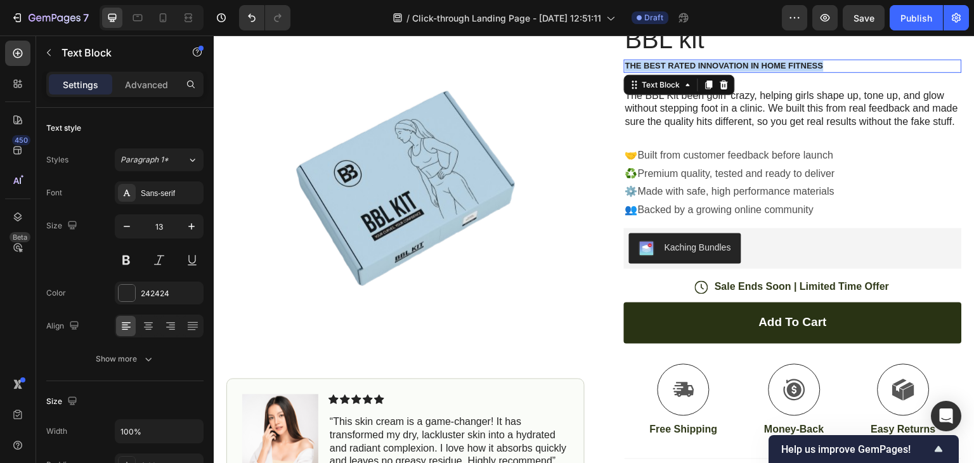
click at [702, 62] on p "The Best Rated Innovation in Home Fitness" at bounding box center [793, 66] width 336 height 11
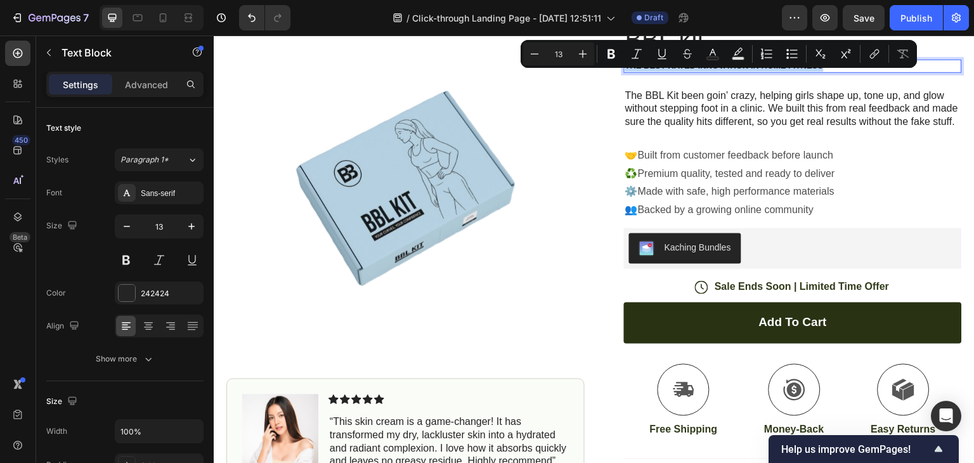
click at [704, 68] on p "The Best Rated Innovation in Home Fitness" at bounding box center [793, 66] width 336 height 11
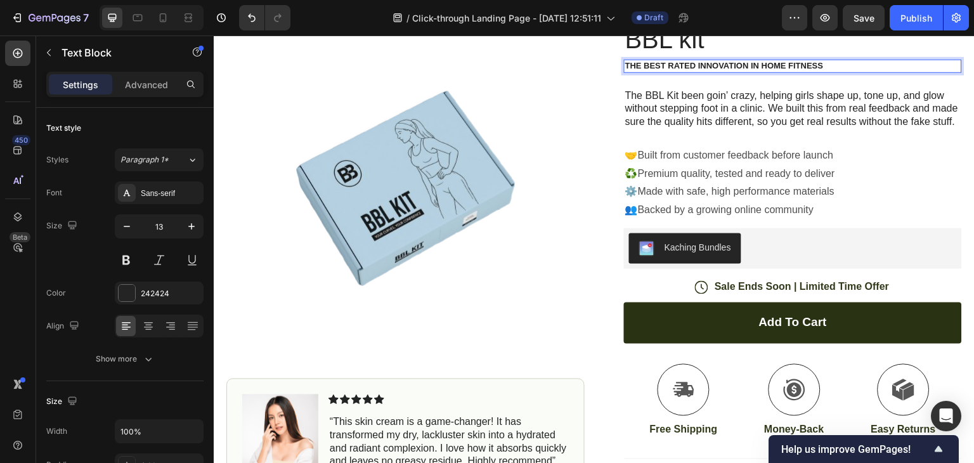
click at [704, 68] on p "The Best Rated Innovation in Home Fitness" at bounding box center [793, 66] width 336 height 11
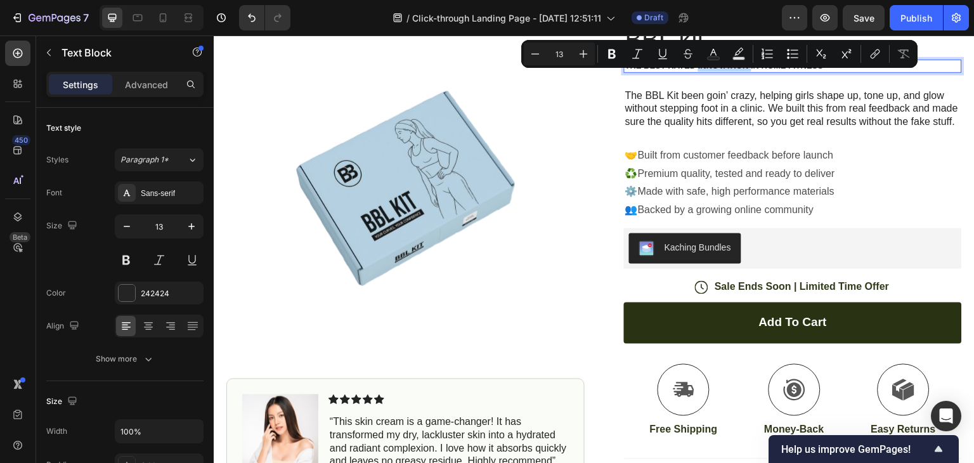
click at [704, 68] on p "The Best Rated Innovation in Home Fitness" at bounding box center [793, 66] width 336 height 11
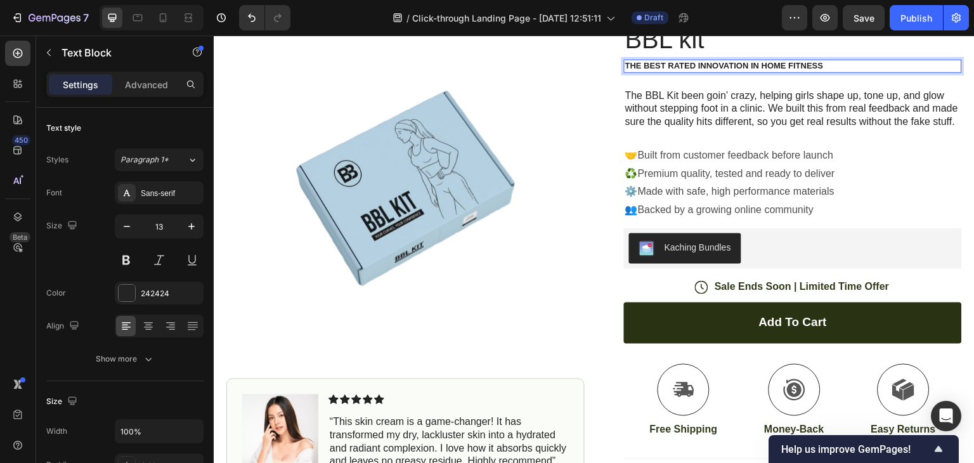
click at [704, 68] on p "The Best Rated Innovation in Home Fitness" at bounding box center [793, 66] width 336 height 11
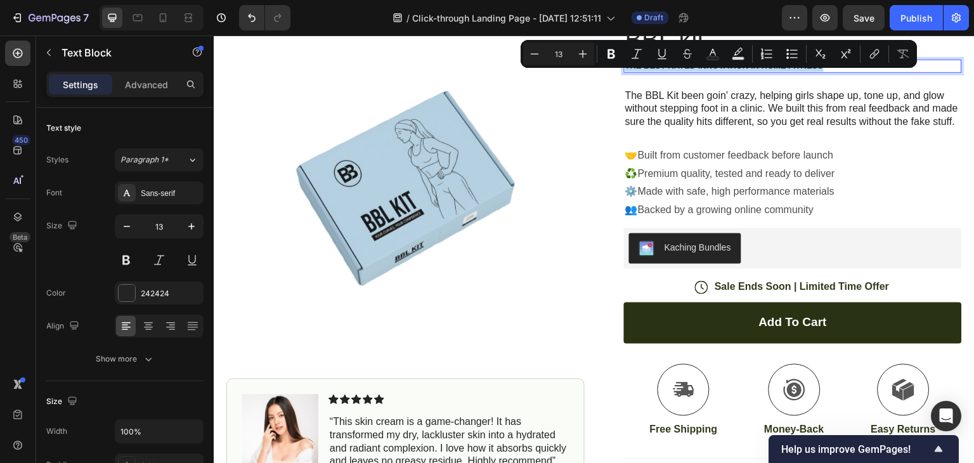
click at [704, 68] on p "The Best Rated Innovation in Home Fitness" at bounding box center [793, 66] width 336 height 11
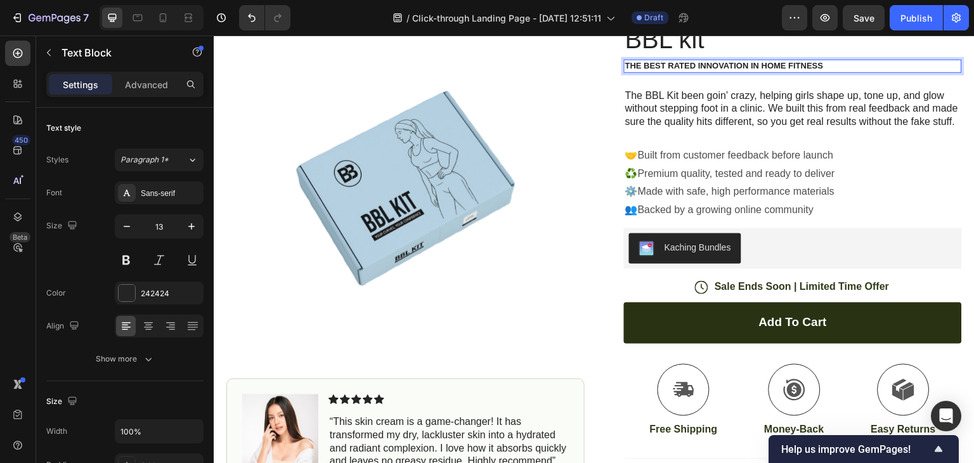
click at [625, 67] on p "The Best Rated Innovation in Home Fitness" at bounding box center [793, 66] width 336 height 11
click at [625, 64] on p "The Best Rated Innovation in Home Fitness" at bounding box center [793, 66] width 336 height 11
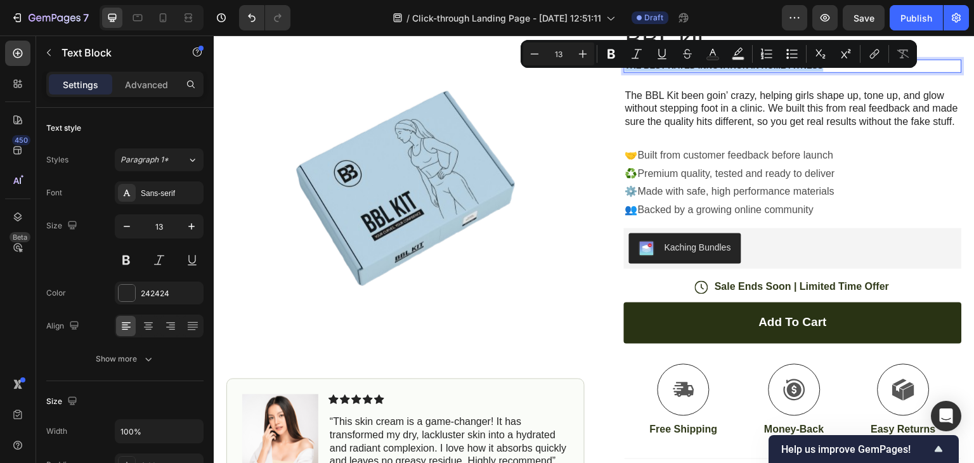
drag, startPoint x: 622, startPoint y: 64, endPoint x: 817, endPoint y: 69, distance: 194.8
click at [817, 69] on p "The Best Rated Innovation in Home Fitness" at bounding box center [793, 66] width 336 height 11
drag, startPoint x: 1009, startPoint y: 102, endPoint x: 803, endPoint y: 70, distance: 208.0
copy p "The Best Rated Innovation in Home Fitness"
click at [796, 103] on p "The BBL Kit been goin’ crazy, helping girls shape up, tone up, and glow without…" at bounding box center [793, 108] width 336 height 39
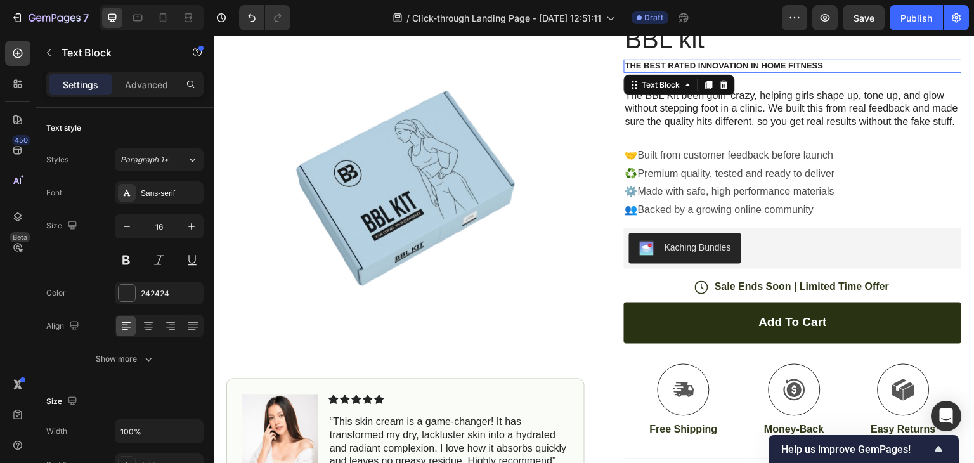
click at [827, 62] on p "The Best Rated Innovation in Home Fitness" at bounding box center [793, 66] width 336 height 11
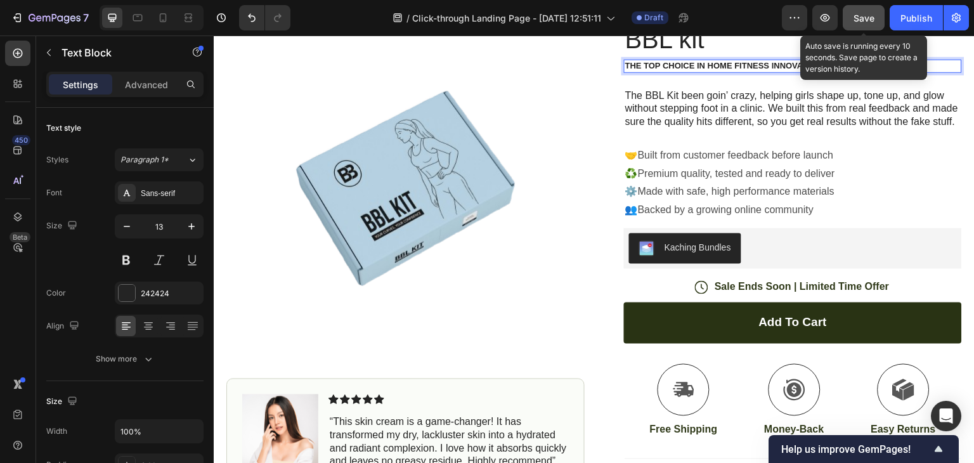
click at [874, 16] on span "Save" at bounding box center [864, 18] width 21 height 11
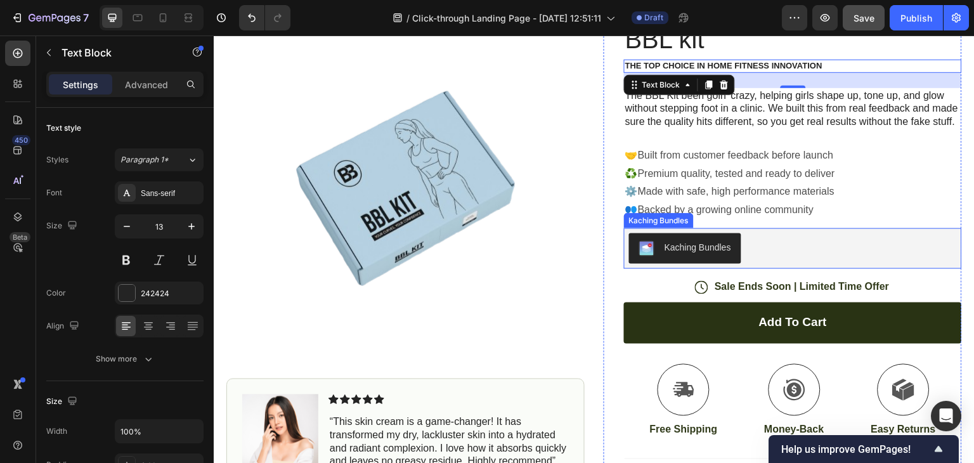
click at [679, 254] on div "Kaching Bundles" at bounding box center [698, 247] width 67 height 13
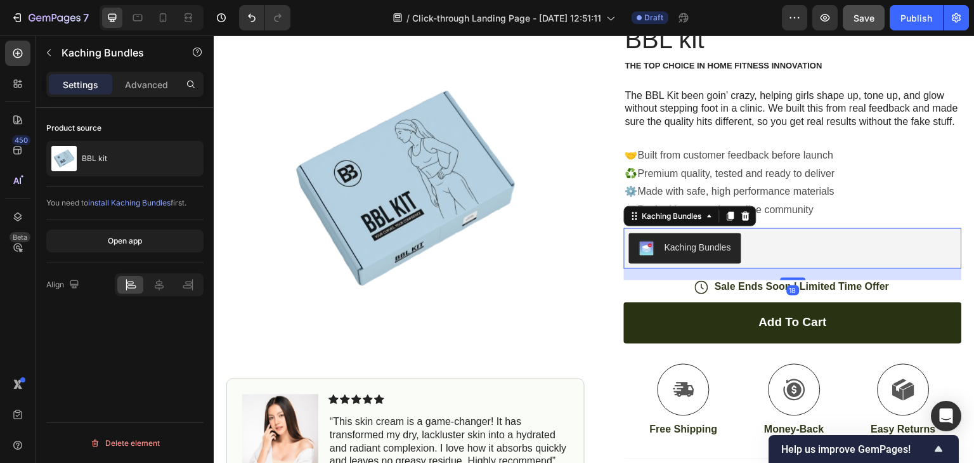
click at [679, 254] on div "Kaching Bundles" at bounding box center [698, 247] width 67 height 13
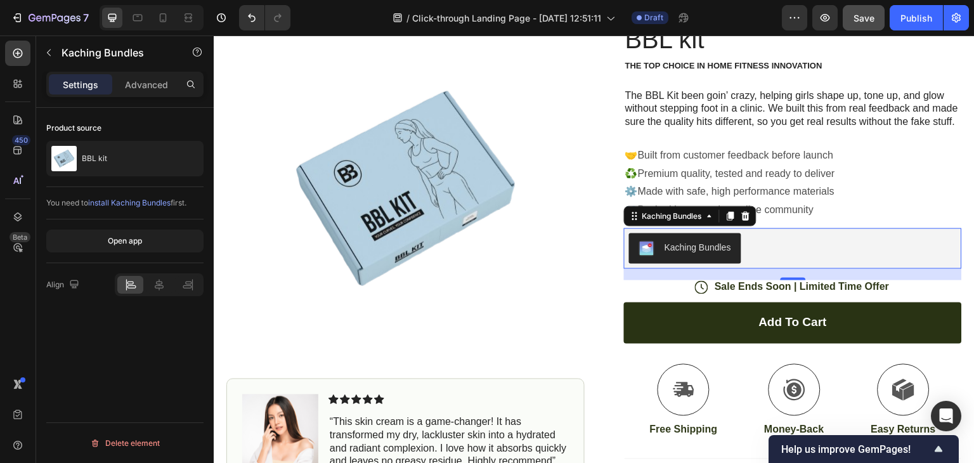
click at [679, 254] on div "Kaching Bundles" at bounding box center [698, 247] width 67 height 13
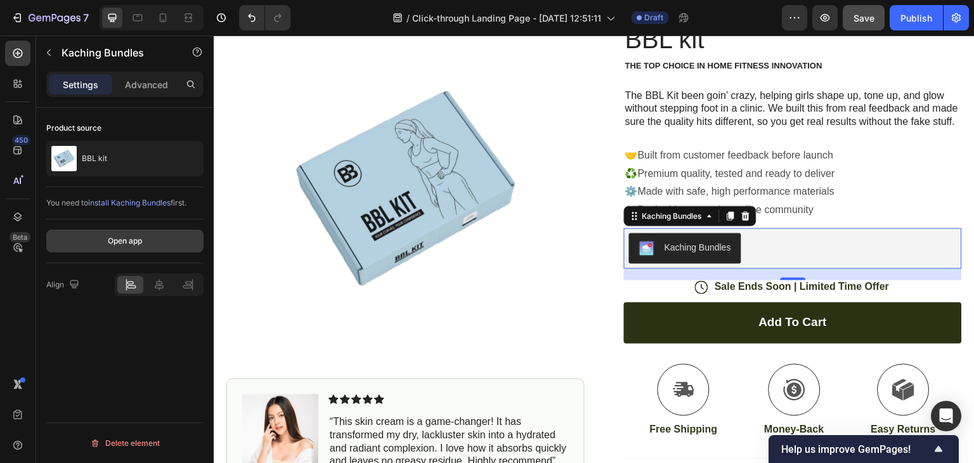
click at [141, 241] on div "Open app" at bounding box center [125, 240] width 34 height 11
click at [678, 254] on div "Kaching Bundles" at bounding box center [698, 247] width 67 height 13
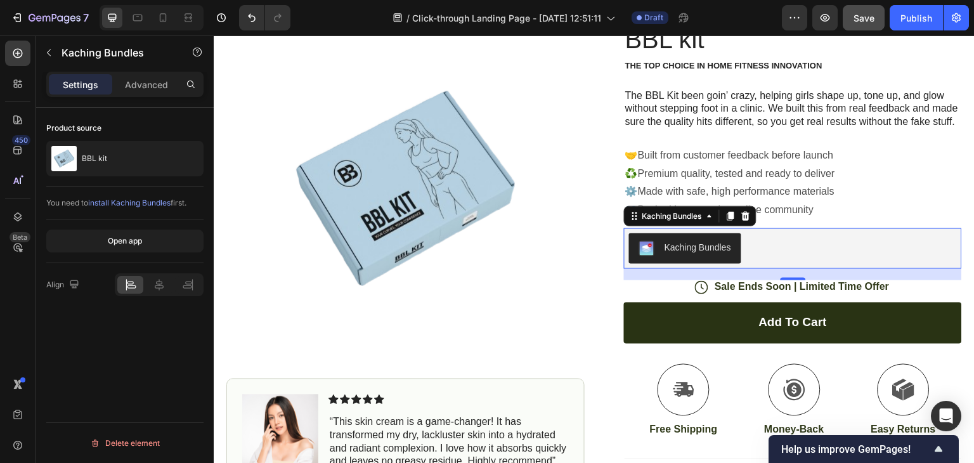
click at [678, 254] on div "Kaching Bundles" at bounding box center [698, 247] width 67 height 13
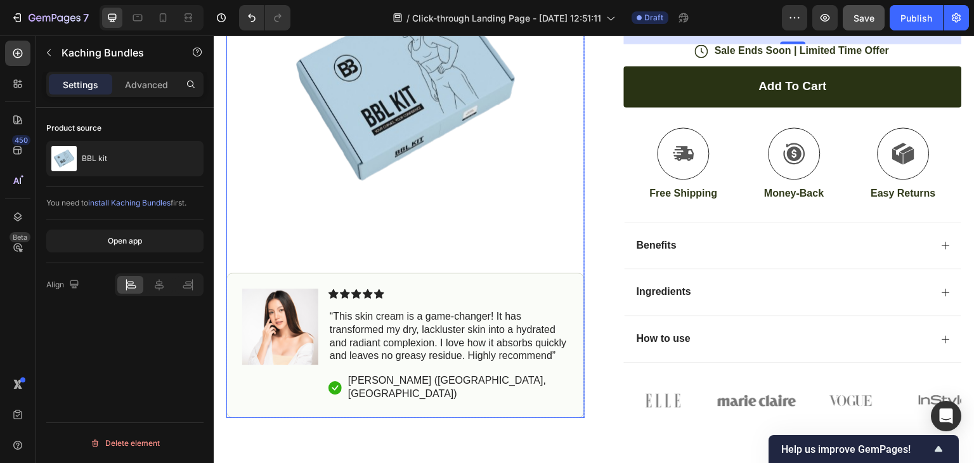
scroll to position [413, 0]
